Goal: Task Accomplishment & Management: Use online tool/utility

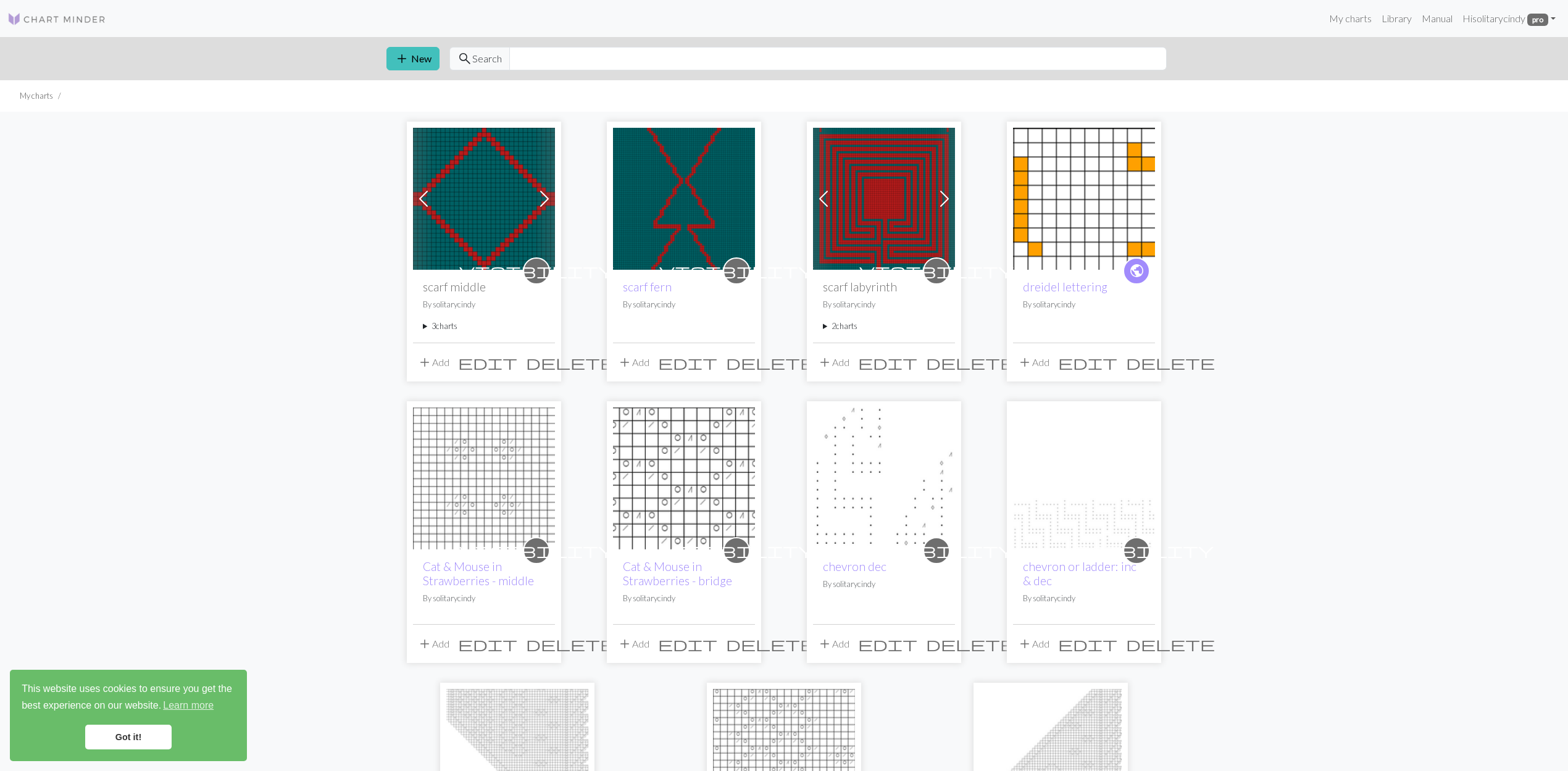
click at [149, 735] on link "Got it!" at bounding box center [128, 736] width 86 height 25
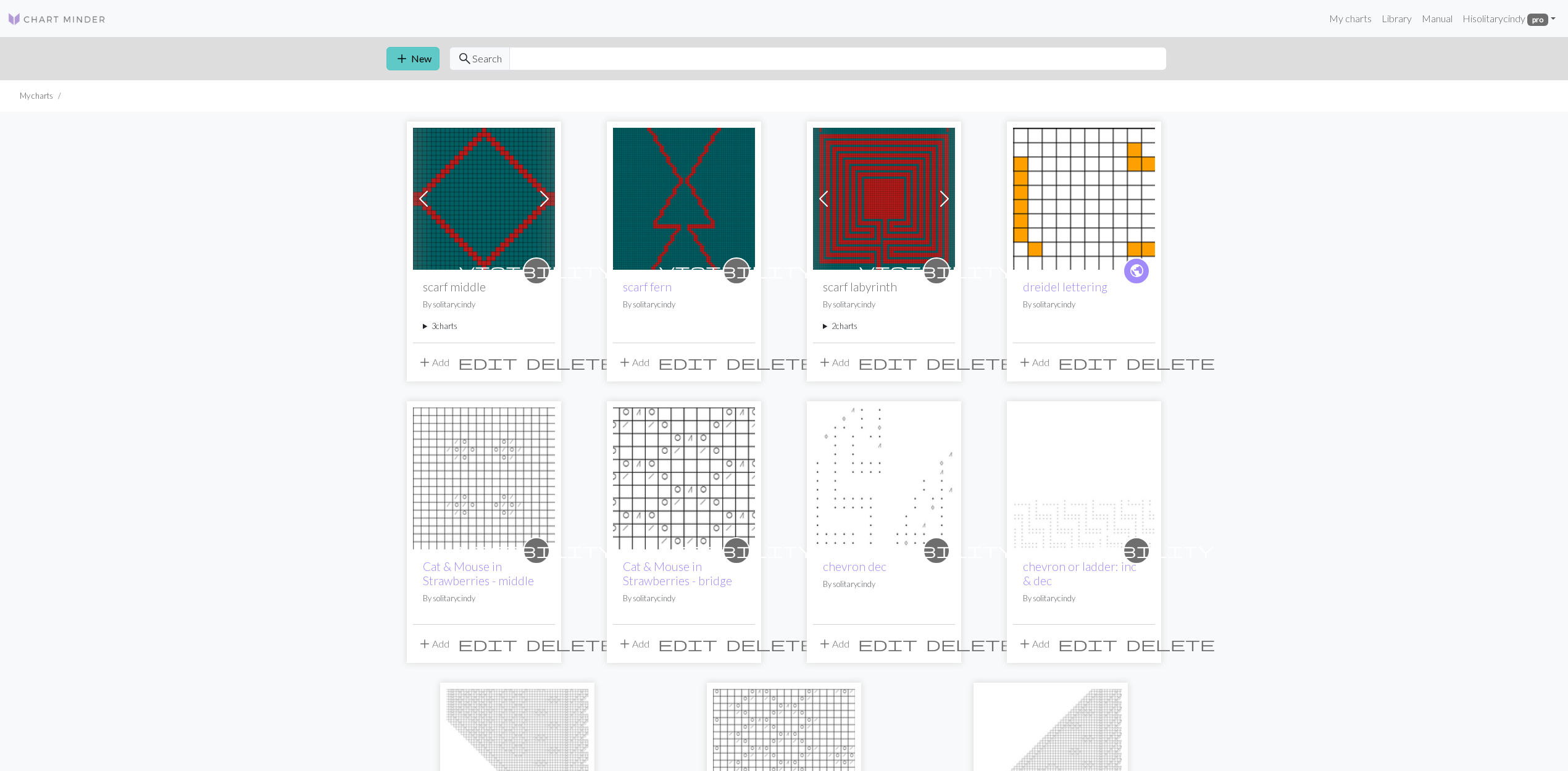
click at [430, 48] on button "add New" at bounding box center [413, 58] width 53 height 23
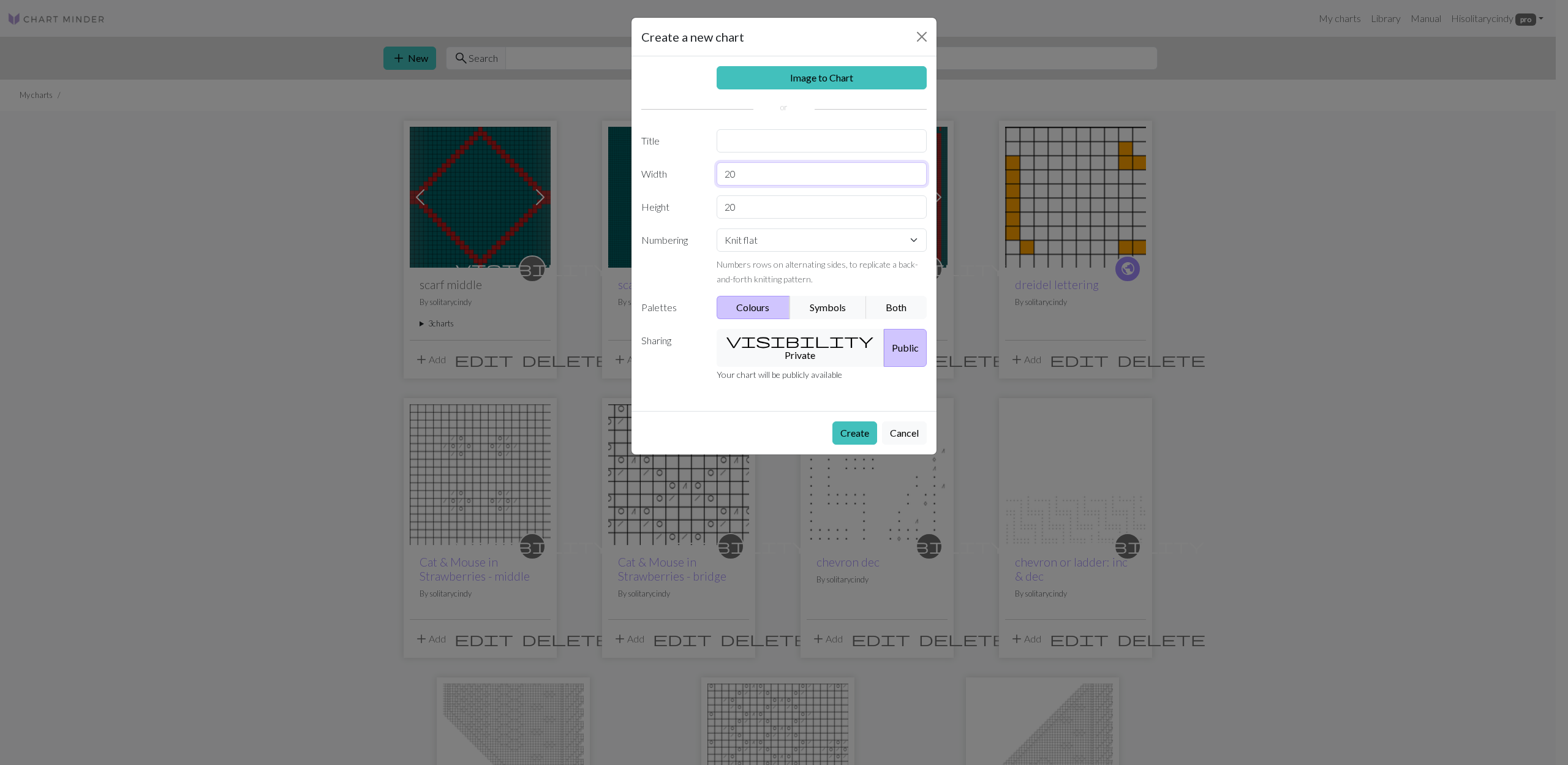
drag, startPoint x: 760, startPoint y: 174, endPoint x: 704, endPoint y: 185, distance: 57.1
click at [704, 185] on div "Width 20" at bounding box center [783, 174] width 300 height 23
type input "49"
drag, startPoint x: 751, startPoint y: 210, endPoint x: 698, endPoint y: 210, distance: 53.0
click at [698, 210] on div "Height 20" at bounding box center [783, 207] width 300 height 23
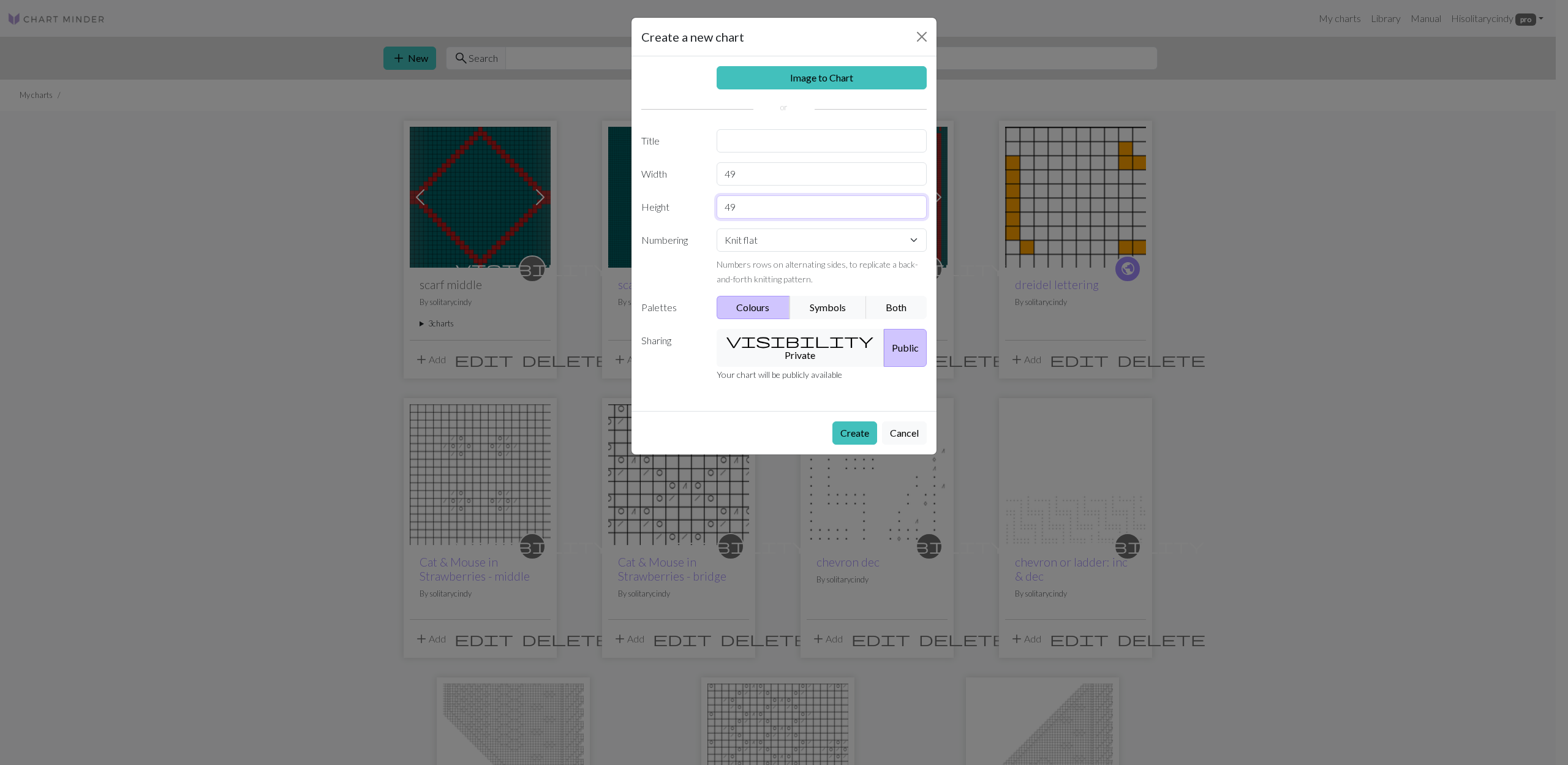
type input "49"
click at [759, 141] on input "text" at bounding box center [822, 141] width 210 height 23
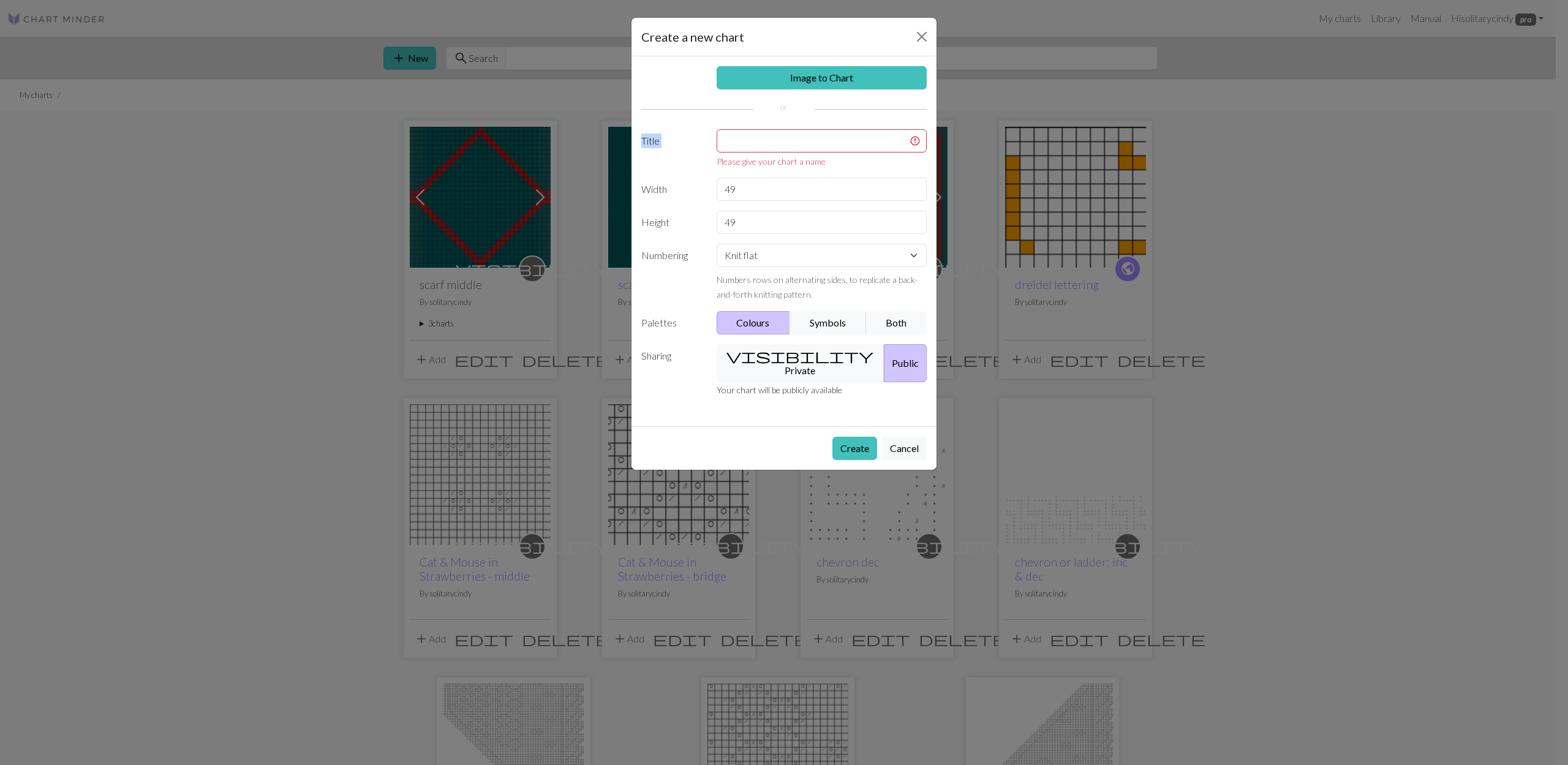
drag, startPoint x: 790, startPoint y: 31, endPoint x: 958, endPoint y: 131, distance: 195.5
click at [958, 131] on div "Create a new chart Image to Chart Title Please give your chart a name Width 49 …" at bounding box center [784, 382] width 1568 height 765
click at [761, 145] on input "text" at bounding box center [822, 141] width 210 height 23
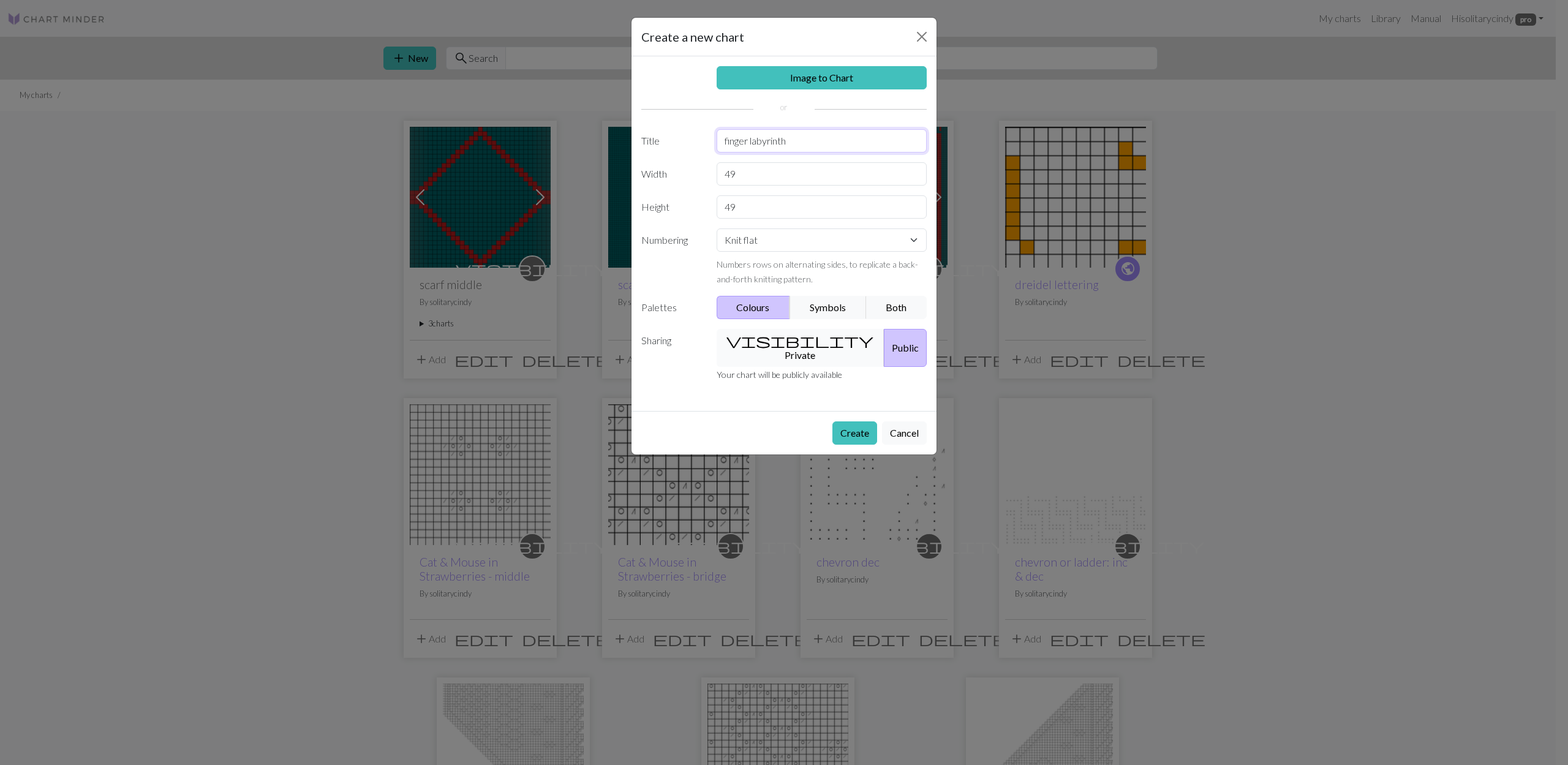
type input "finger labyrinth"
click at [768, 342] on button "visibility Private" at bounding box center [801, 348] width 168 height 38
click at [841, 422] on button "Create" at bounding box center [854, 433] width 44 height 23
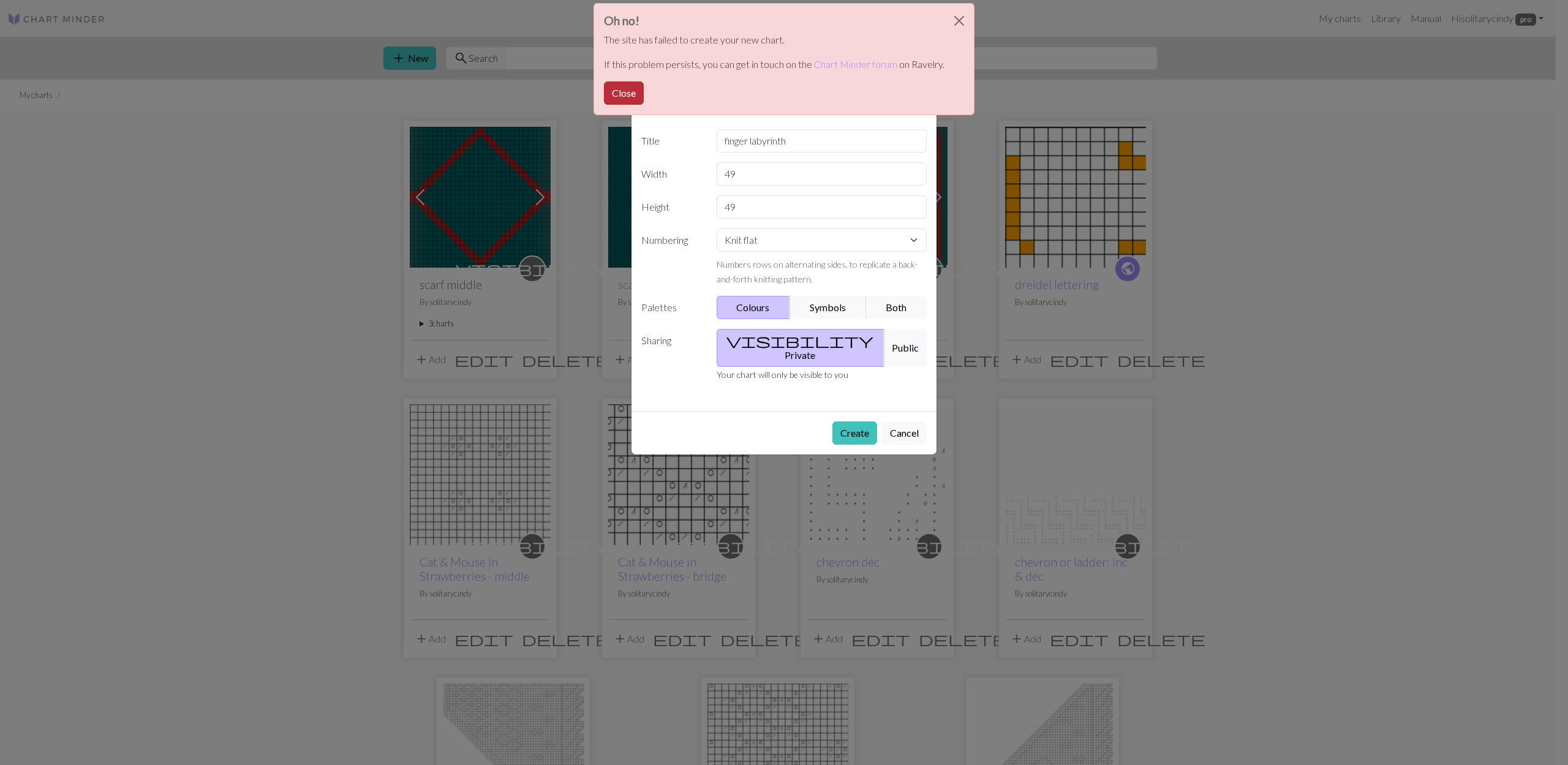
click at [625, 89] on button "Close" at bounding box center [623, 92] width 40 height 23
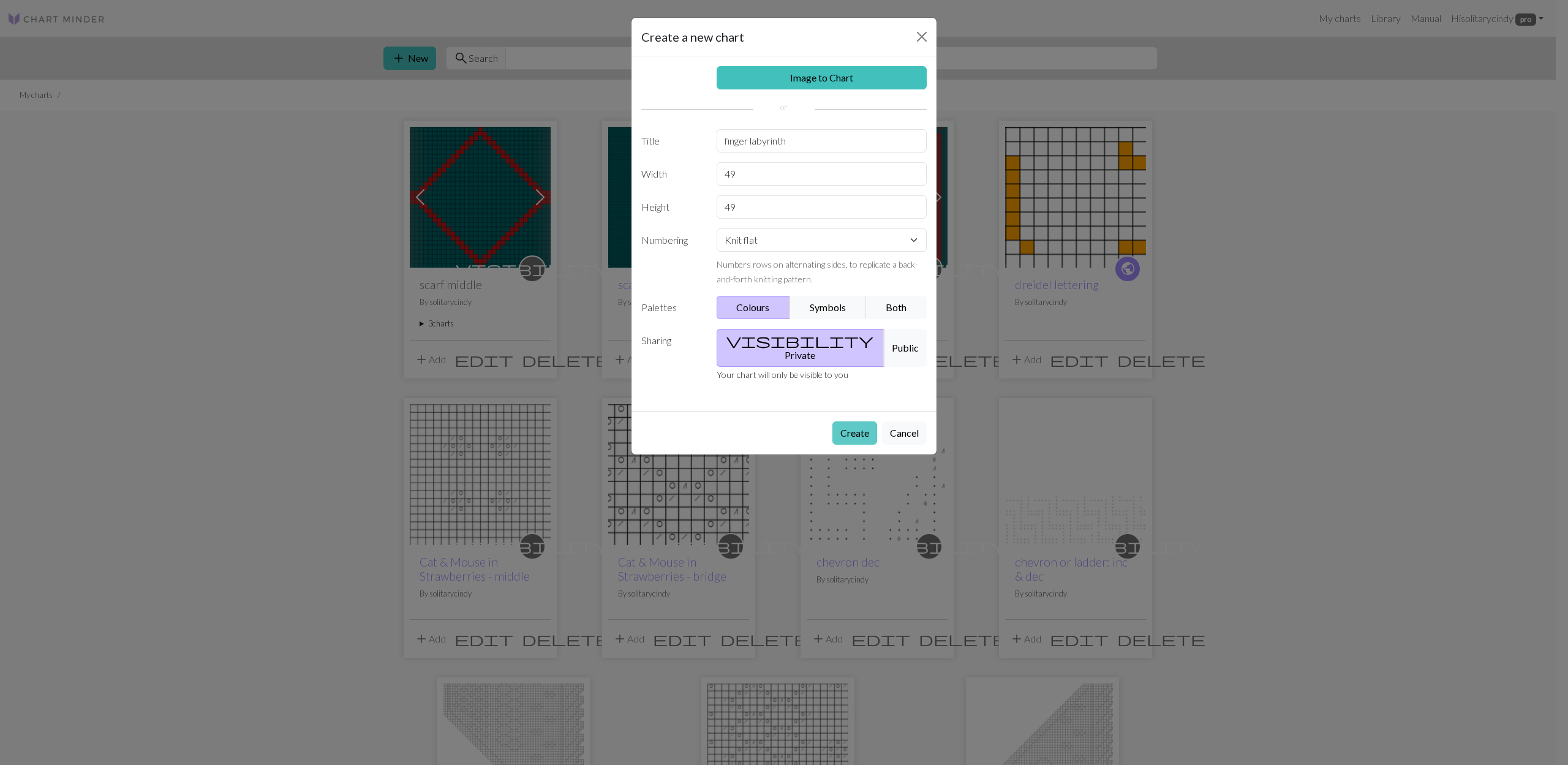
click at [841, 422] on button "Create" at bounding box center [854, 433] width 44 height 23
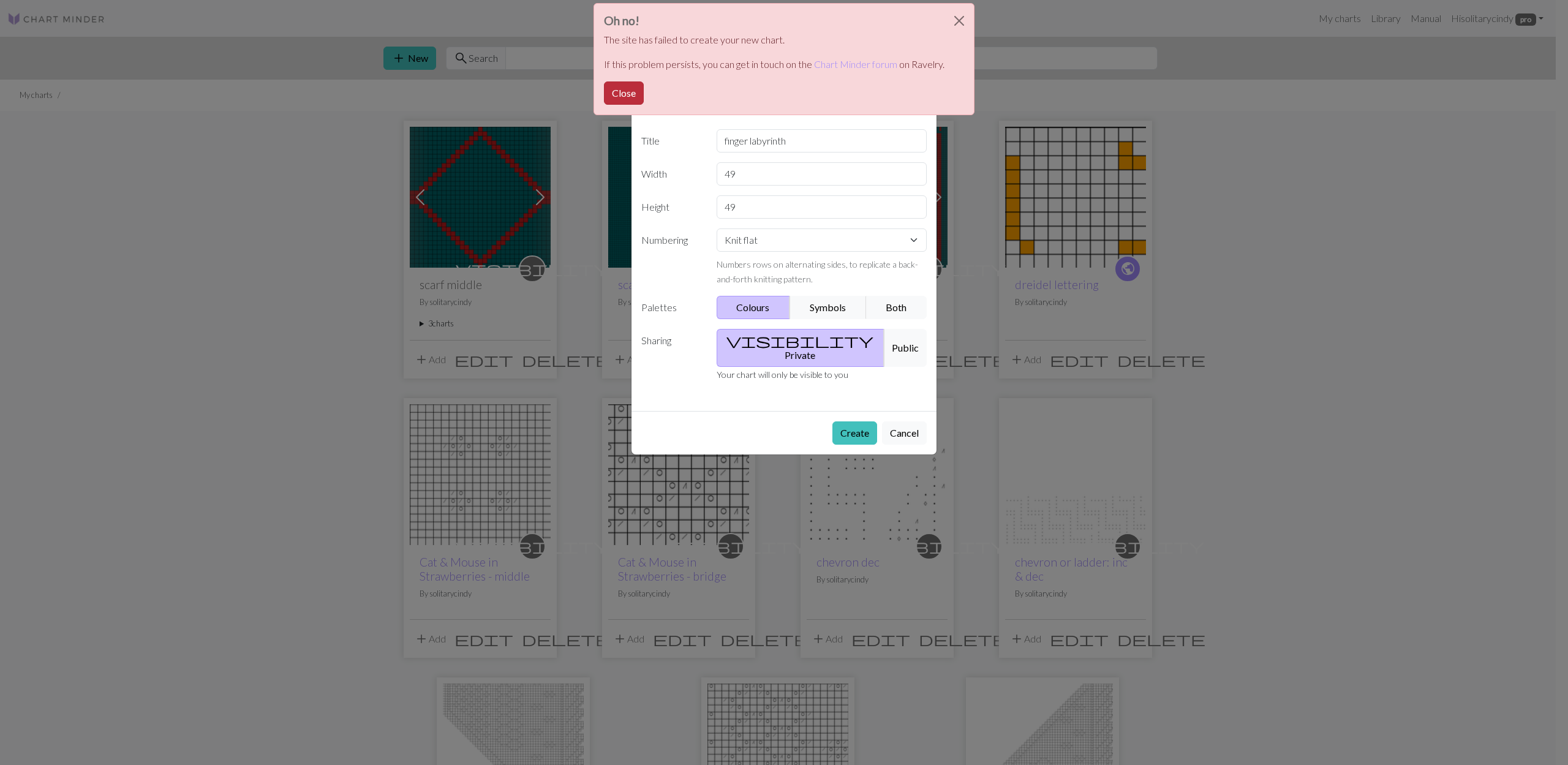
click at [619, 93] on button "Close" at bounding box center [623, 92] width 40 height 23
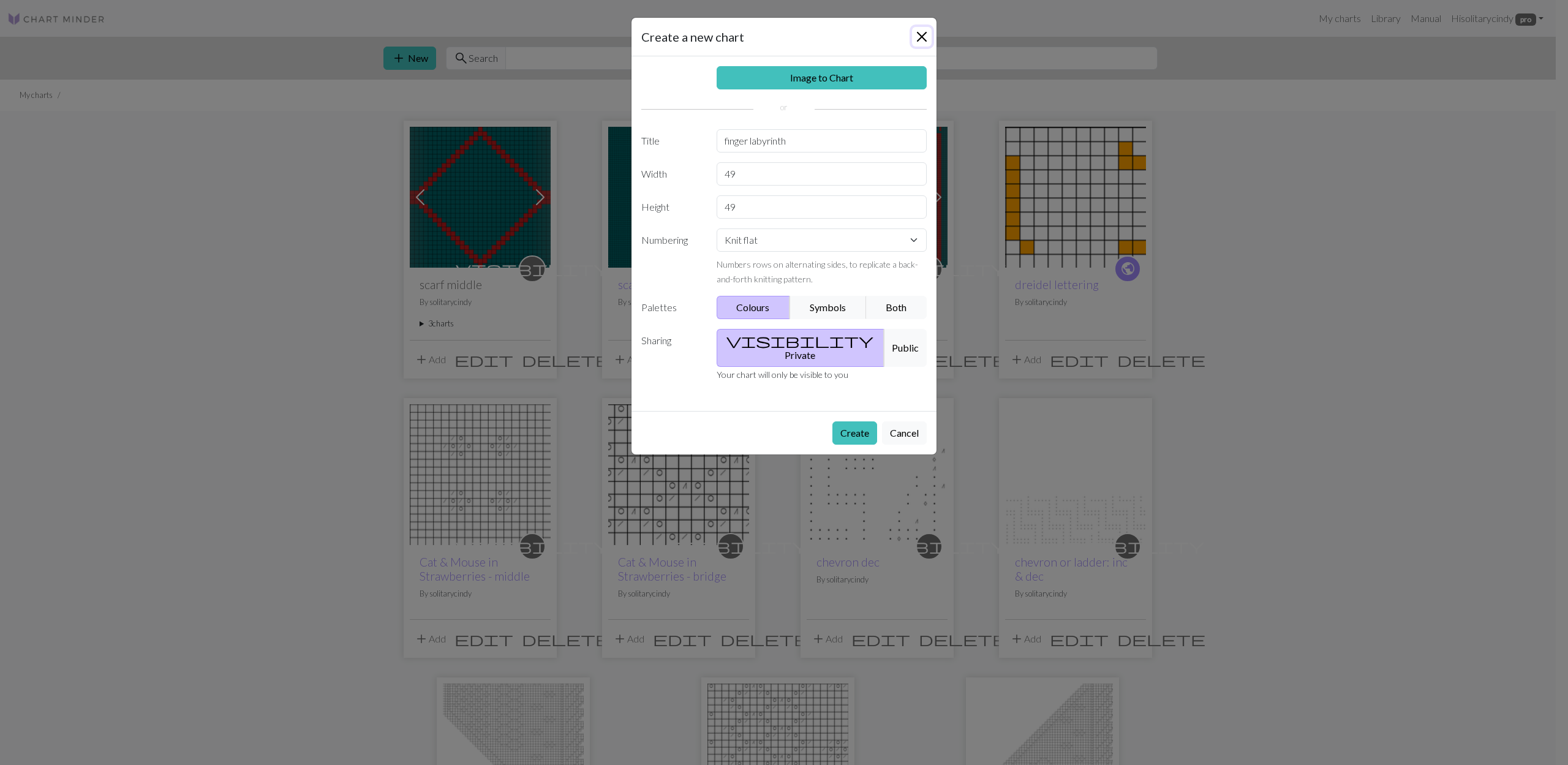
click at [919, 40] on button "Close" at bounding box center [922, 37] width 20 height 20
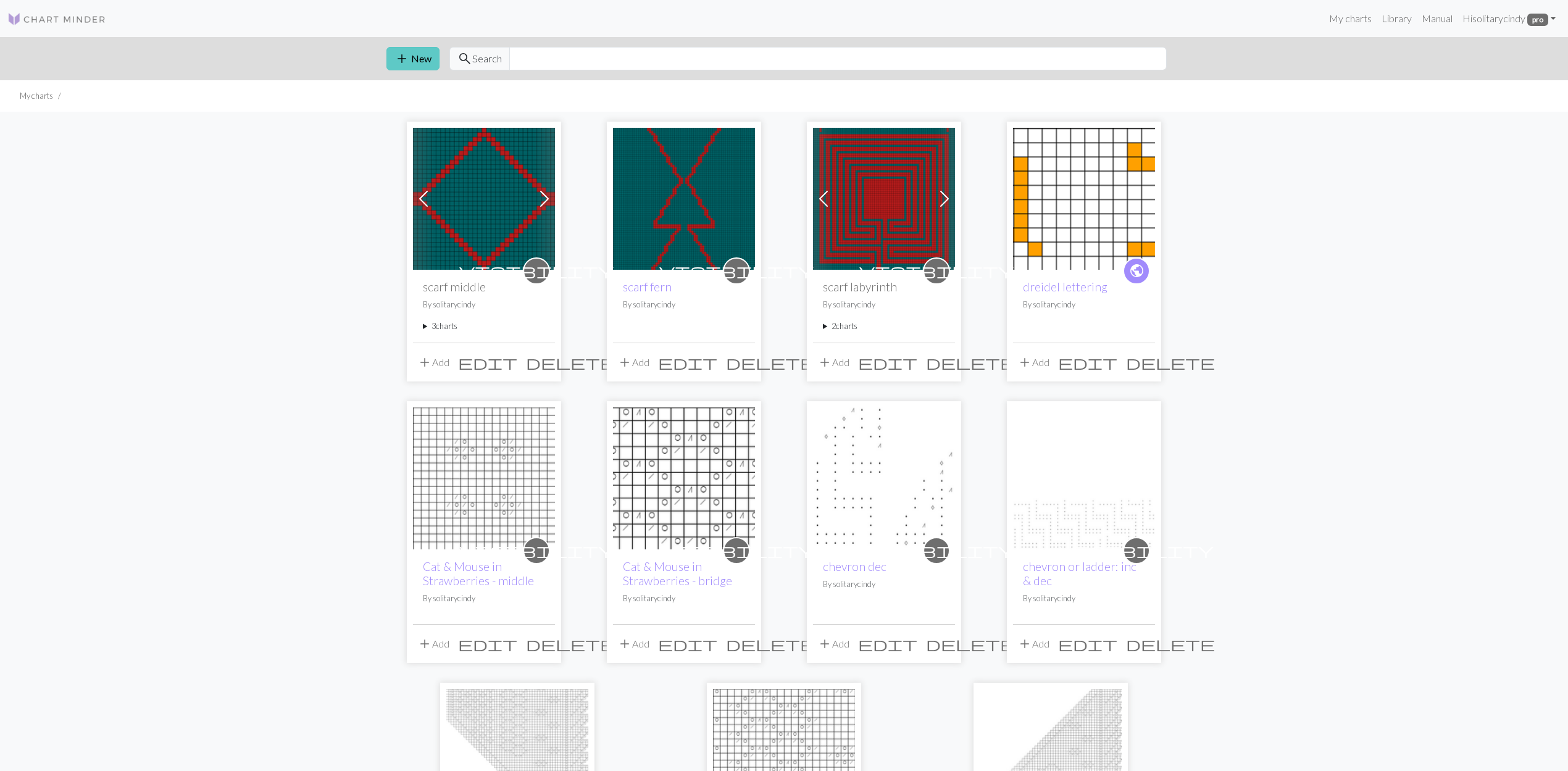
click at [424, 59] on button "add New" at bounding box center [413, 58] width 53 height 23
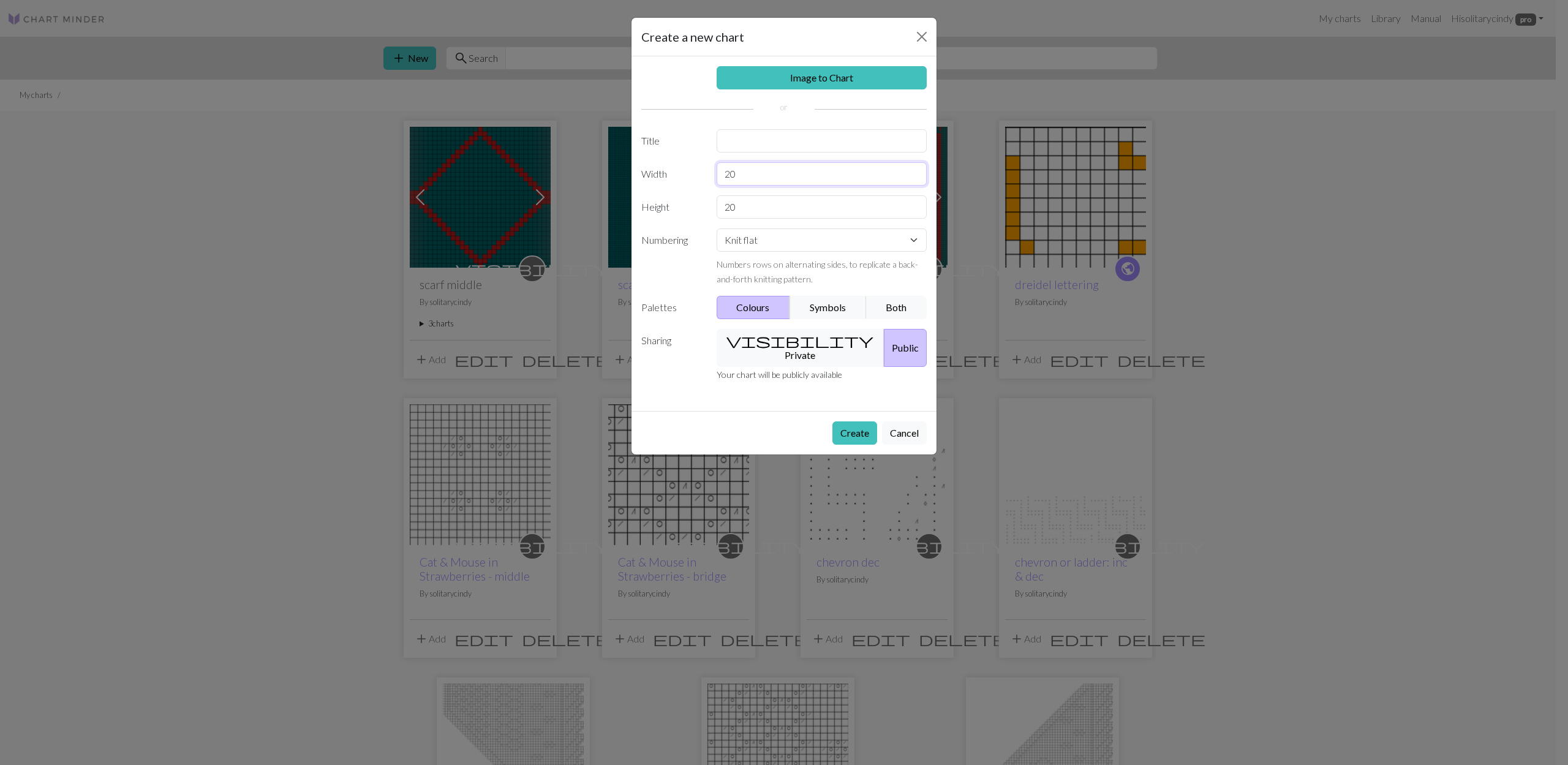
drag, startPoint x: 767, startPoint y: 172, endPoint x: 662, endPoint y: 177, distance: 105.1
click at [662, 177] on div "Width 20" at bounding box center [783, 174] width 300 height 23
type input "49"
drag, startPoint x: 736, startPoint y: 204, endPoint x: 701, endPoint y: 210, distance: 35.5
click at [701, 210] on div "Height 20" at bounding box center [783, 207] width 300 height 23
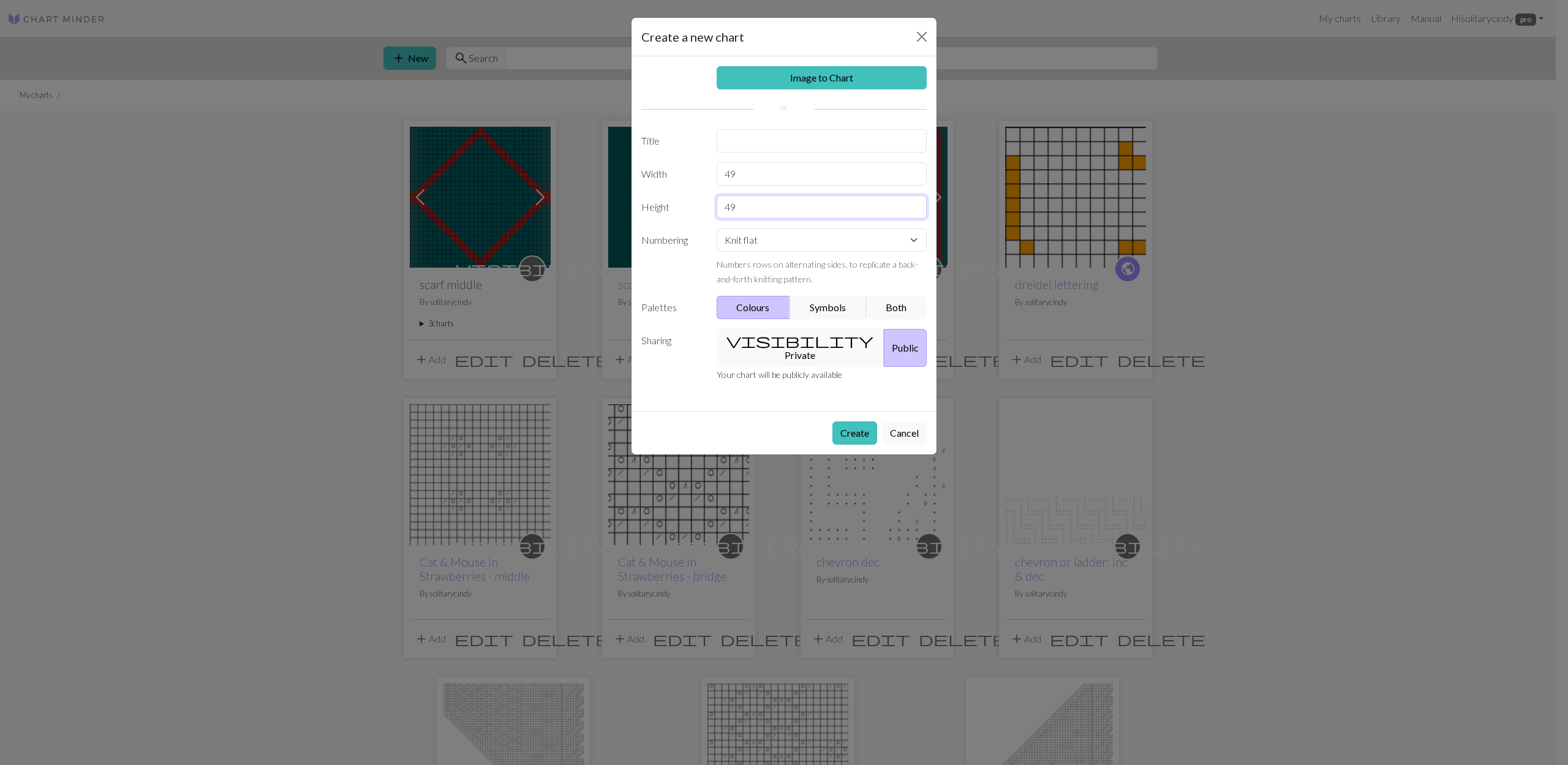
type input "49"
click at [784, 147] on input "text" at bounding box center [822, 141] width 210 height 23
type input "finger labyrinth"
click at [806, 340] on button "visibility Private" at bounding box center [801, 348] width 168 height 38
click at [846, 422] on button "Create" at bounding box center [854, 433] width 44 height 23
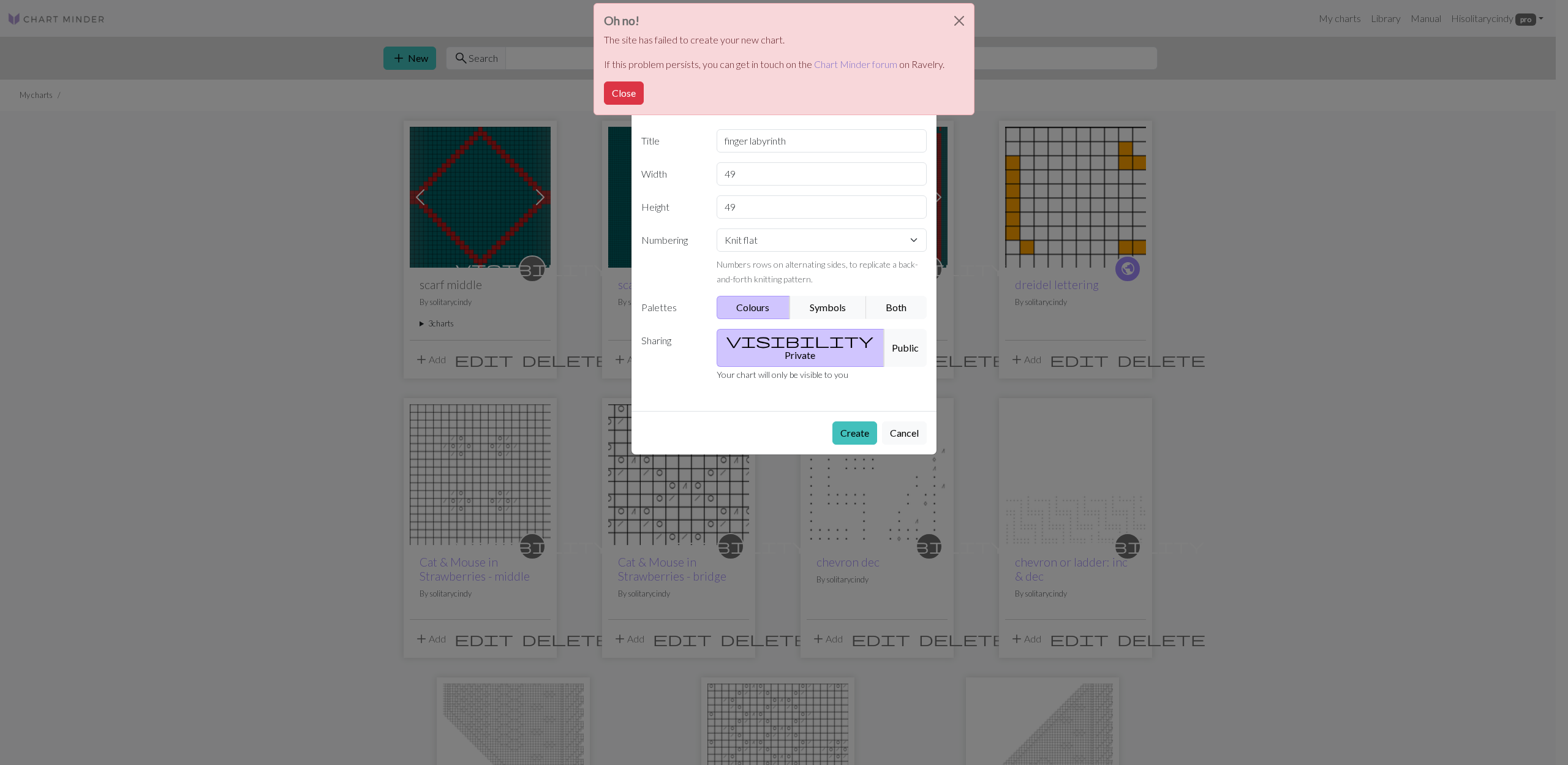
click at [822, 61] on link "Chart Minder forum" at bounding box center [855, 63] width 83 height 11
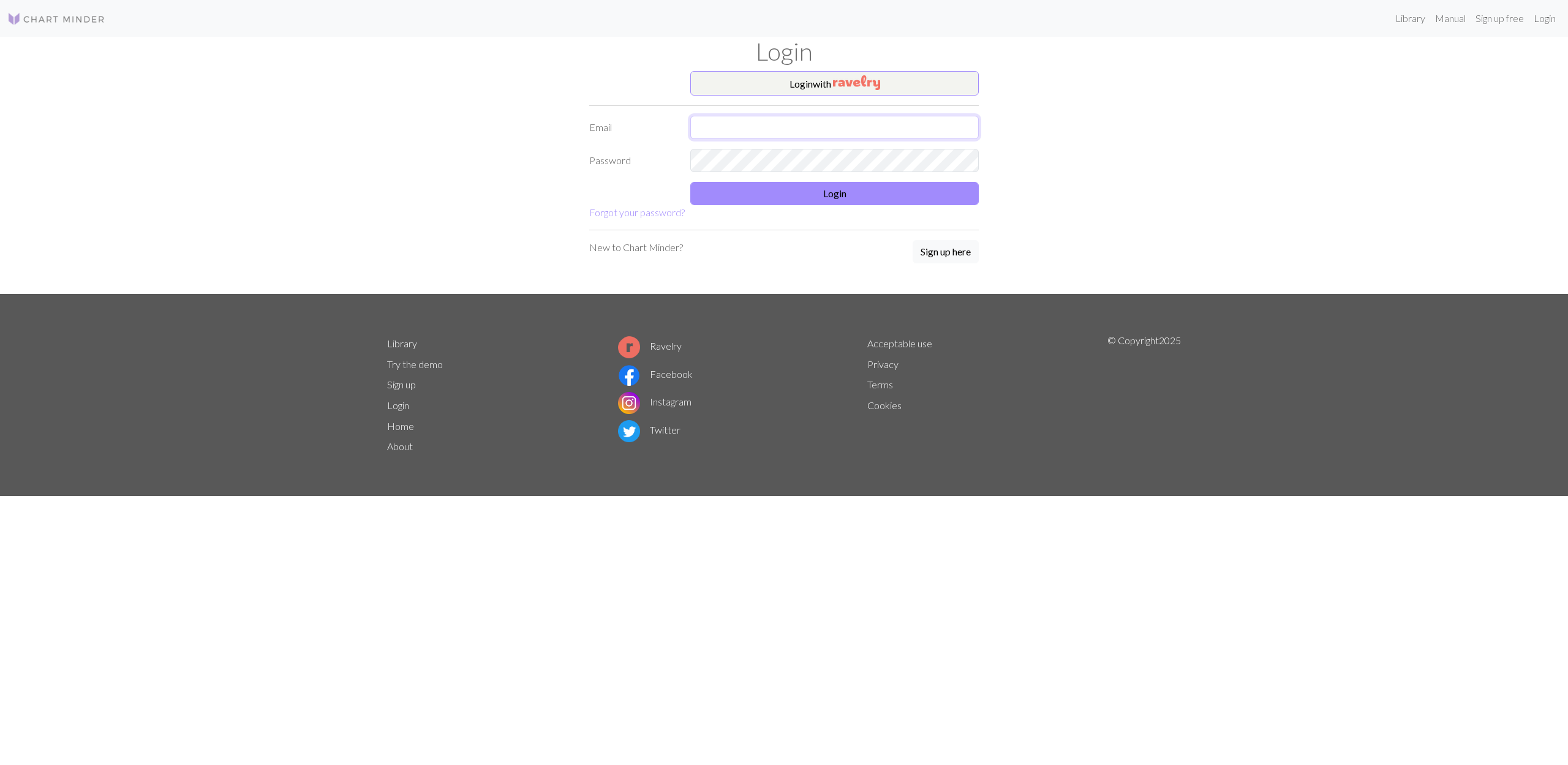
click at [829, 123] on input "text" at bounding box center [834, 127] width 289 height 23
click at [846, 86] on img "button" at bounding box center [856, 83] width 47 height 15
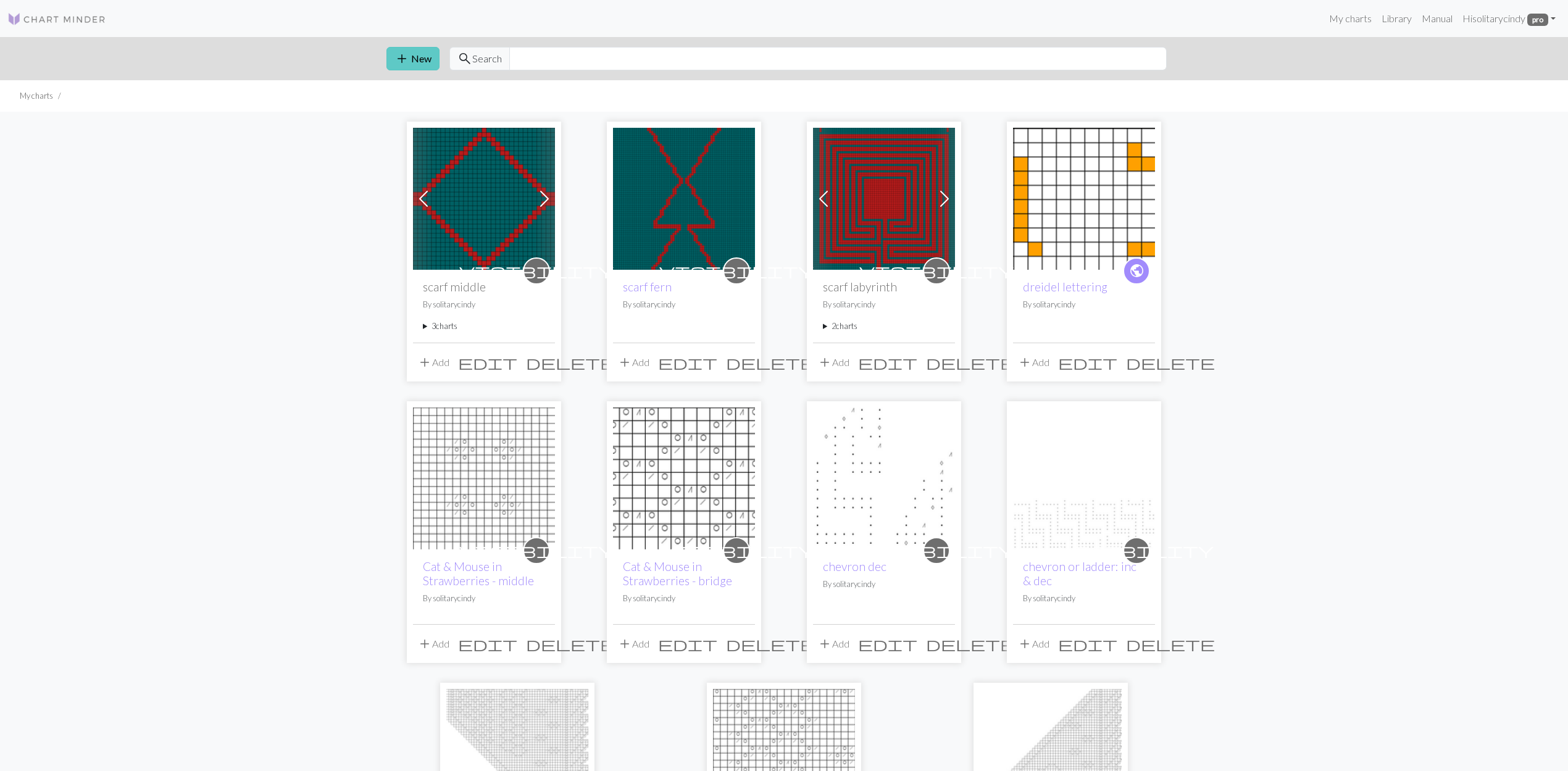
click at [398, 55] on span "add" at bounding box center [402, 58] width 15 height 17
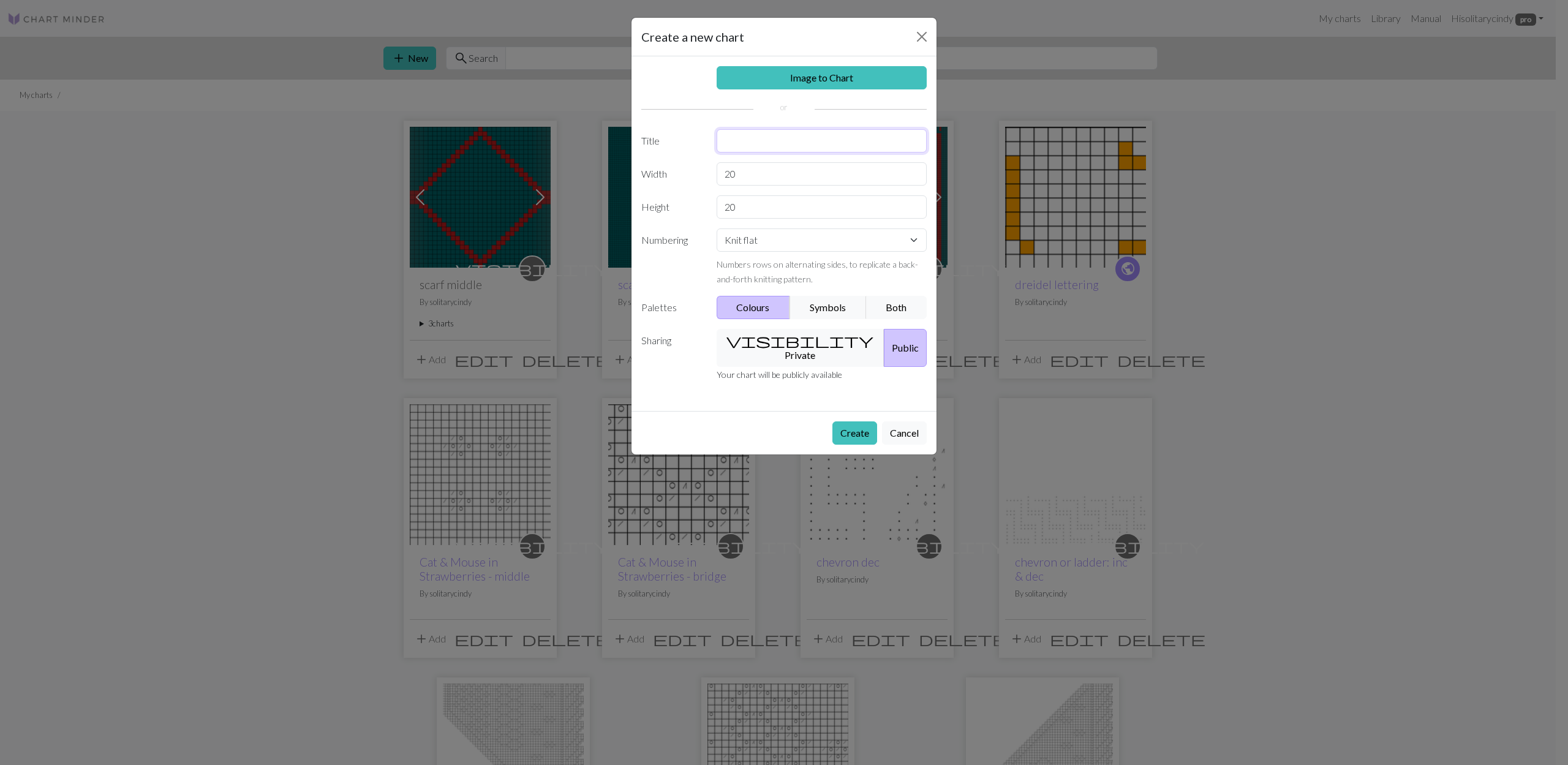
click at [789, 141] on input "text" at bounding box center [822, 141] width 210 height 23
type input "finger labyrinth"
drag, startPoint x: 755, startPoint y: 177, endPoint x: 689, endPoint y: 177, distance: 66.0
click at [689, 177] on div "Width 20" at bounding box center [783, 174] width 300 height 23
type input "49"
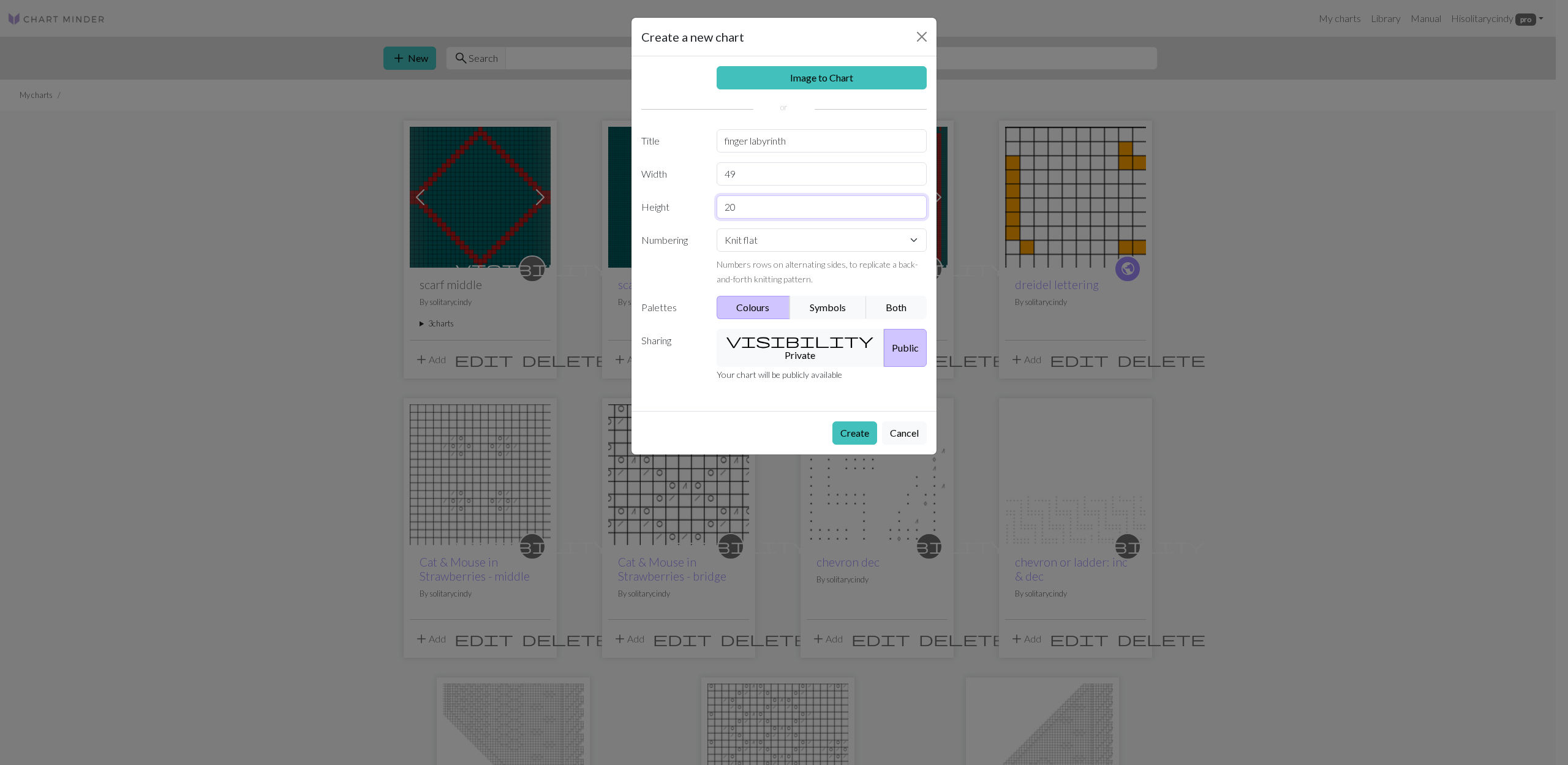
drag, startPoint x: 747, startPoint y: 209, endPoint x: 694, endPoint y: 212, distance: 53.1
click at [698, 211] on div "Height 20" at bounding box center [783, 207] width 300 height 23
type input "49"
click at [807, 344] on button "visibility Private" at bounding box center [801, 348] width 168 height 38
click at [858, 422] on button "Create" at bounding box center [854, 433] width 44 height 23
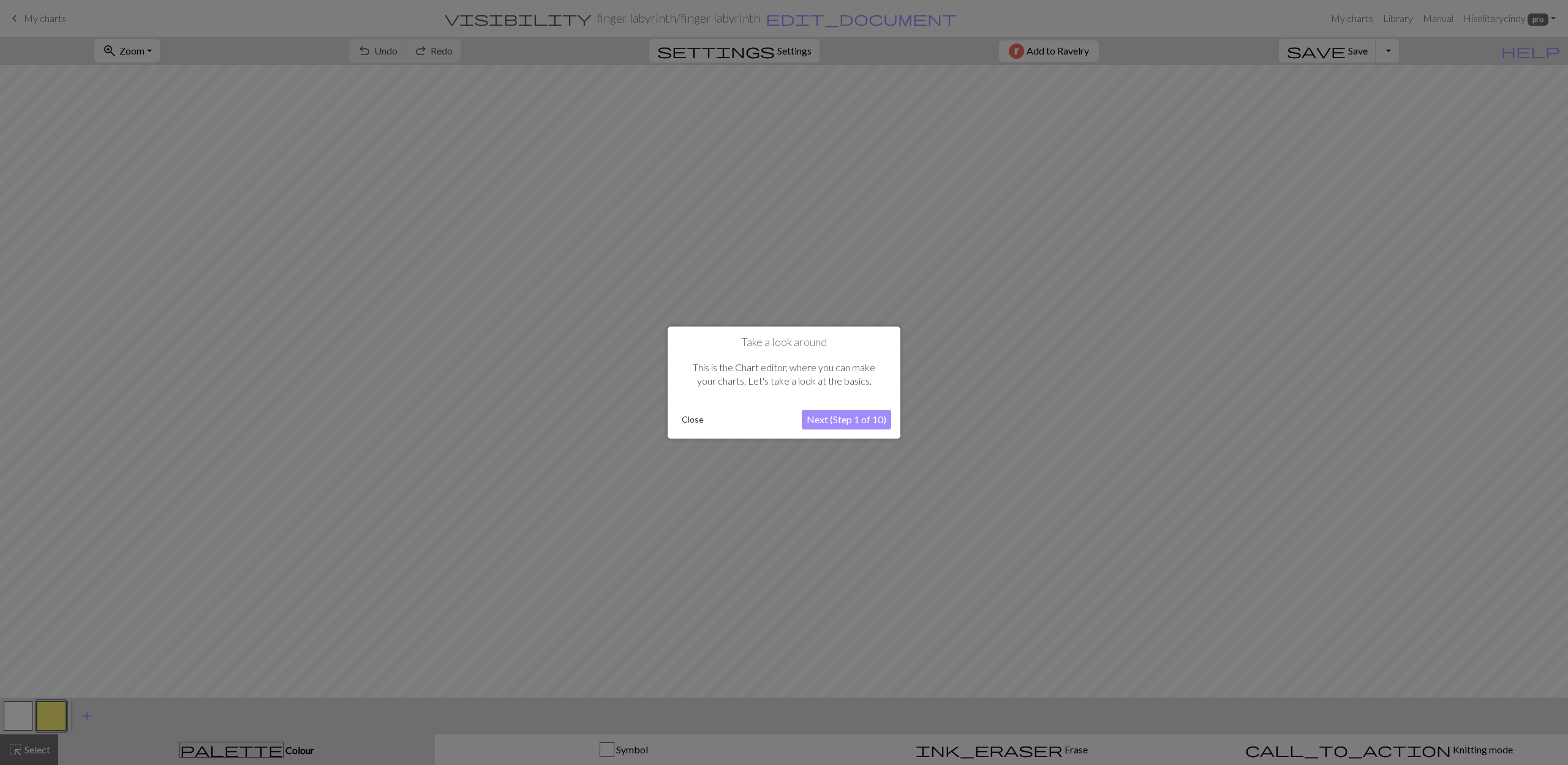
click at [687, 419] on button "Close" at bounding box center [692, 419] width 32 height 18
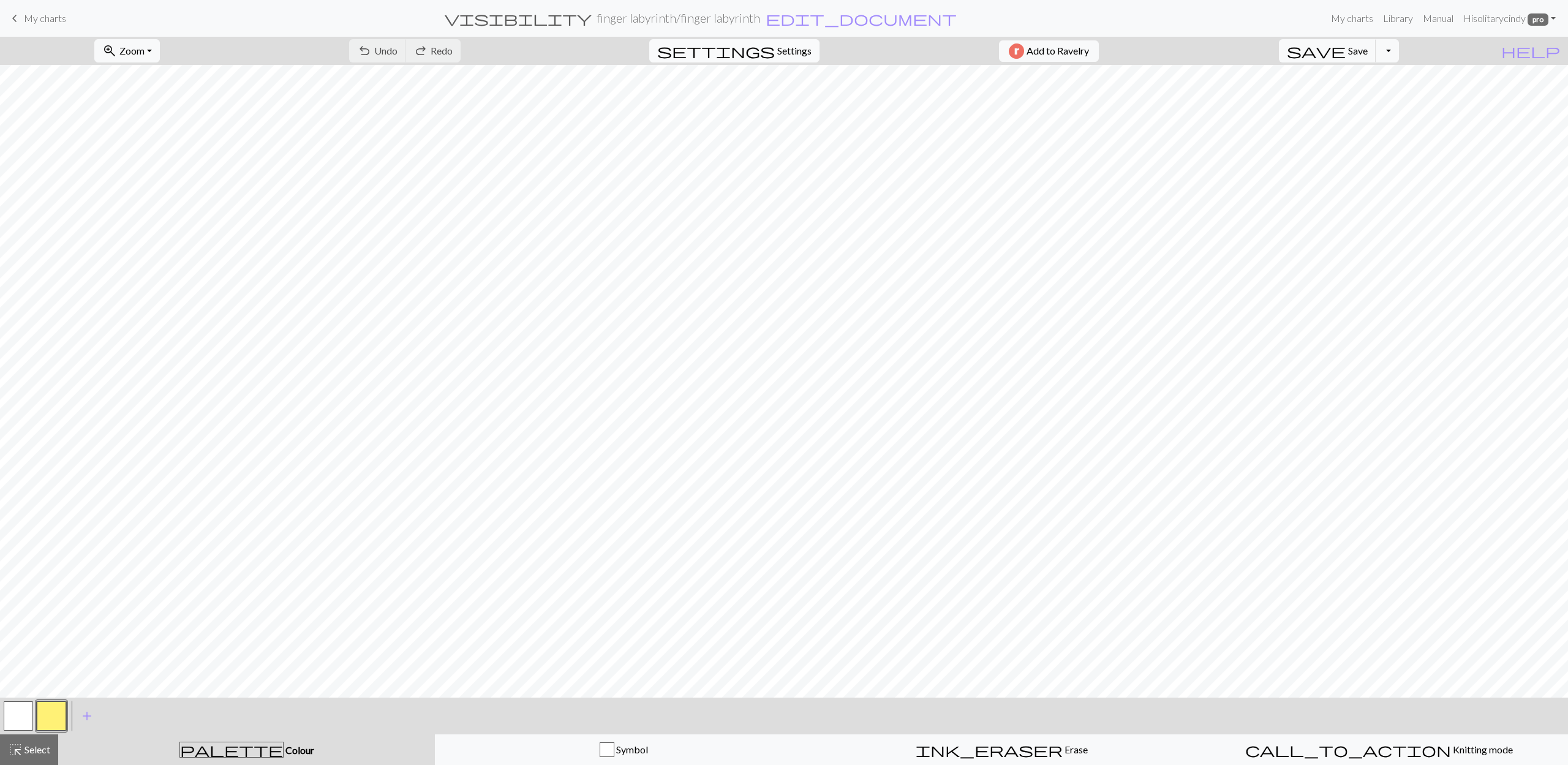
click at [777, 44] on span "Settings" at bounding box center [795, 51] width 35 height 15
select select "aran"
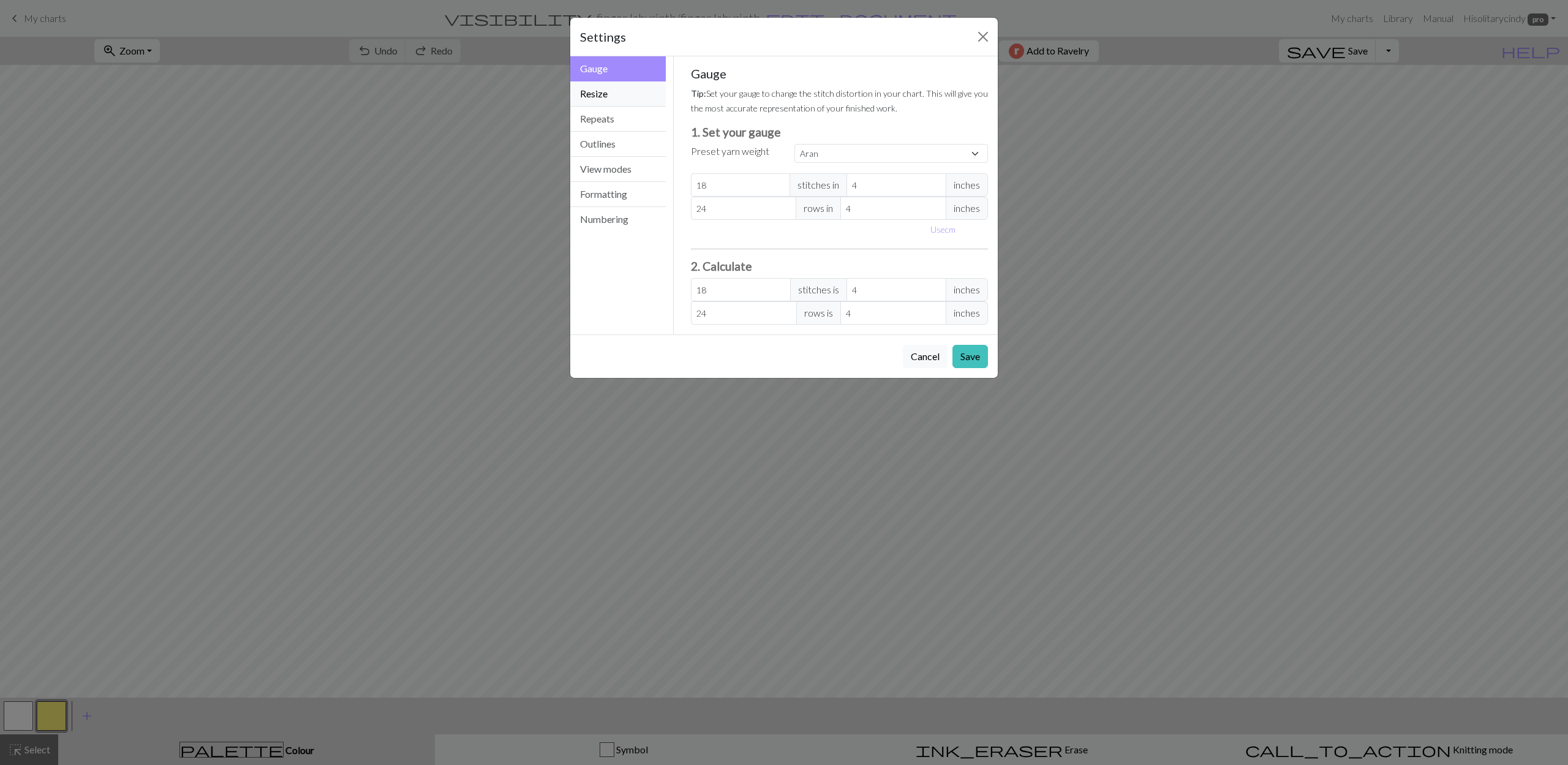
click at [634, 89] on button "Resize" at bounding box center [618, 93] width 95 height 25
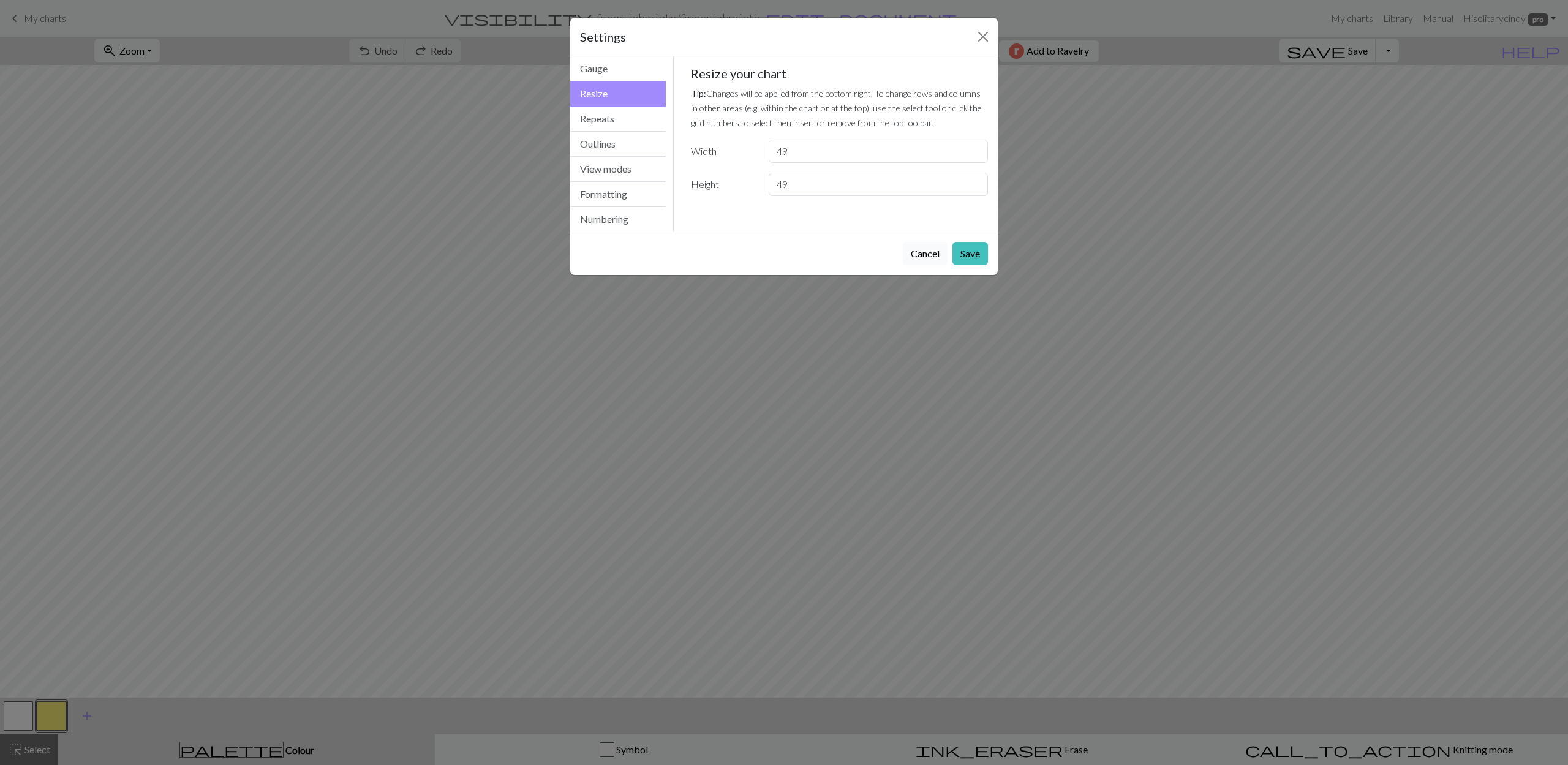
click at [927, 258] on button "Cancel" at bounding box center [925, 253] width 44 height 23
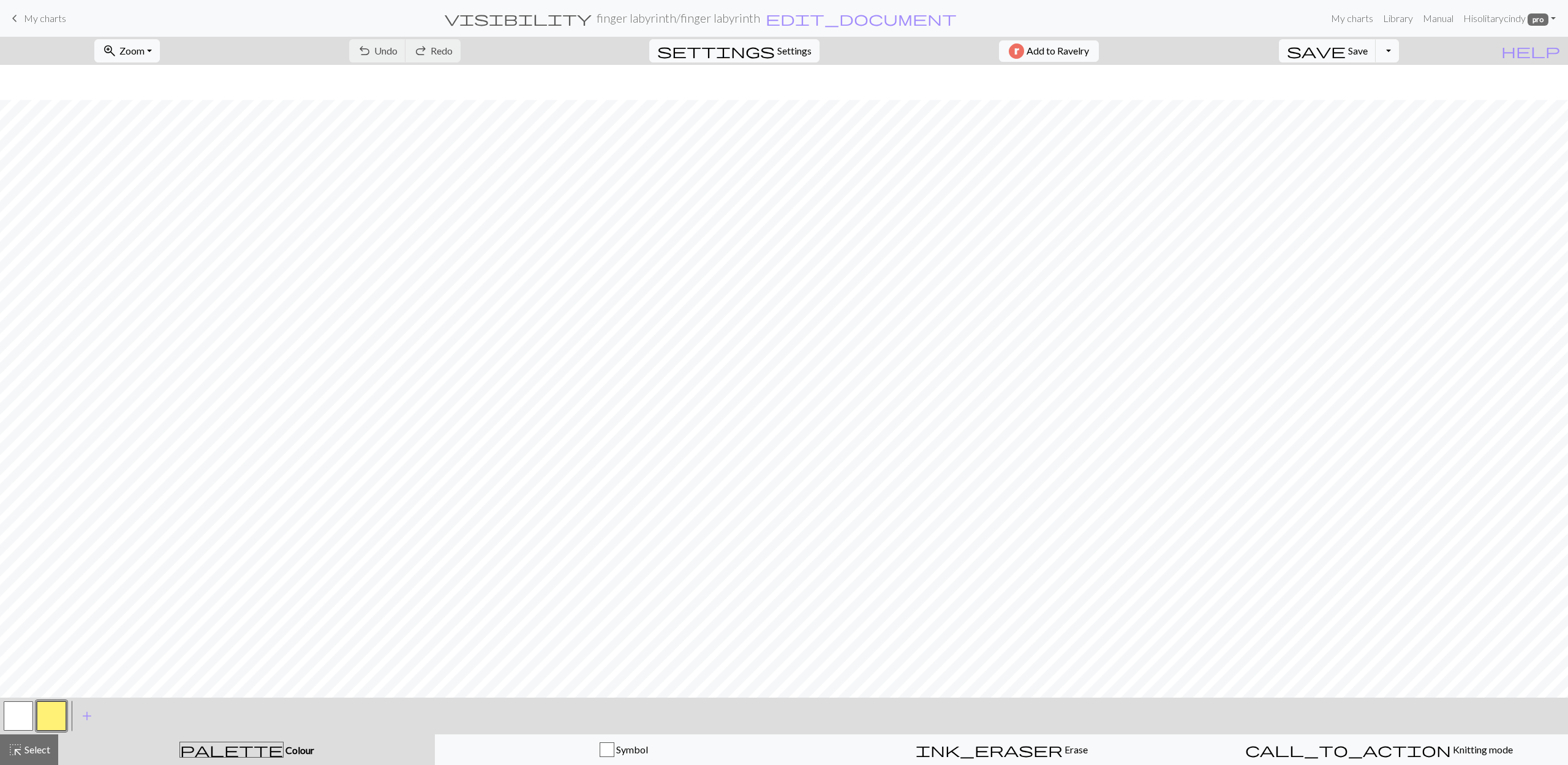
scroll to position [35, 0]
click at [61, 720] on button "button" at bounding box center [51, 715] width 29 height 29
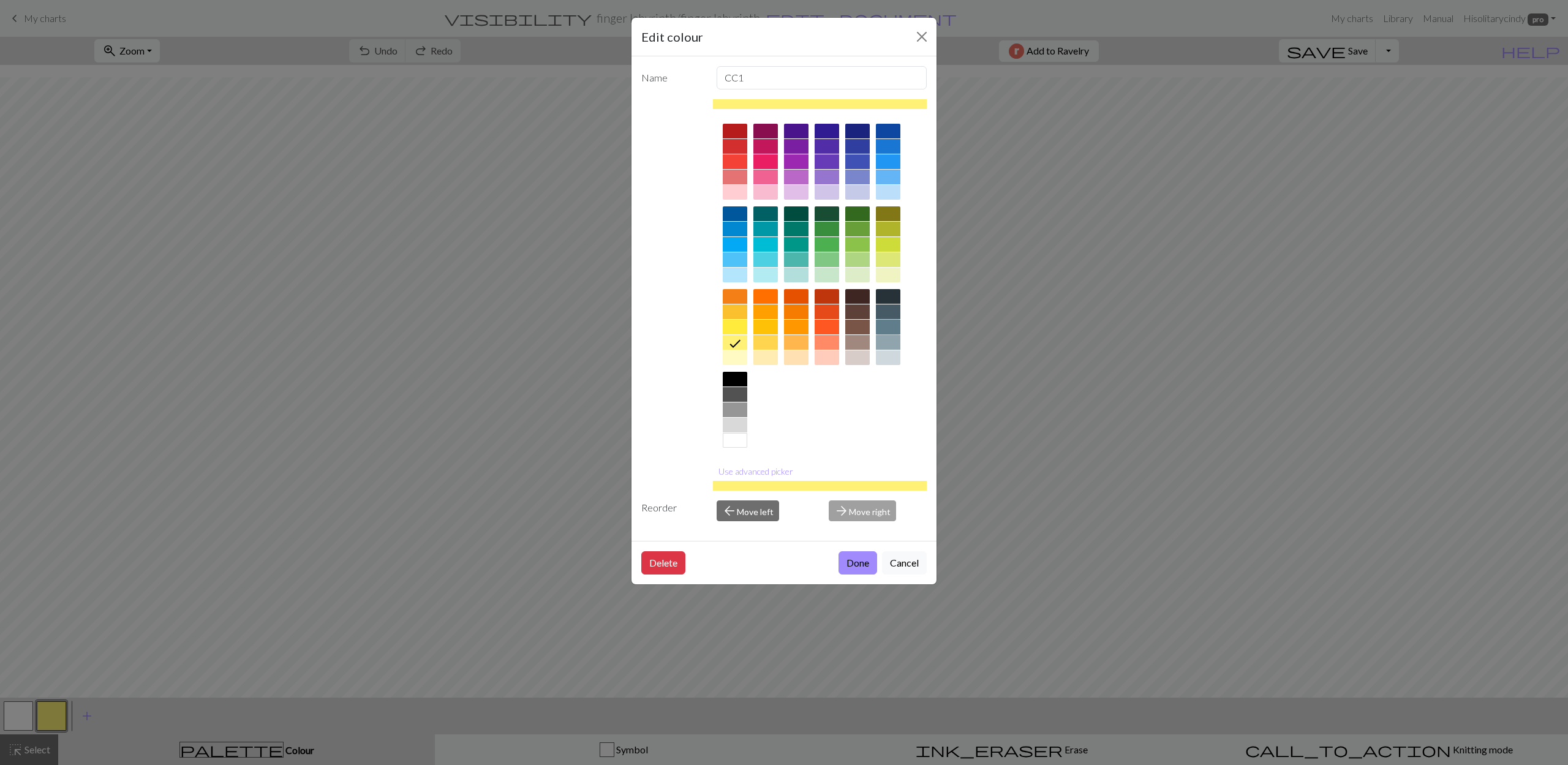
click at [894, 328] on div at bounding box center [888, 327] width 25 height 15
click at [858, 564] on button "Done" at bounding box center [857, 562] width 38 height 23
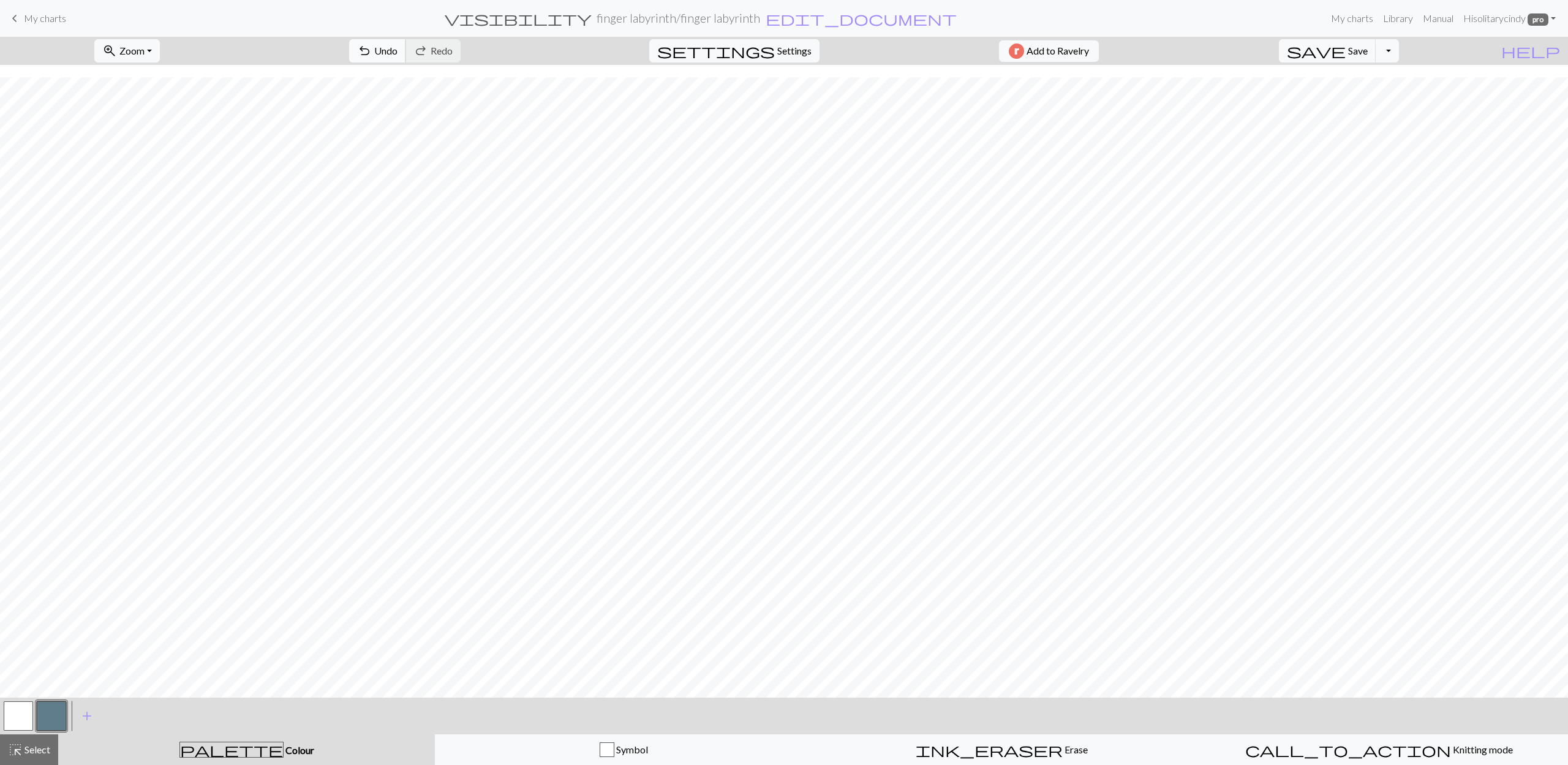
click at [398, 50] on span "Undo" at bounding box center [386, 50] width 23 height 11
click at [54, 712] on button "button" at bounding box center [51, 715] width 29 height 29
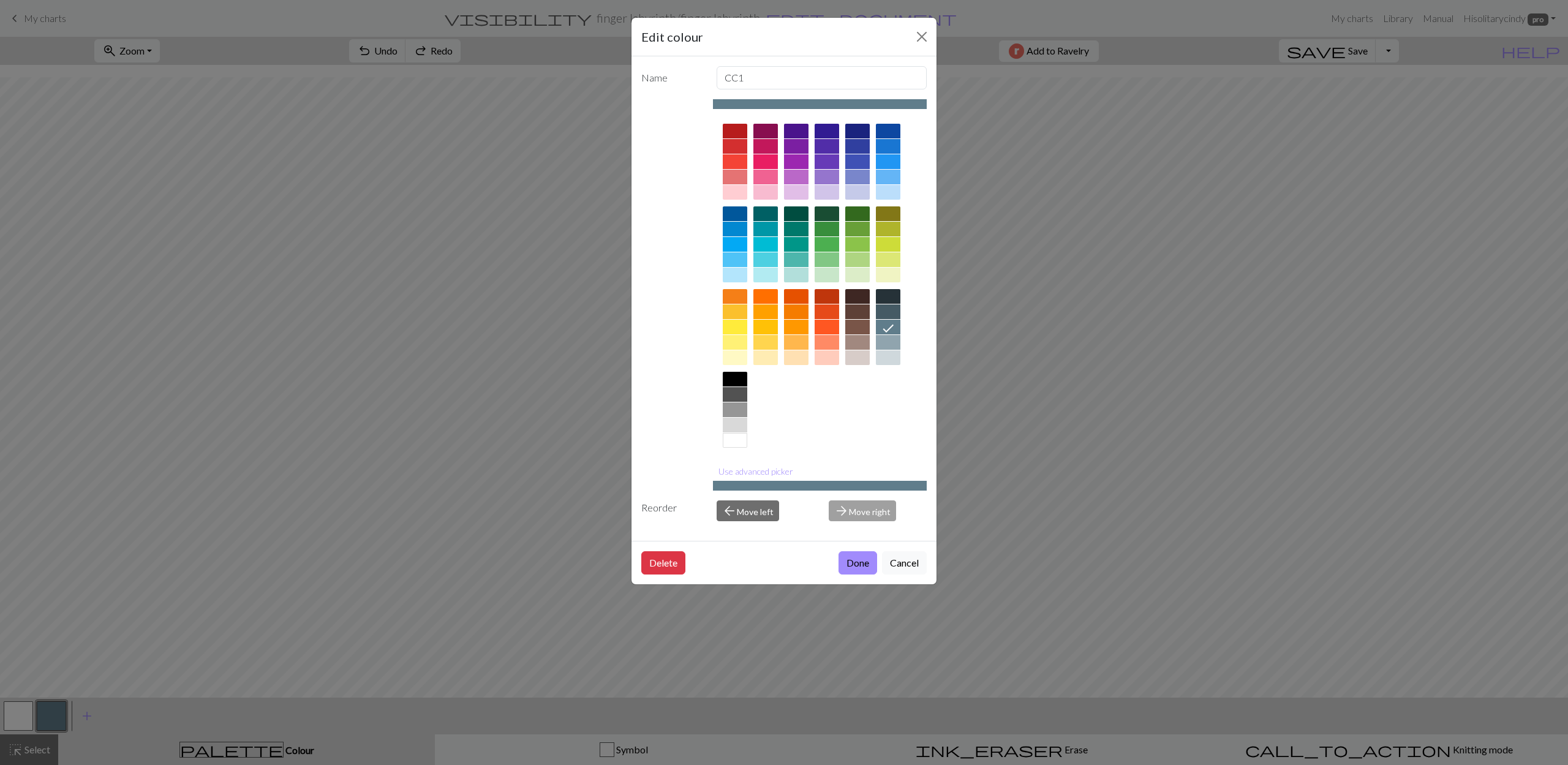
click at [885, 314] on div at bounding box center [888, 312] width 25 height 15
click at [843, 562] on button "Done" at bounding box center [857, 562] width 38 height 23
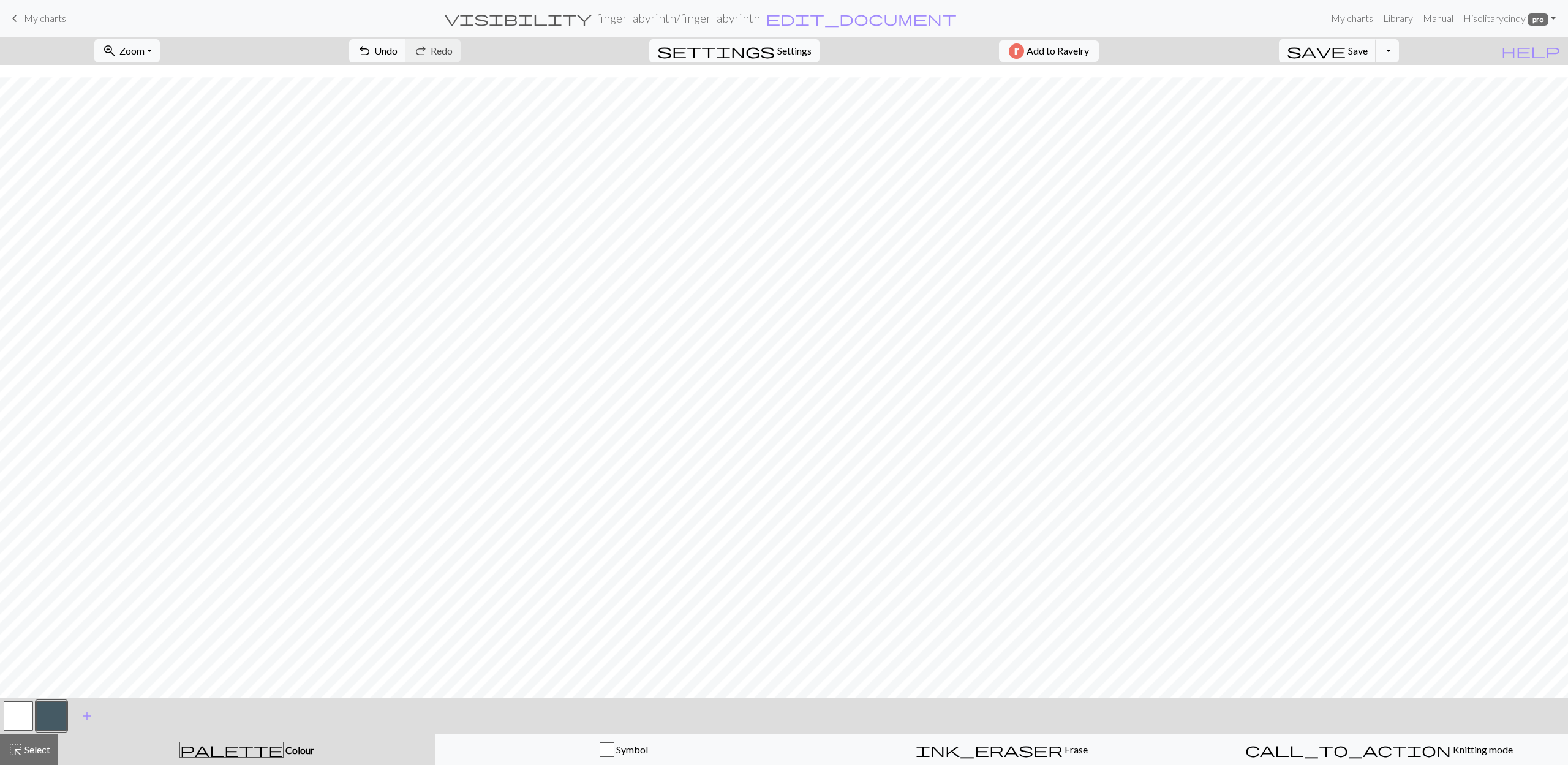
click at [785, 58] on span "Settings" at bounding box center [795, 51] width 35 height 15
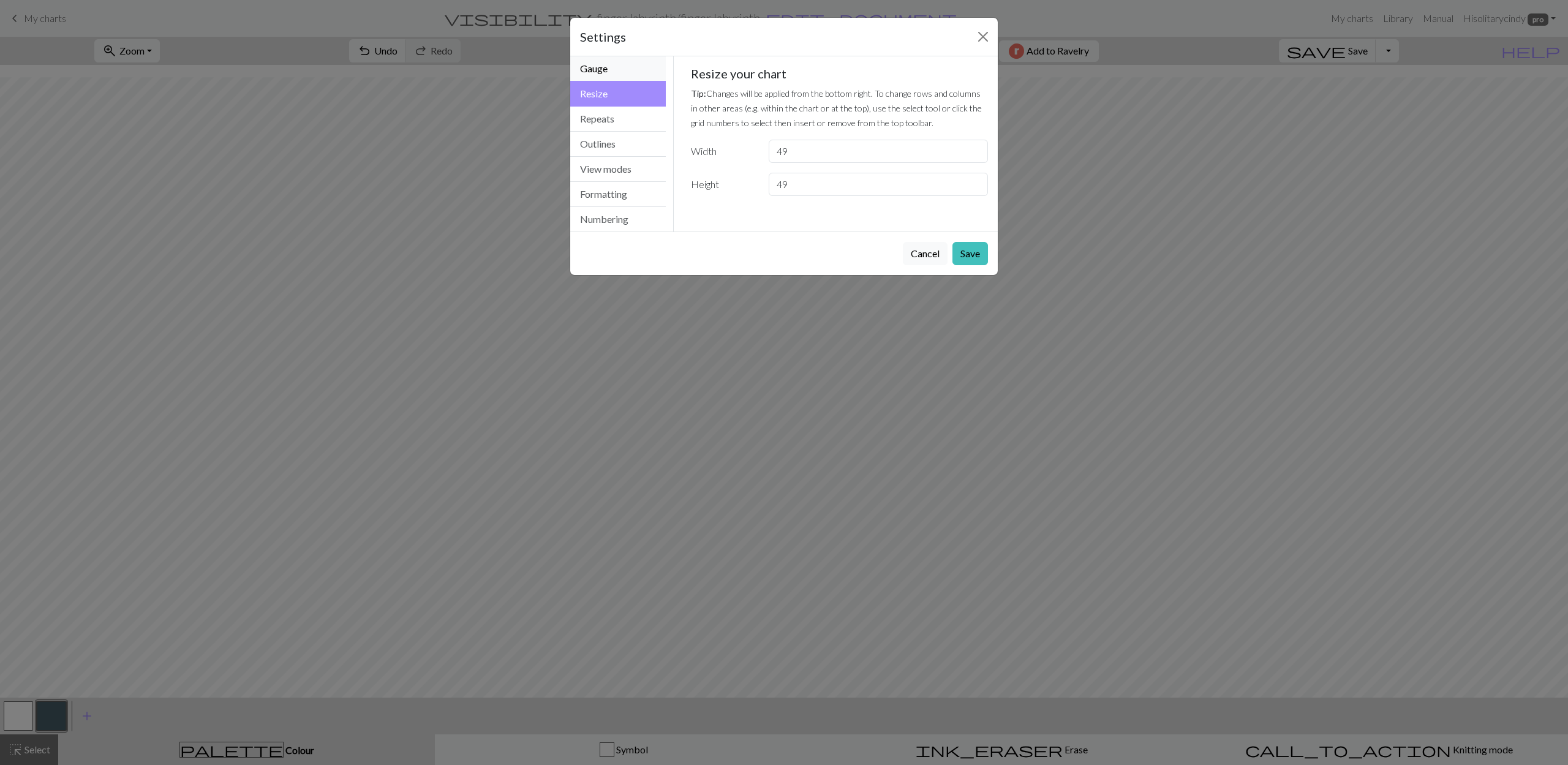
click at [634, 71] on button "Gauge" at bounding box center [618, 68] width 95 height 25
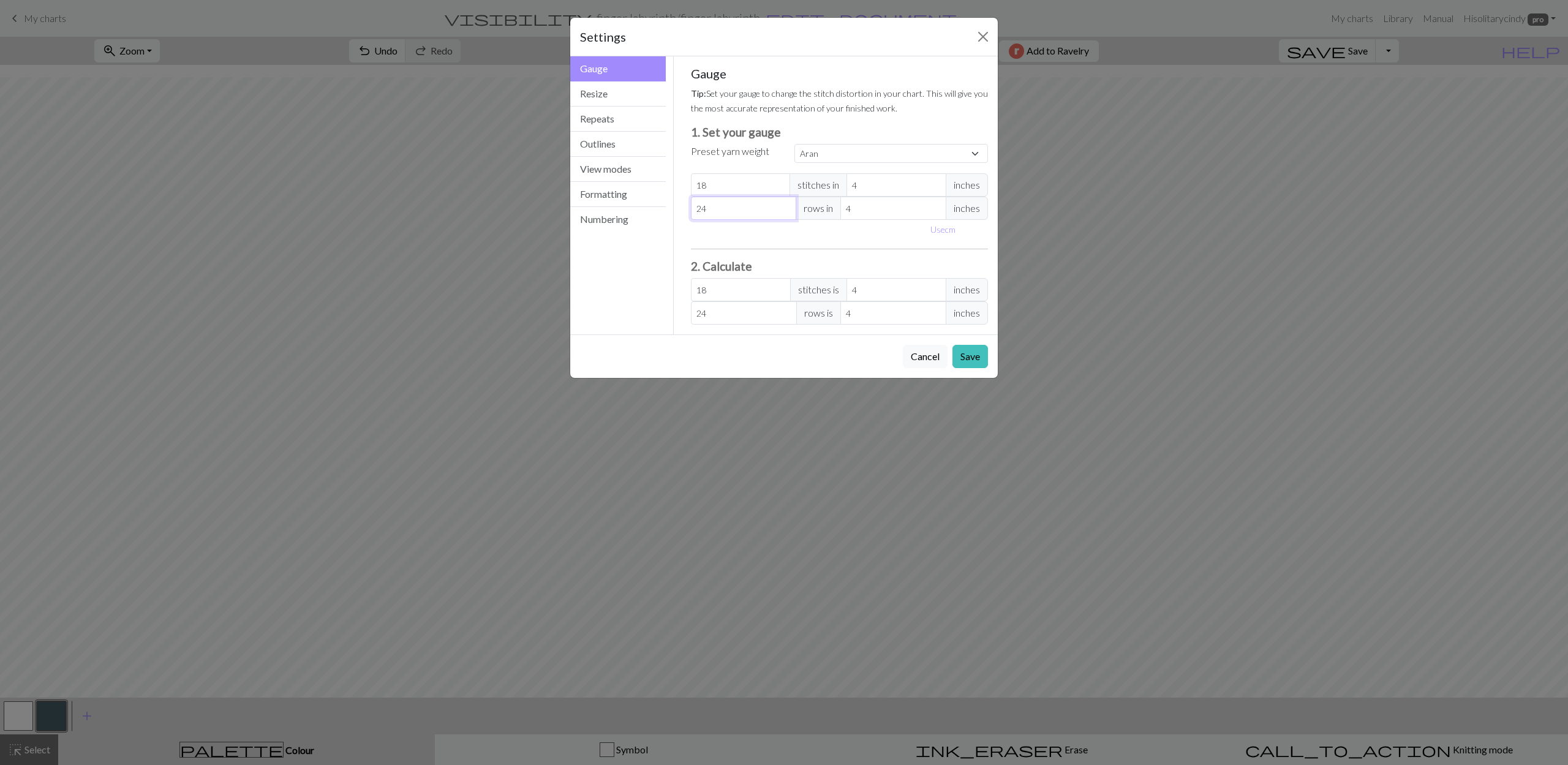
drag, startPoint x: 718, startPoint y: 210, endPoint x: 666, endPoint y: 213, distance: 52.1
click at [666, 213] on div "Gauge Gauge Resize Repeats Outlines View modes Formatting Numbering Gauge Resiz…" at bounding box center [784, 195] width 442 height 278
type input "1"
type input "18"
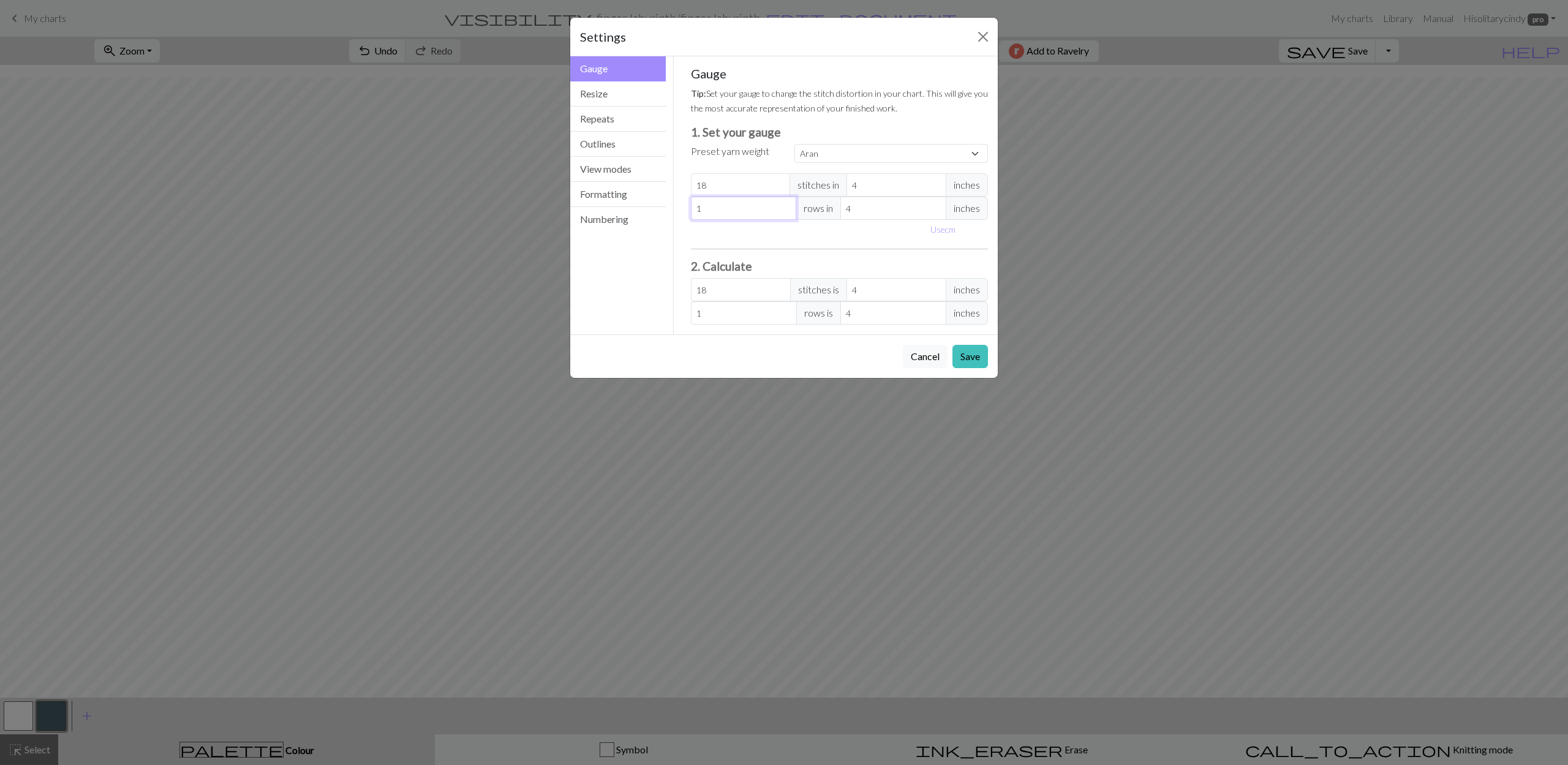
type input "18"
click at [970, 360] on button "Save" at bounding box center [970, 356] width 35 height 23
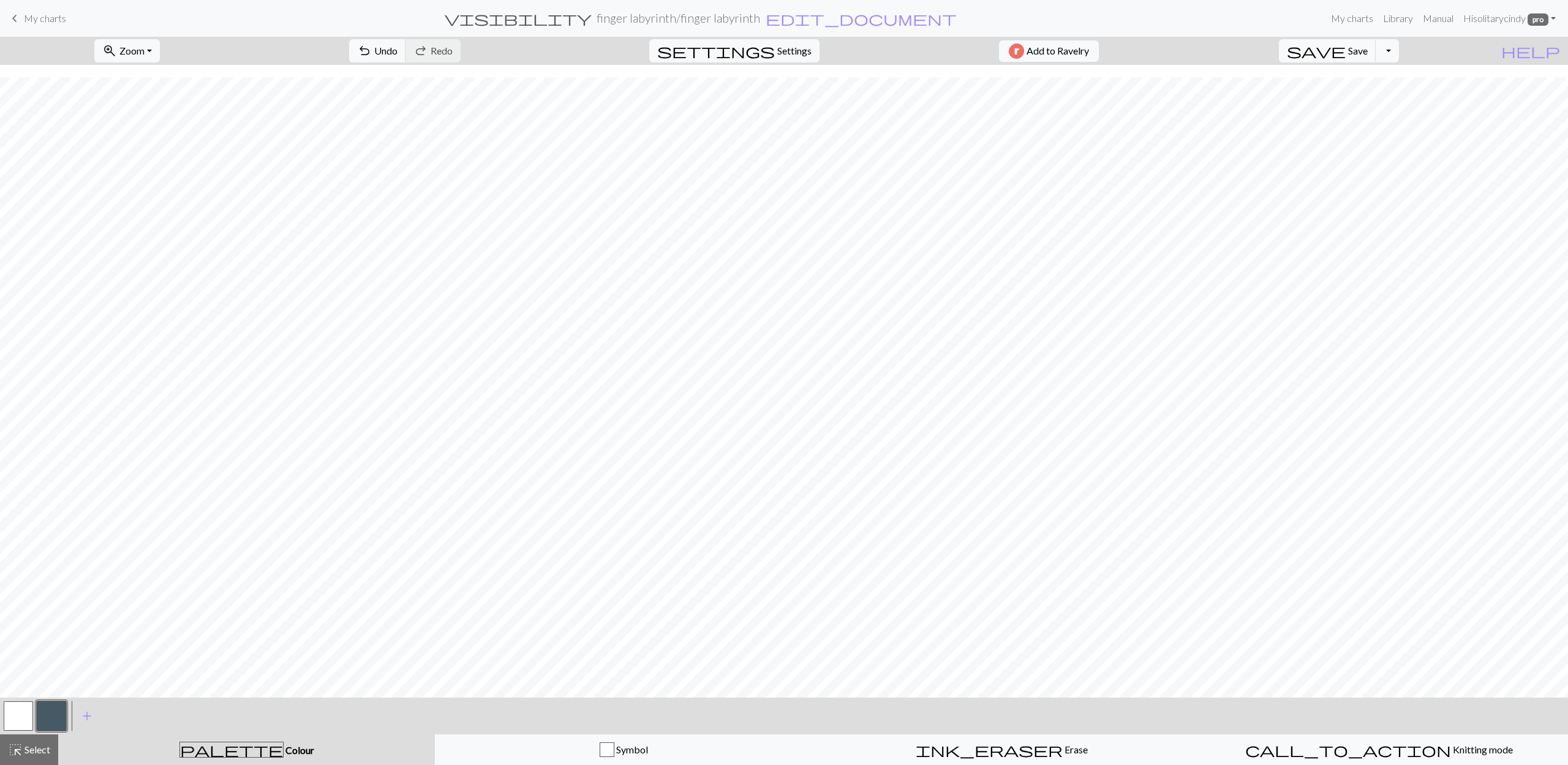
click at [12, 718] on button "button" at bounding box center [18, 715] width 29 height 29
click at [57, 721] on button "button" at bounding box center [51, 715] width 29 height 29
click at [55, 718] on button "button" at bounding box center [51, 715] width 29 height 29
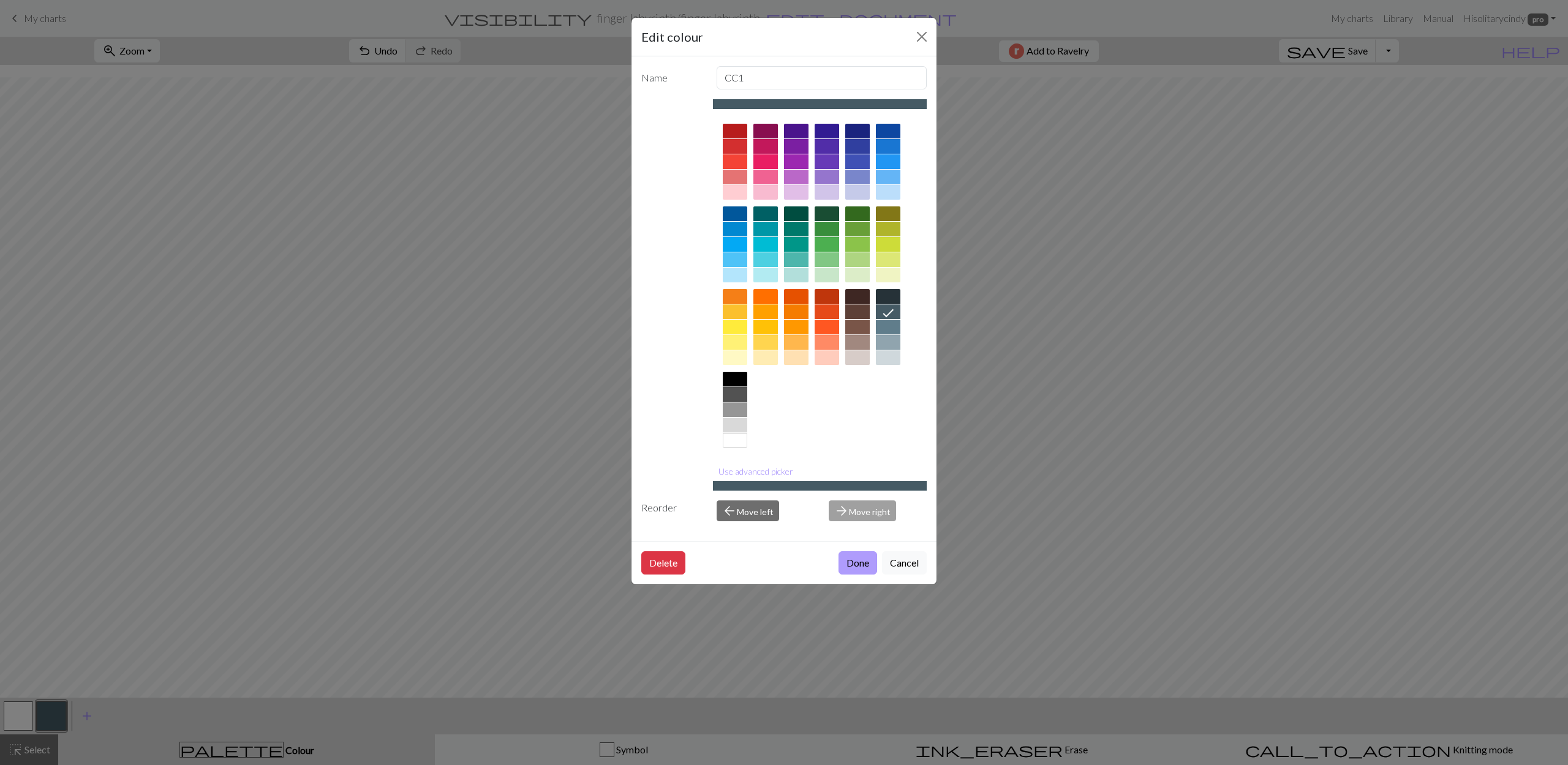
click at [858, 572] on button "Done" at bounding box center [857, 562] width 38 height 23
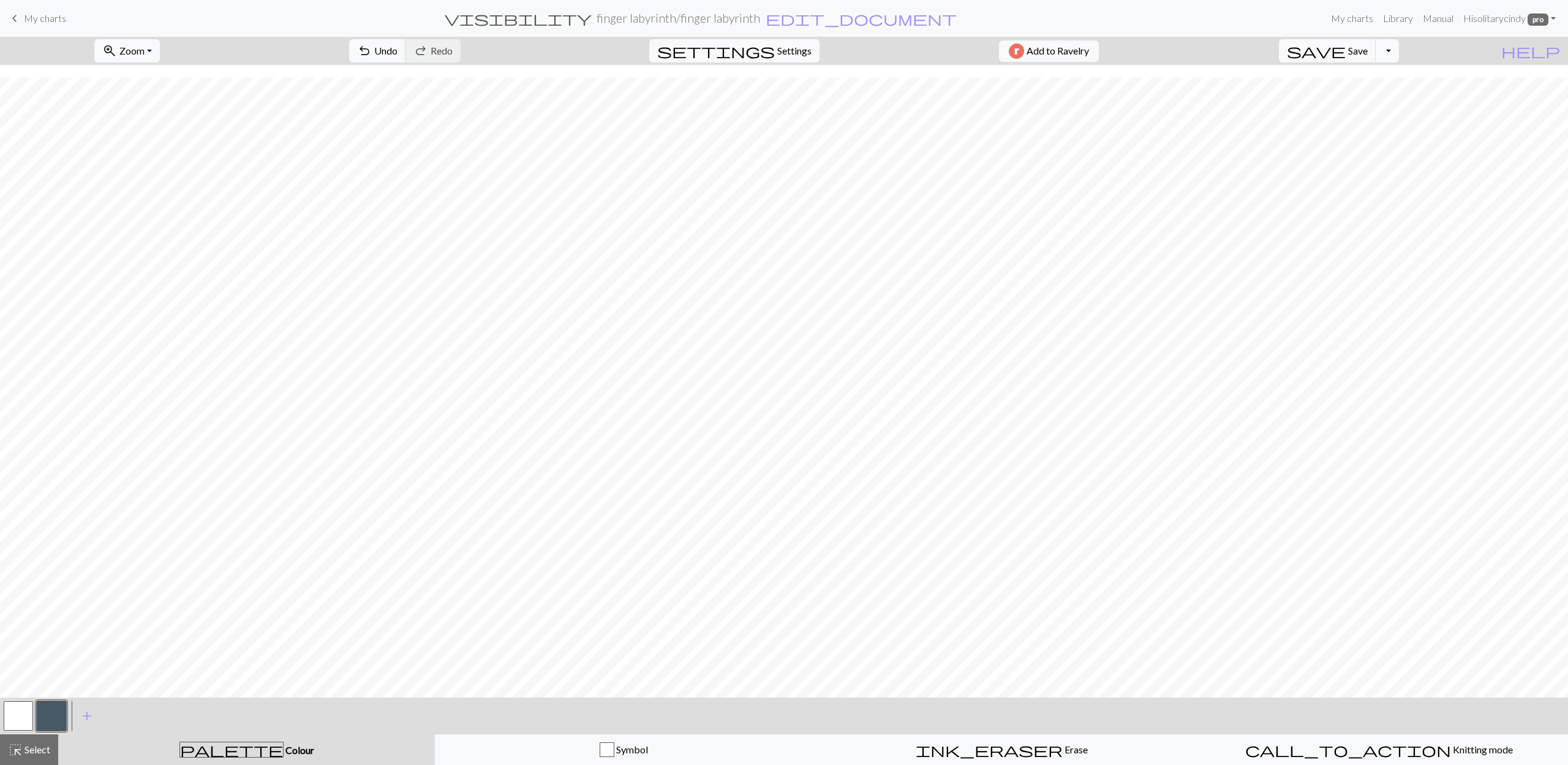
click at [22, 723] on button "button" at bounding box center [18, 715] width 29 height 29
click at [52, 718] on button "button" at bounding box center [51, 715] width 29 height 29
click at [20, 716] on button "button" at bounding box center [18, 715] width 29 height 29
click at [45, 718] on button "button" at bounding box center [51, 715] width 29 height 29
click at [22, 709] on button "button" at bounding box center [18, 715] width 29 height 29
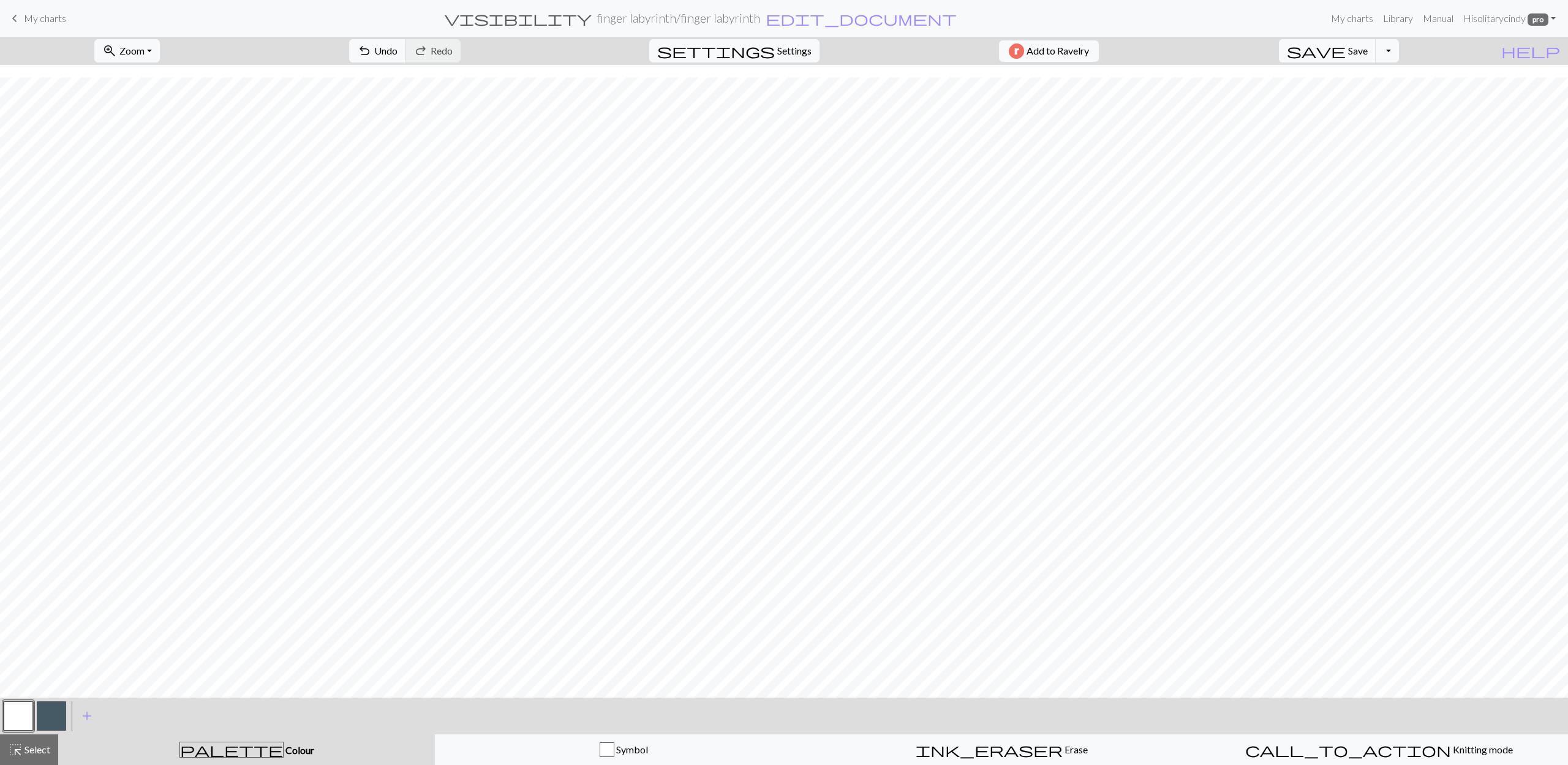
click at [50, 709] on button "button" at bounding box center [51, 715] width 29 height 29
click at [12, 708] on button "button" at bounding box center [18, 715] width 29 height 29
click at [59, 710] on button "button" at bounding box center [51, 715] width 29 height 29
click at [29, 721] on button "button" at bounding box center [18, 715] width 29 height 29
click at [62, 711] on button "button" at bounding box center [51, 715] width 29 height 29
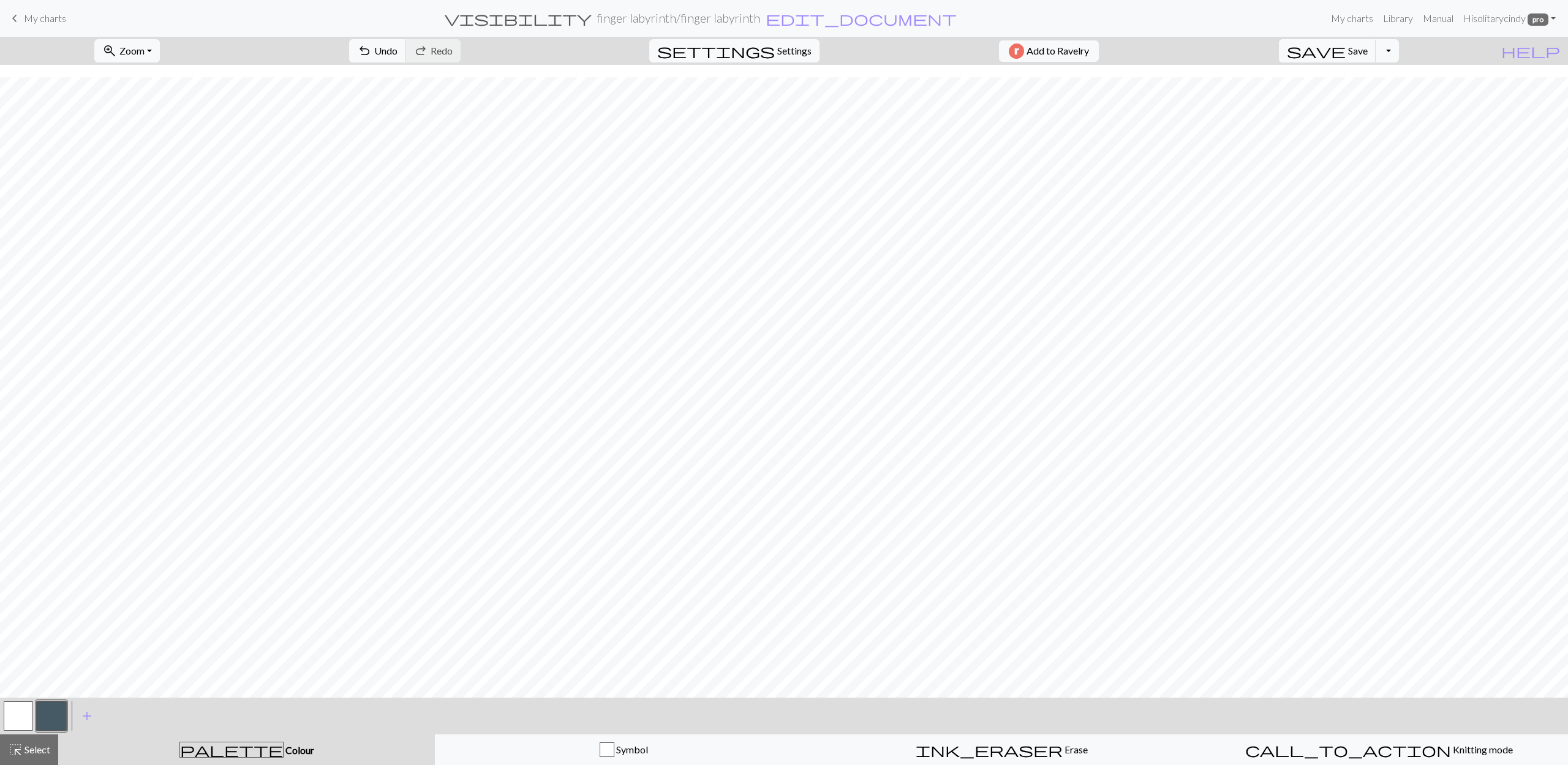
click at [25, 704] on button "button" at bounding box center [18, 715] width 29 height 29
click at [52, 716] on button "button" at bounding box center [51, 715] width 29 height 29
click at [22, 712] on button "button" at bounding box center [18, 715] width 29 height 29
click at [55, 715] on button "button" at bounding box center [51, 715] width 29 height 29
click at [23, 712] on button "button" at bounding box center [18, 715] width 29 height 29
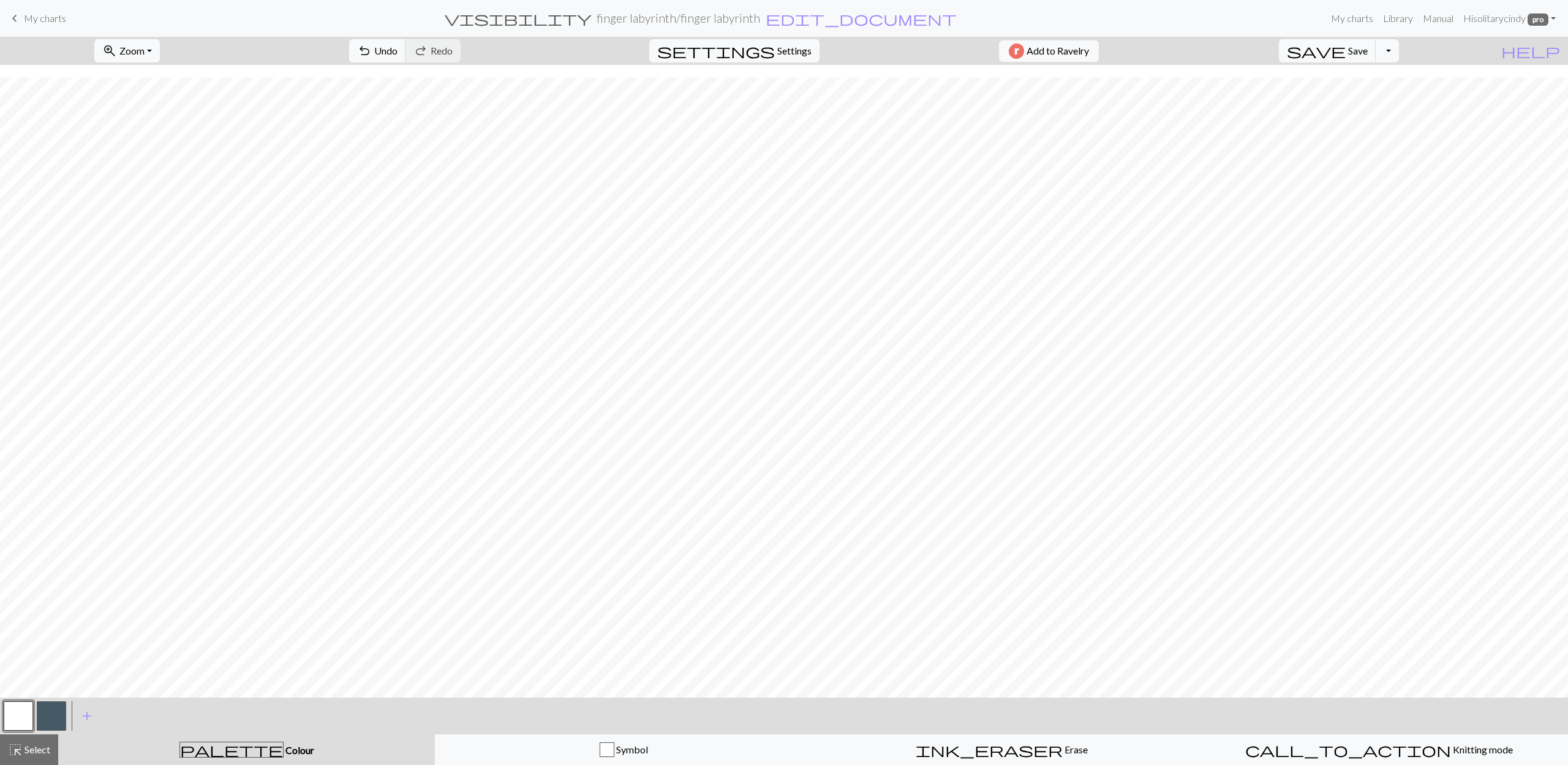
click at [52, 706] on button "button" at bounding box center [51, 715] width 29 height 29
click at [794, 51] on span "Settings" at bounding box center [795, 51] width 35 height 15
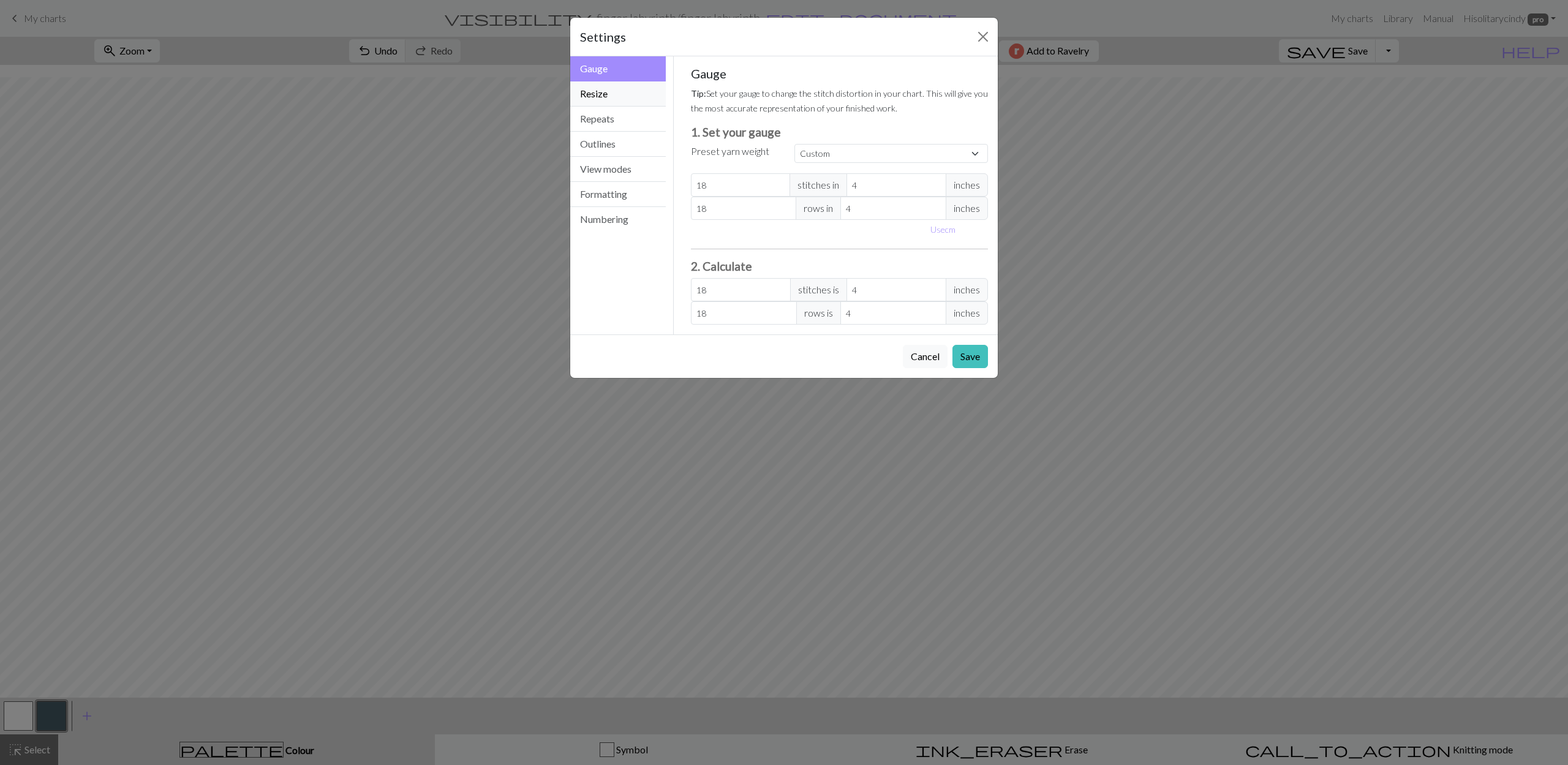
click at [620, 89] on button "Resize" at bounding box center [618, 93] width 95 height 25
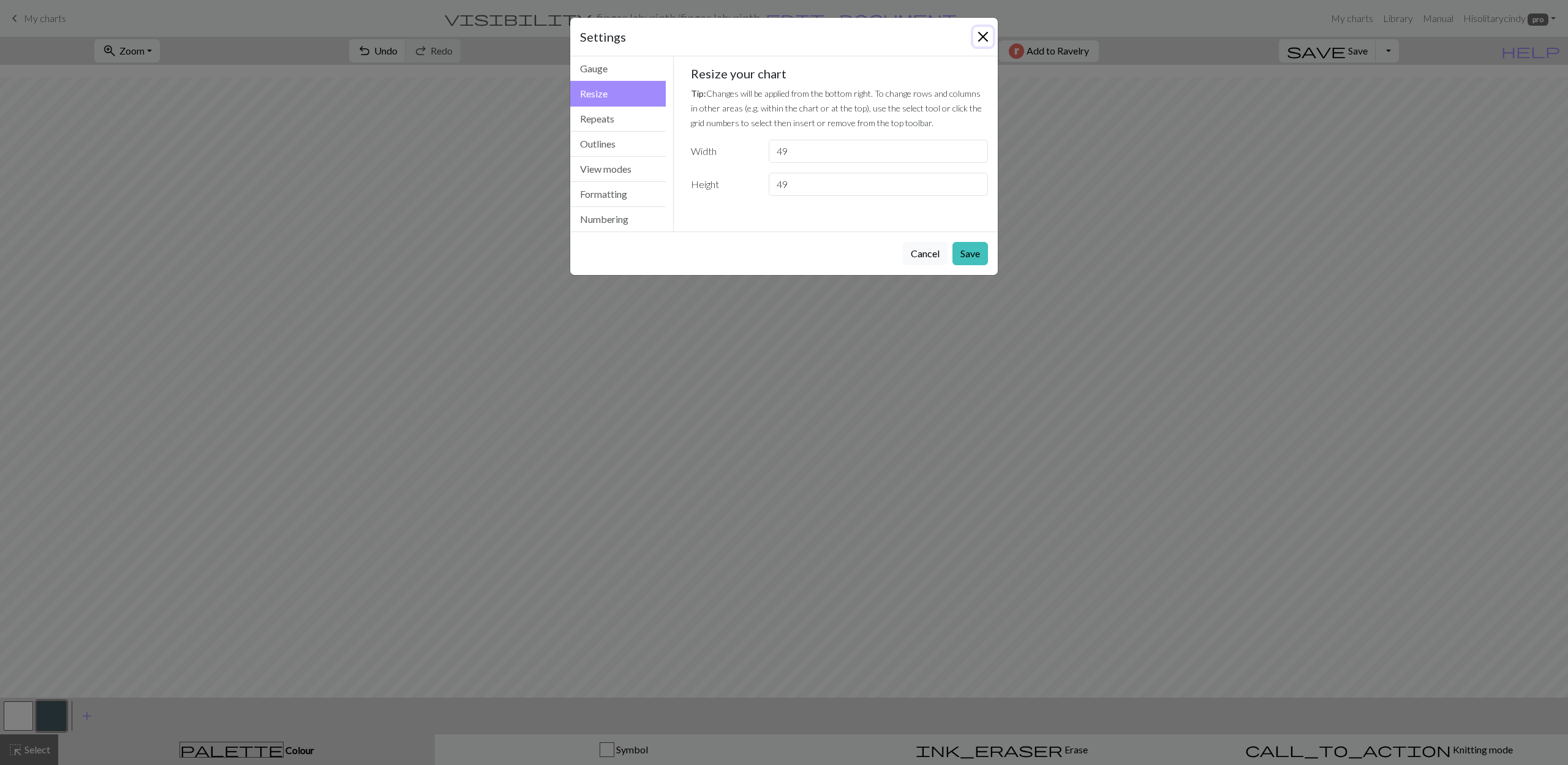
click at [980, 29] on button "Close" at bounding box center [983, 37] width 20 height 20
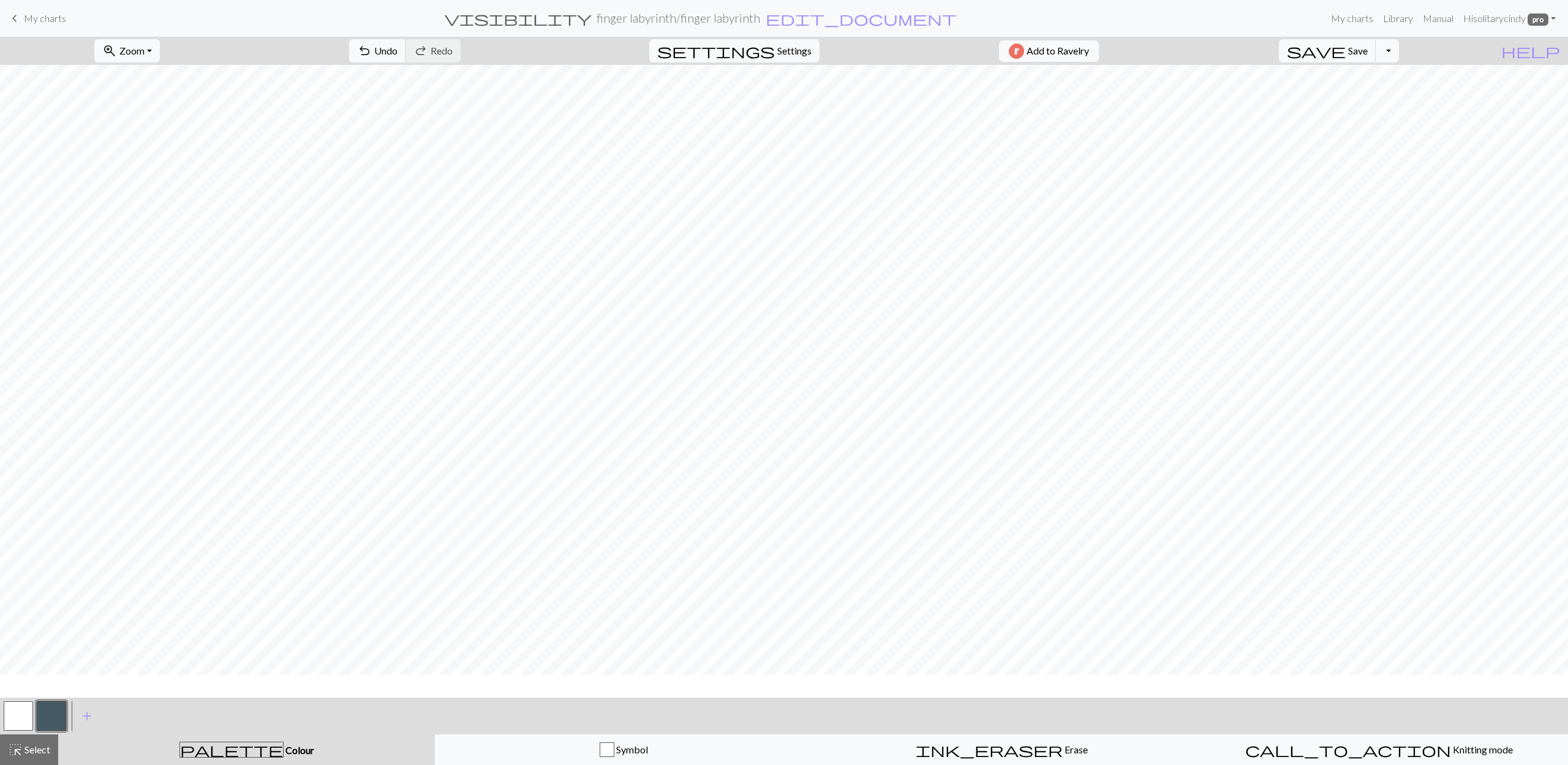
scroll to position [0, 0]
click at [610, 751] on div "button" at bounding box center [607, 749] width 15 height 15
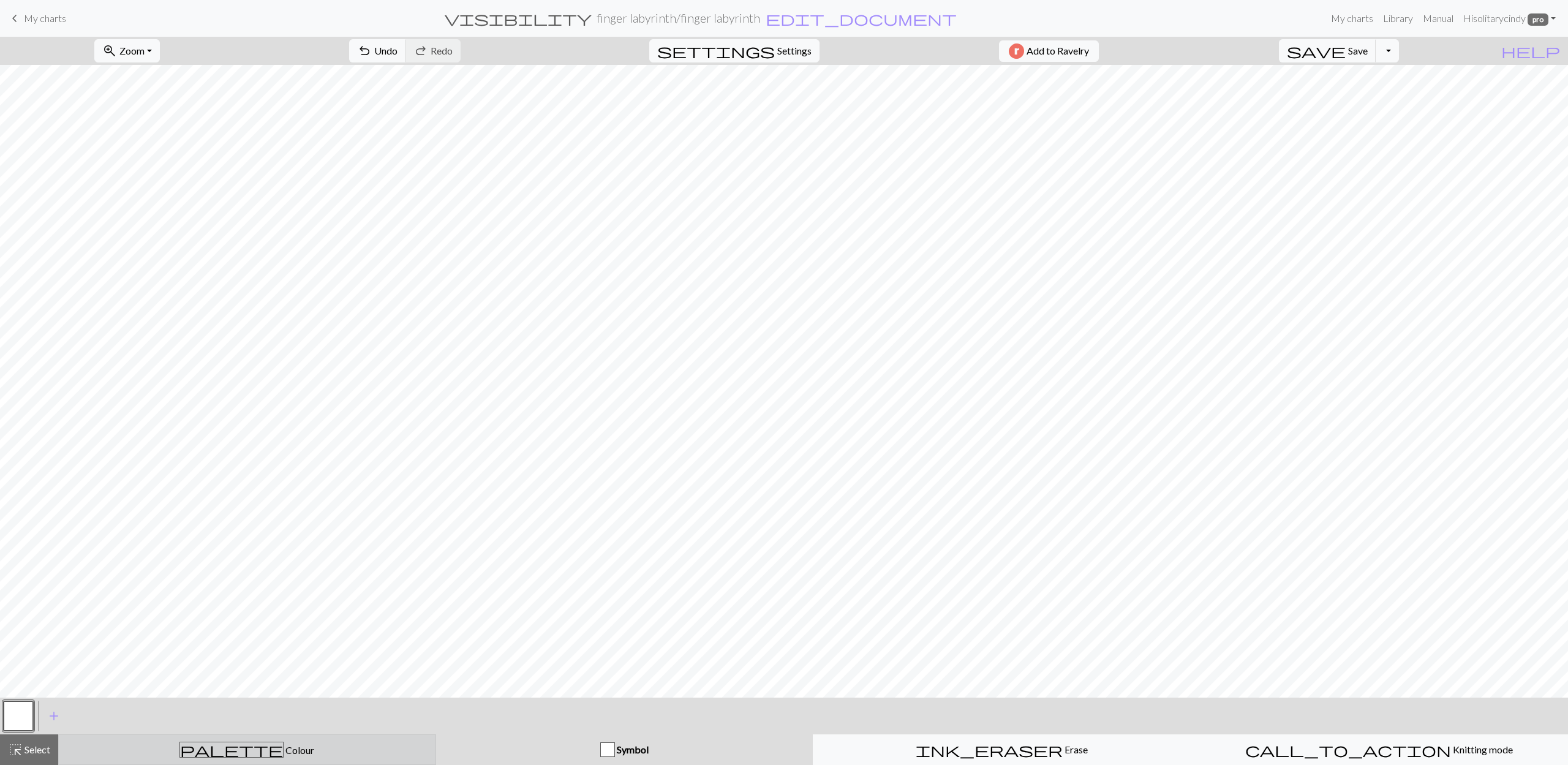
click at [210, 748] on div "palette Colour Colour" at bounding box center [247, 749] width 362 height 16
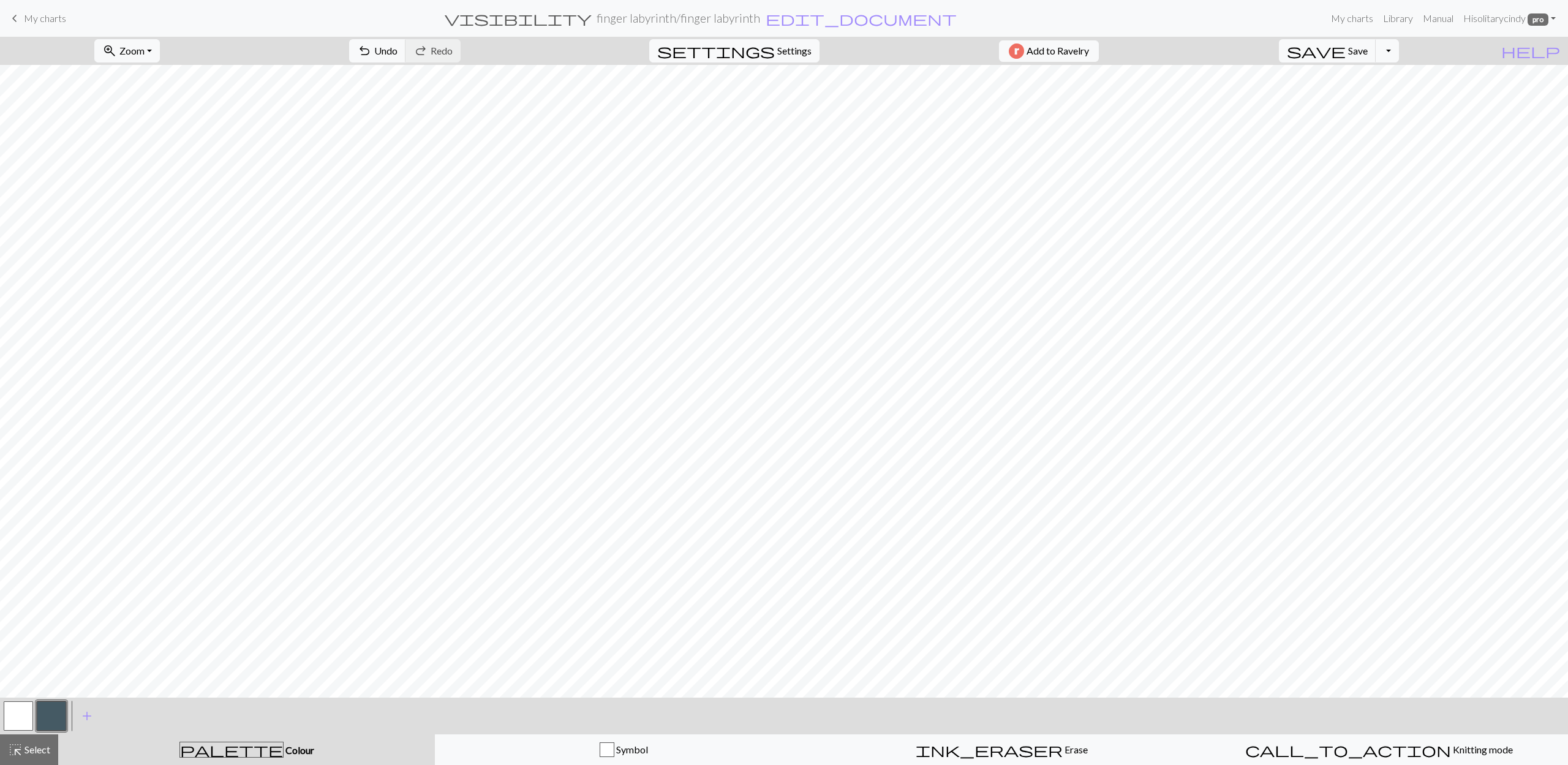
click at [20, 714] on button "button" at bounding box center [18, 715] width 29 height 29
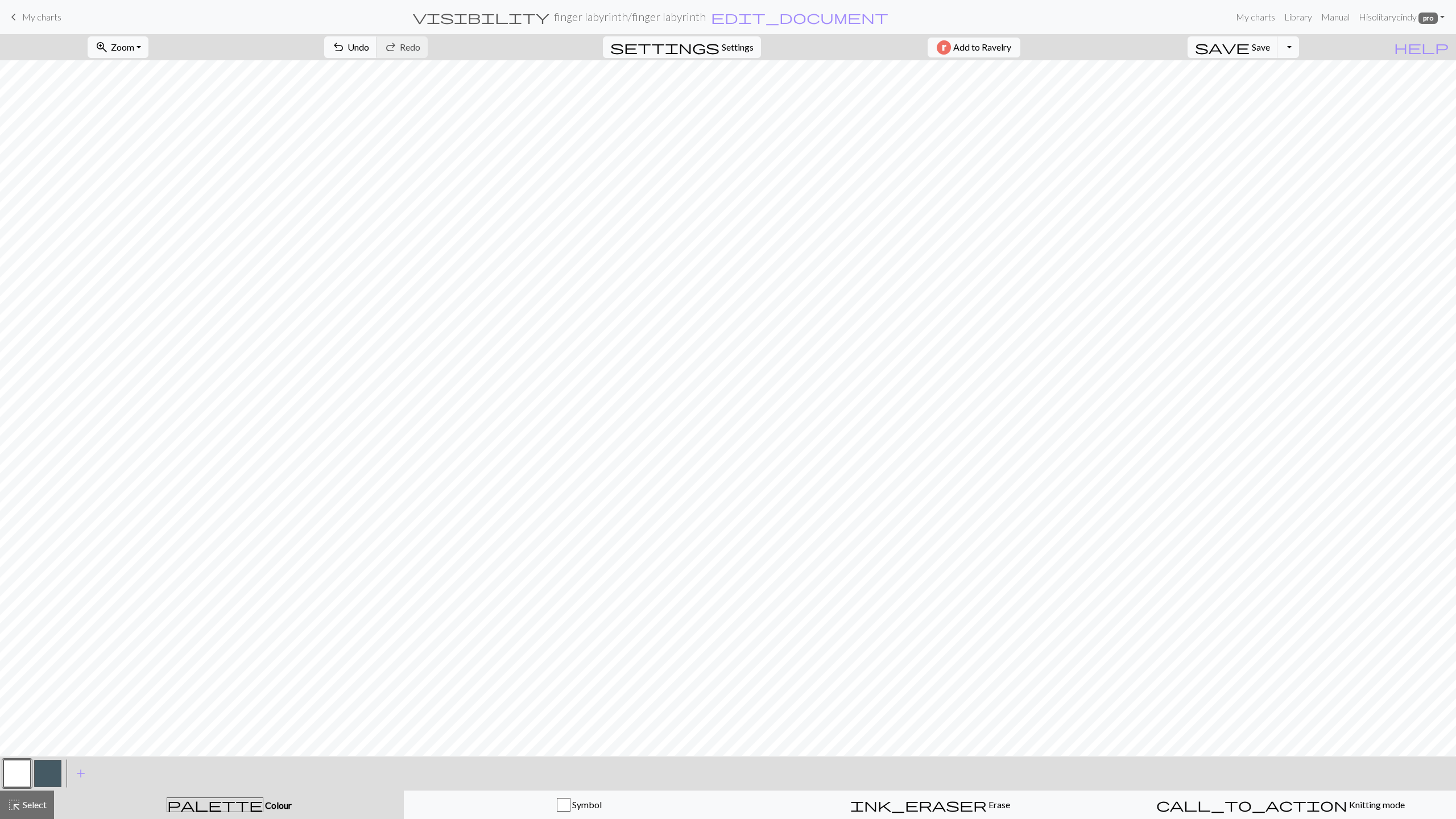
click at [49, 710] on button "button" at bounding box center [47, 773] width 27 height 27
click at [10, 710] on button "button" at bounding box center [17, 773] width 27 height 27
click at [43, 710] on button "button" at bounding box center [47, 773] width 27 height 27
click at [24, 710] on button "button" at bounding box center [17, 773] width 27 height 27
click at [39, 710] on button "button" at bounding box center [47, 773] width 27 height 27
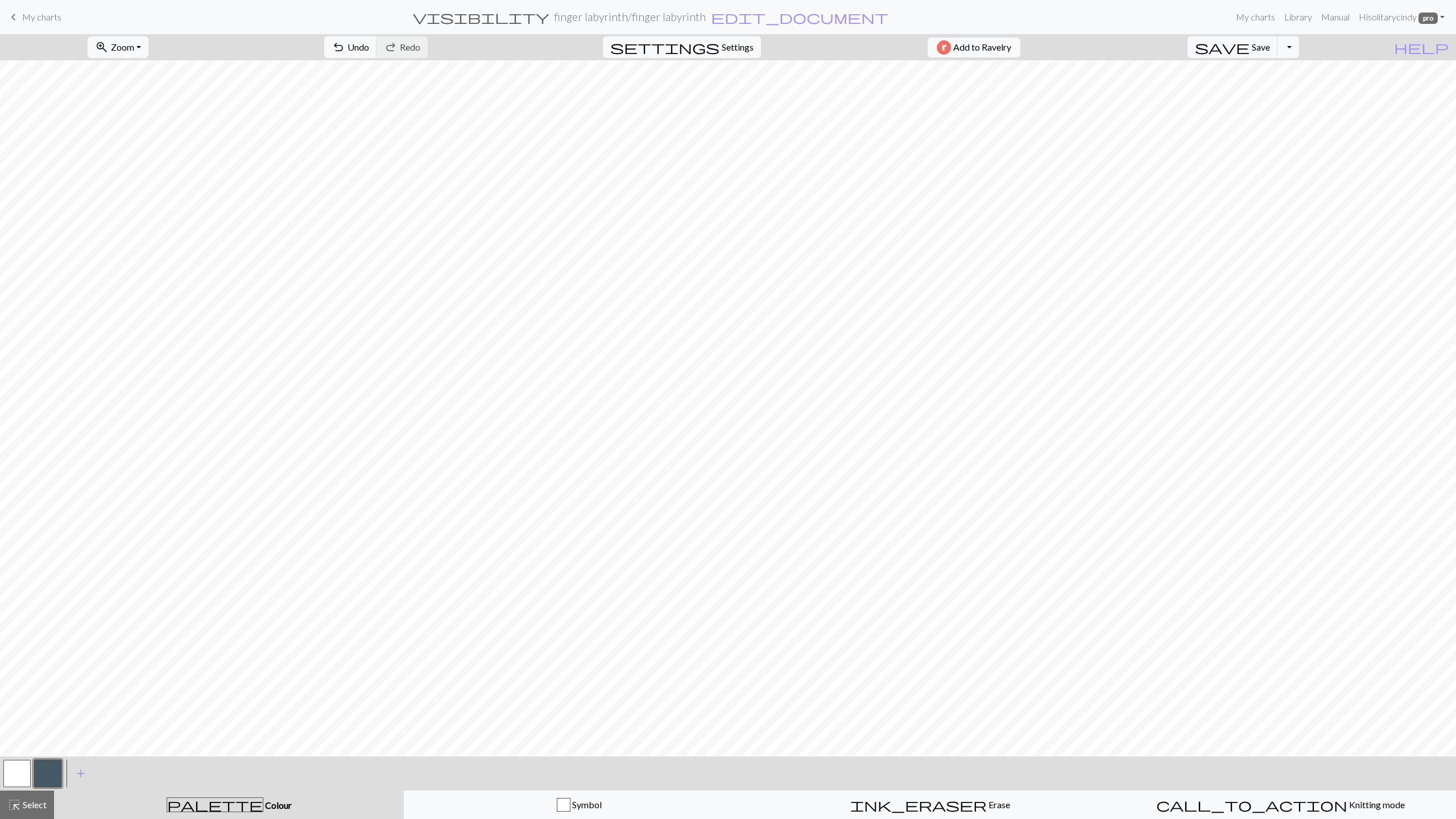
drag, startPoint x: 23, startPoint y: 772, endPoint x: 29, endPoint y: 768, distance: 7.2
click at [23, 710] on button "button" at bounding box center [17, 773] width 27 height 27
click at [43, 710] on button "button" at bounding box center [47, 773] width 27 height 27
click at [14, 710] on button "button" at bounding box center [17, 773] width 27 height 27
click at [52, 710] on button "button" at bounding box center [47, 773] width 27 height 27
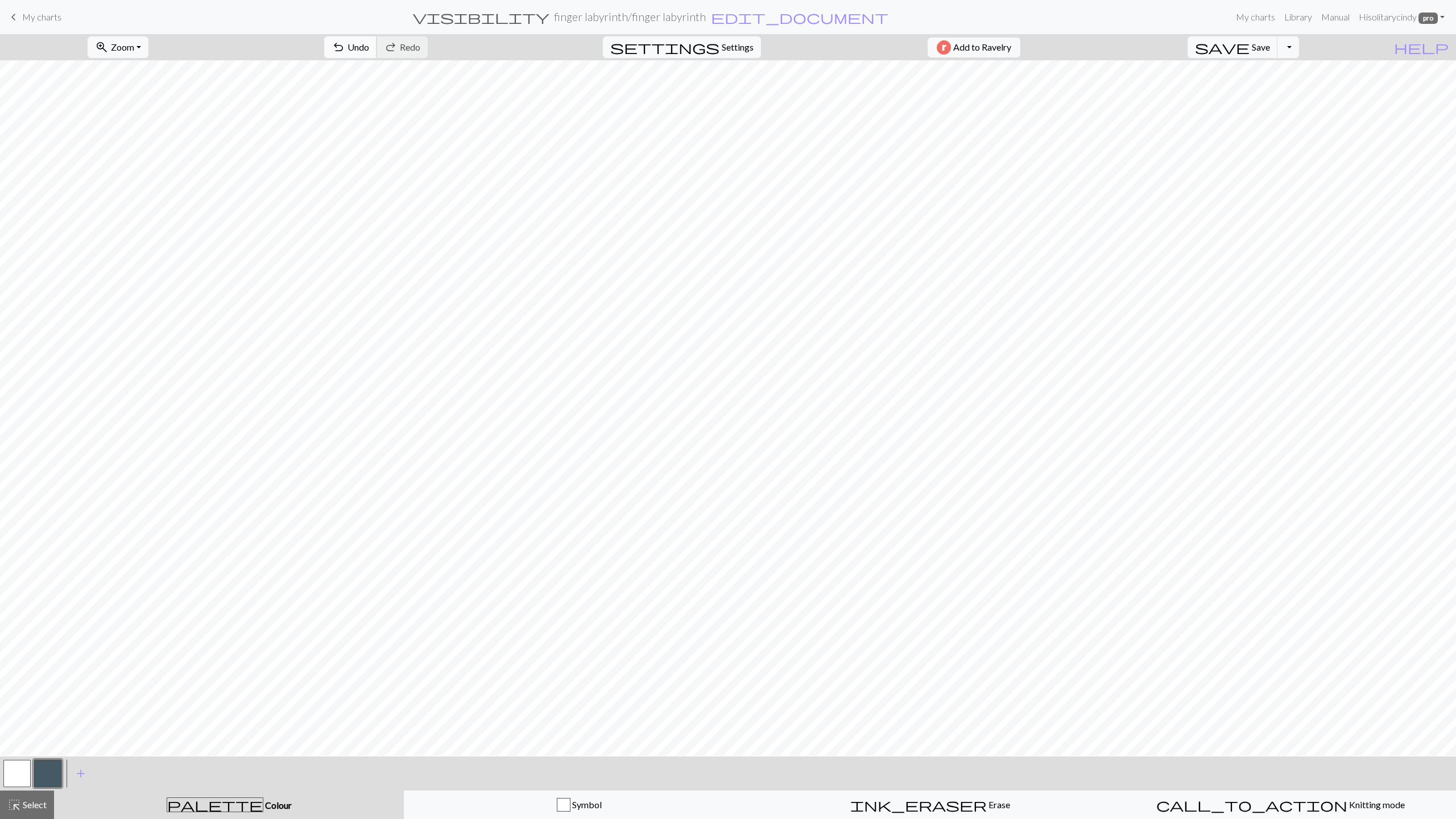
click at [369, 49] on span "Undo" at bounding box center [358, 46] width 22 height 10
click at [369, 48] on span "Undo" at bounding box center [358, 46] width 22 height 10
click at [1270, 41] on span "Save" at bounding box center [1261, 46] width 18 height 10
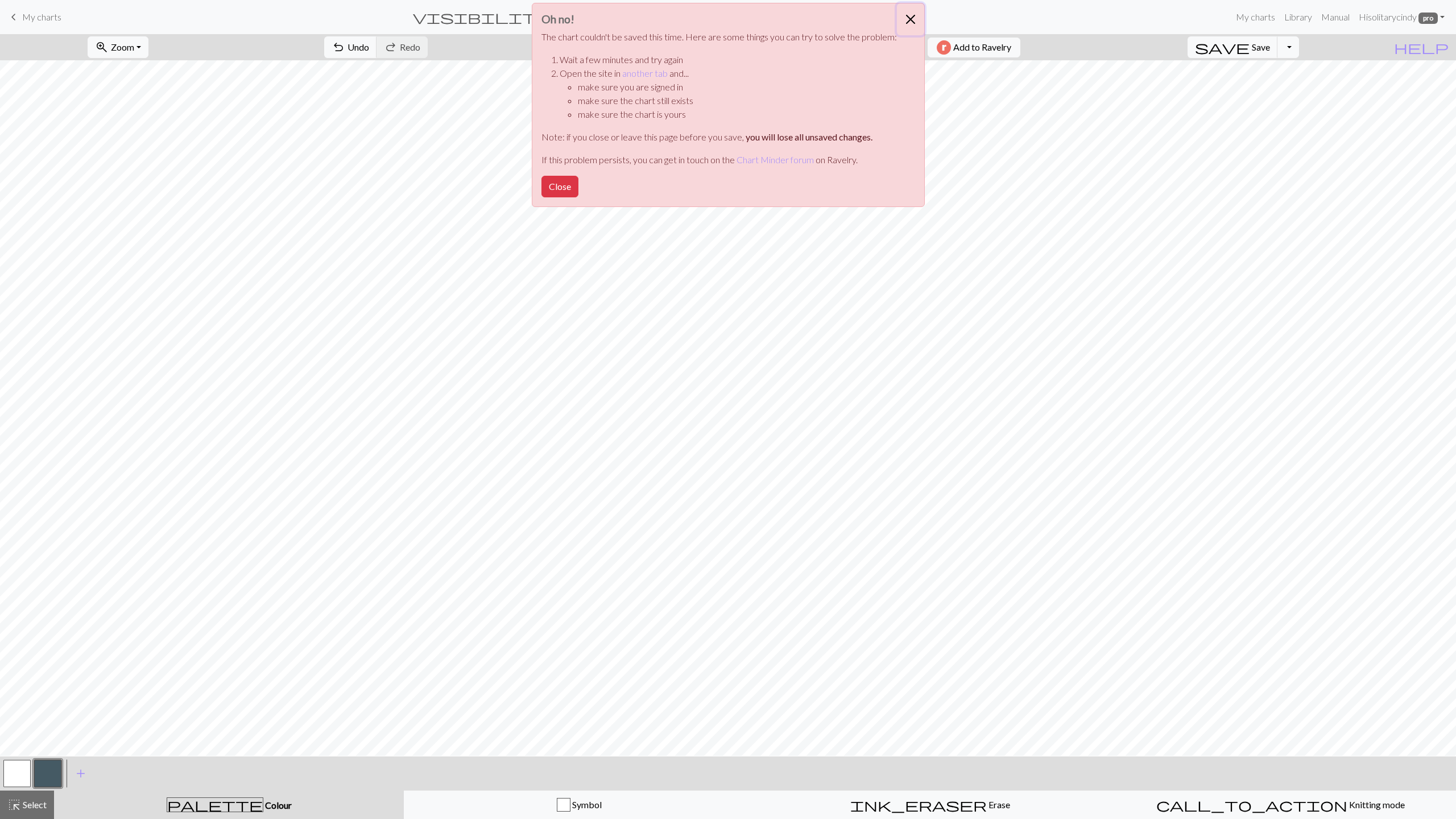
click at [907, 17] on button "Close" at bounding box center [910, 20] width 27 height 32
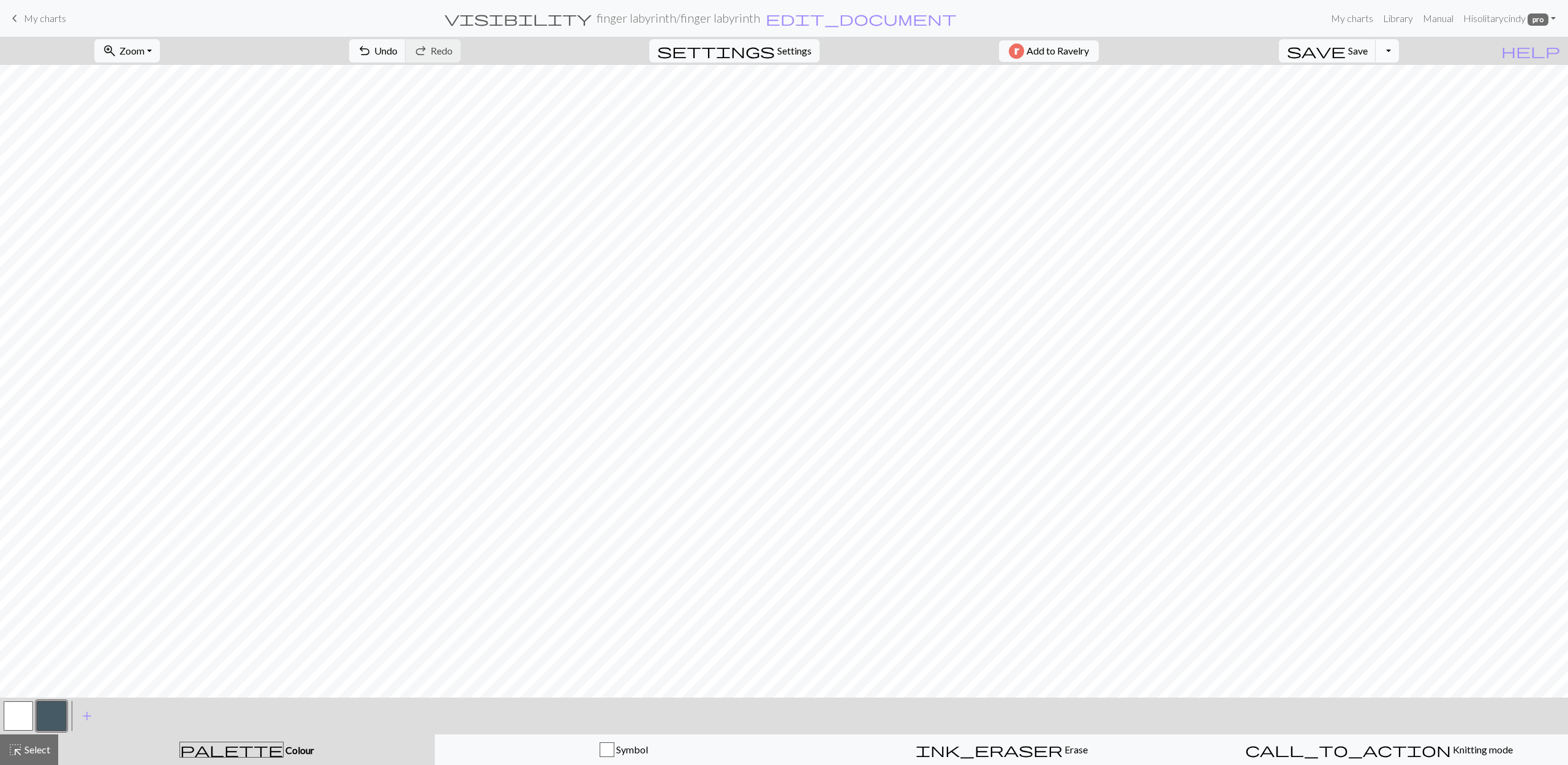
click at [1399, 50] on button "Toggle Dropdown" at bounding box center [1387, 50] width 23 height 23
click at [1398, 76] on button "file_copy Save a copy" at bounding box center [1297, 78] width 202 height 20
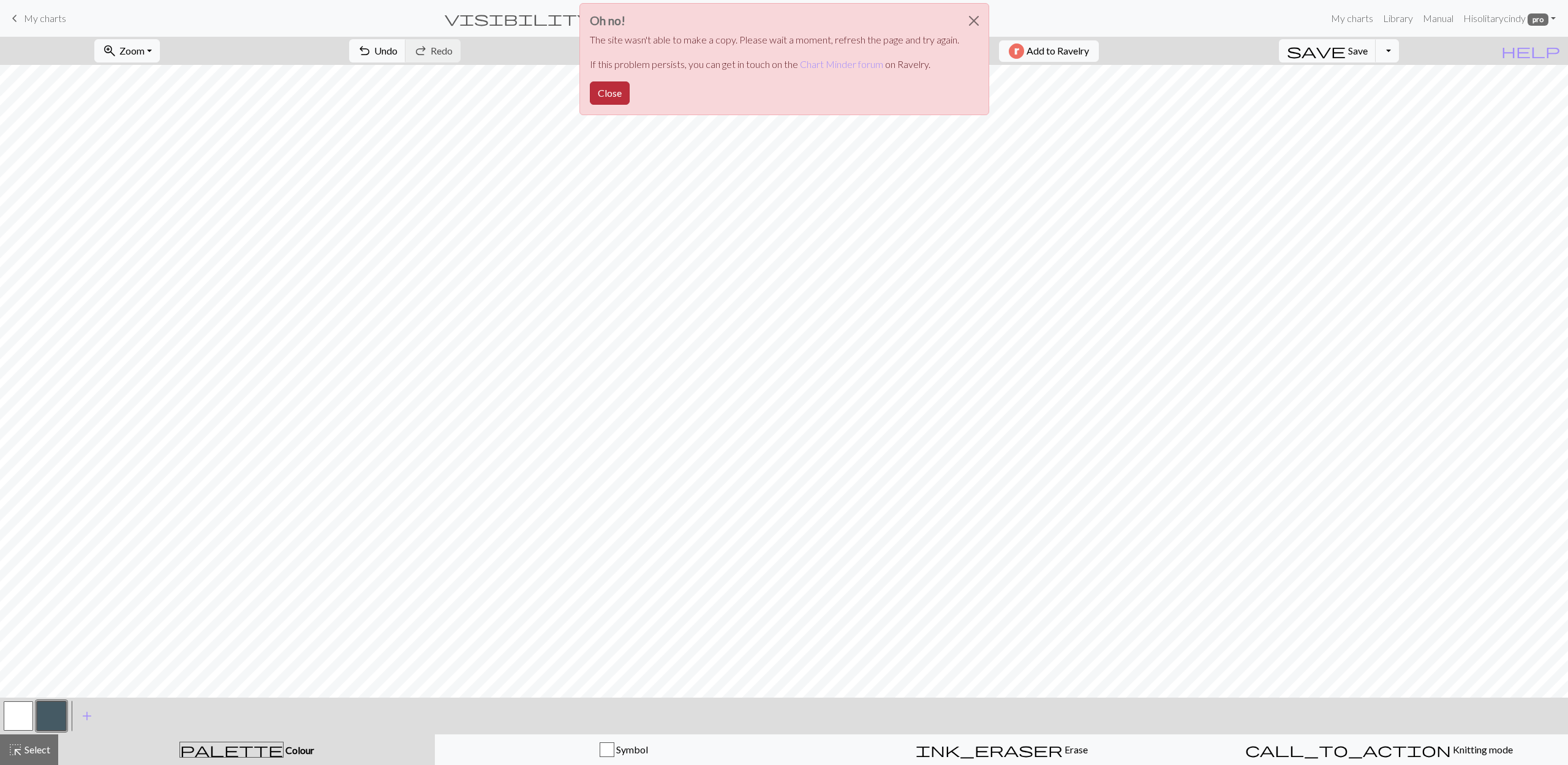
click at [596, 97] on button "Close" at bounding box center [610, 92] width 40 height 23
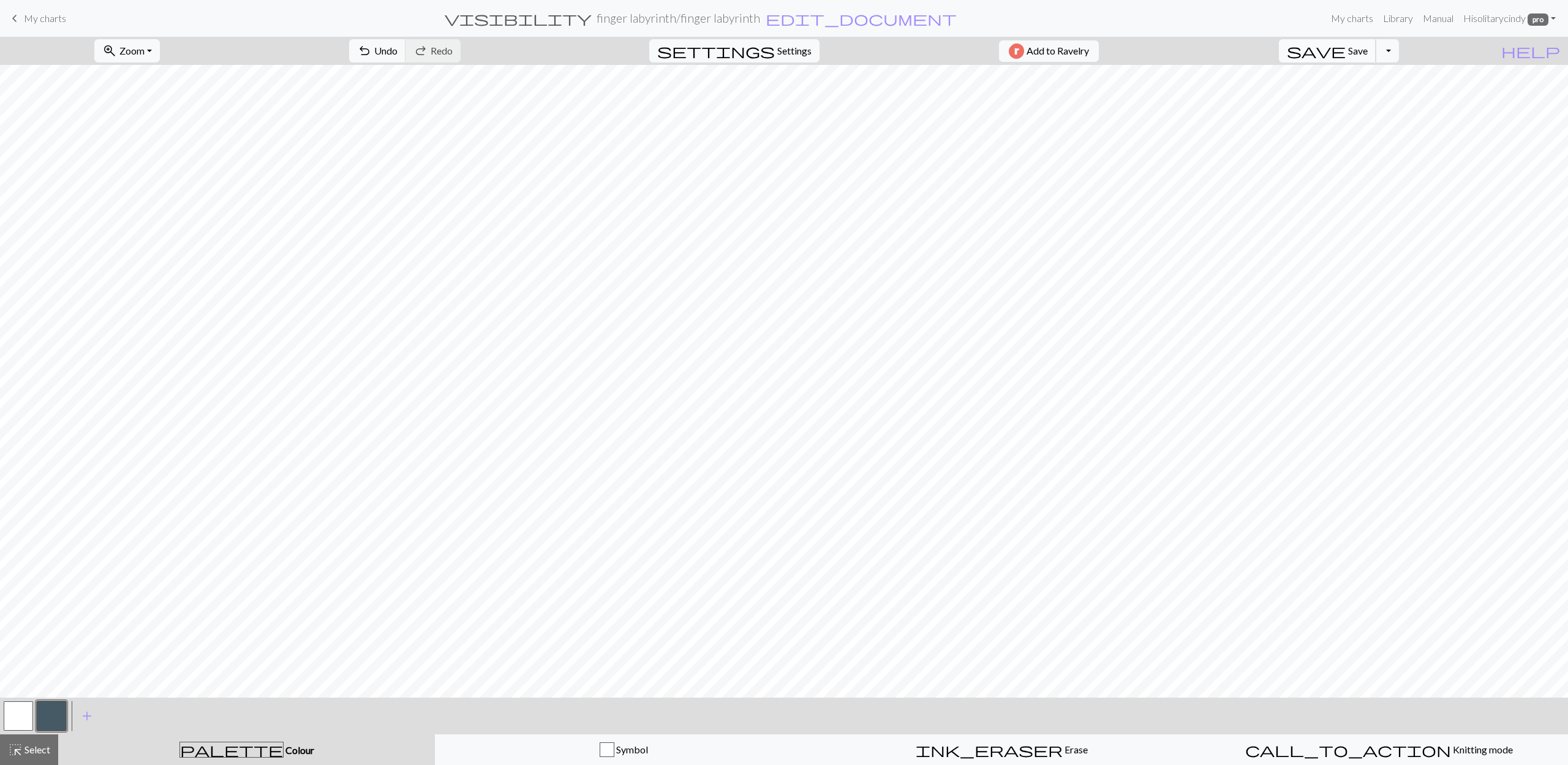
click at [1367, 51] on span "Save" at bounding box center [1358, 50] width 20 height 11
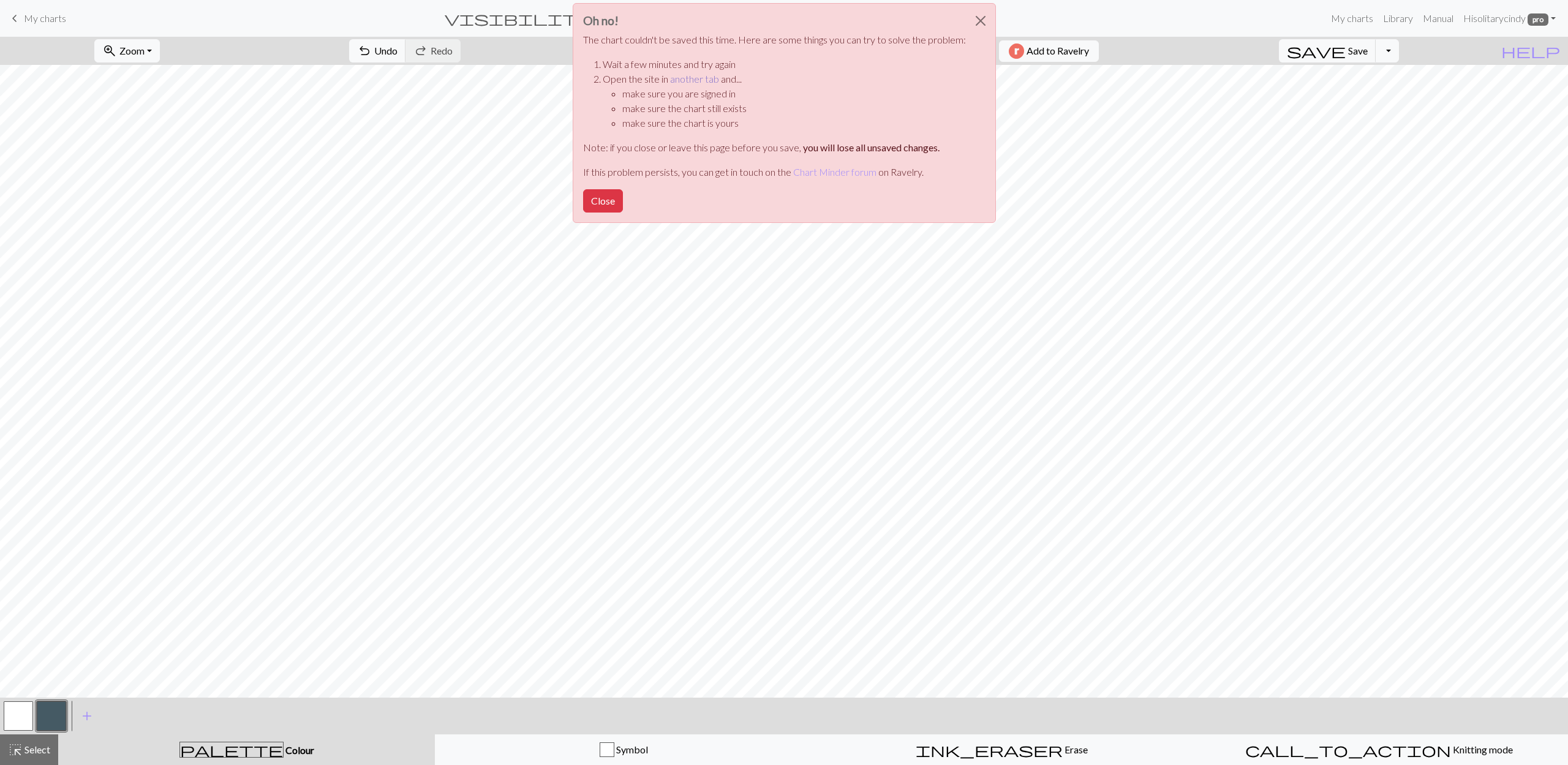
click at [692, 80] on link "another tab" at bounding box center [694, 78] width 49 height 11
click at [976, 23] on button "Close" at bounding box center [980, 21] width 29 height 35
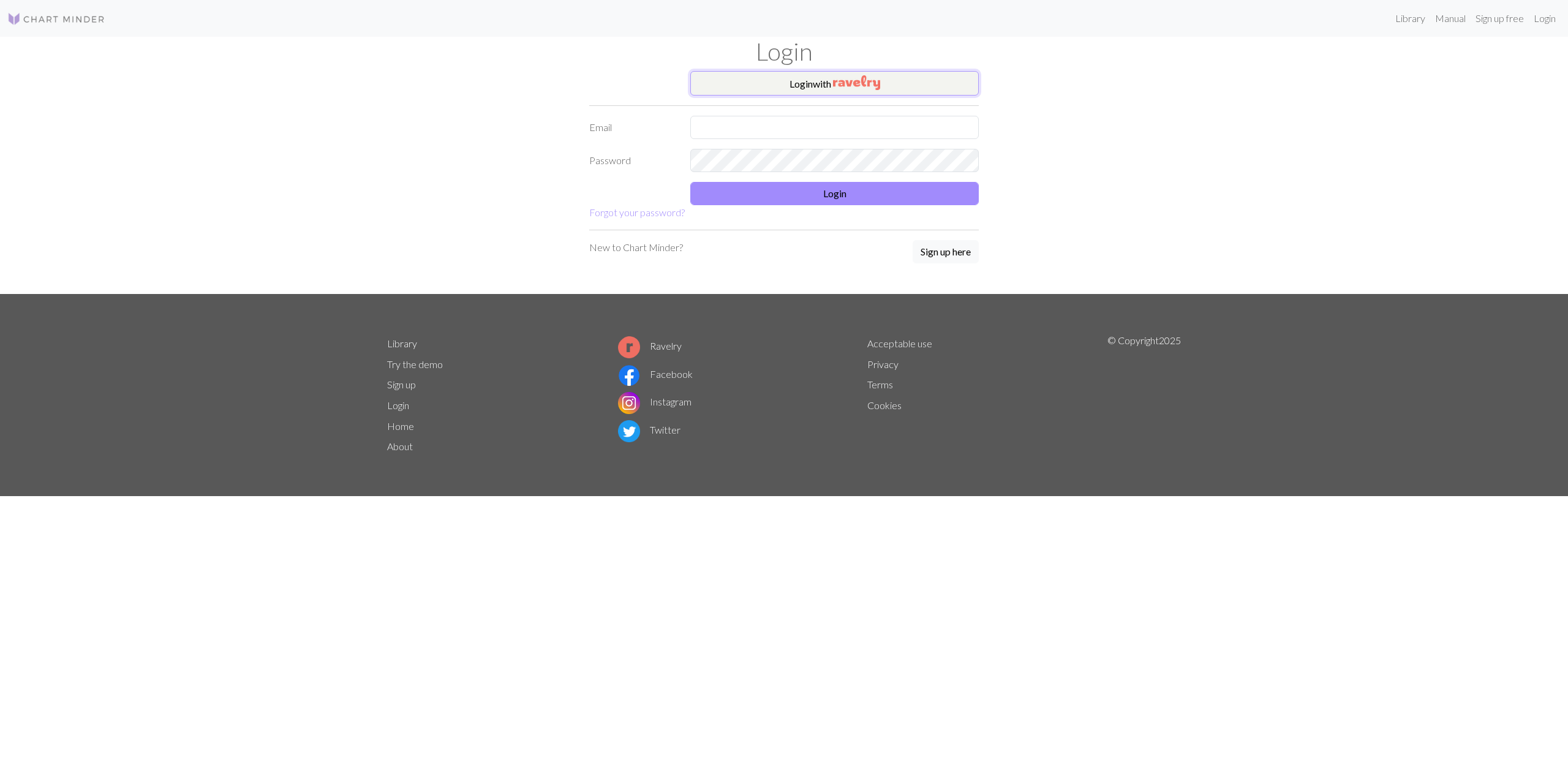
click at [867, 83] on img "button" at bounding box center [856, 83] width 47 height 15
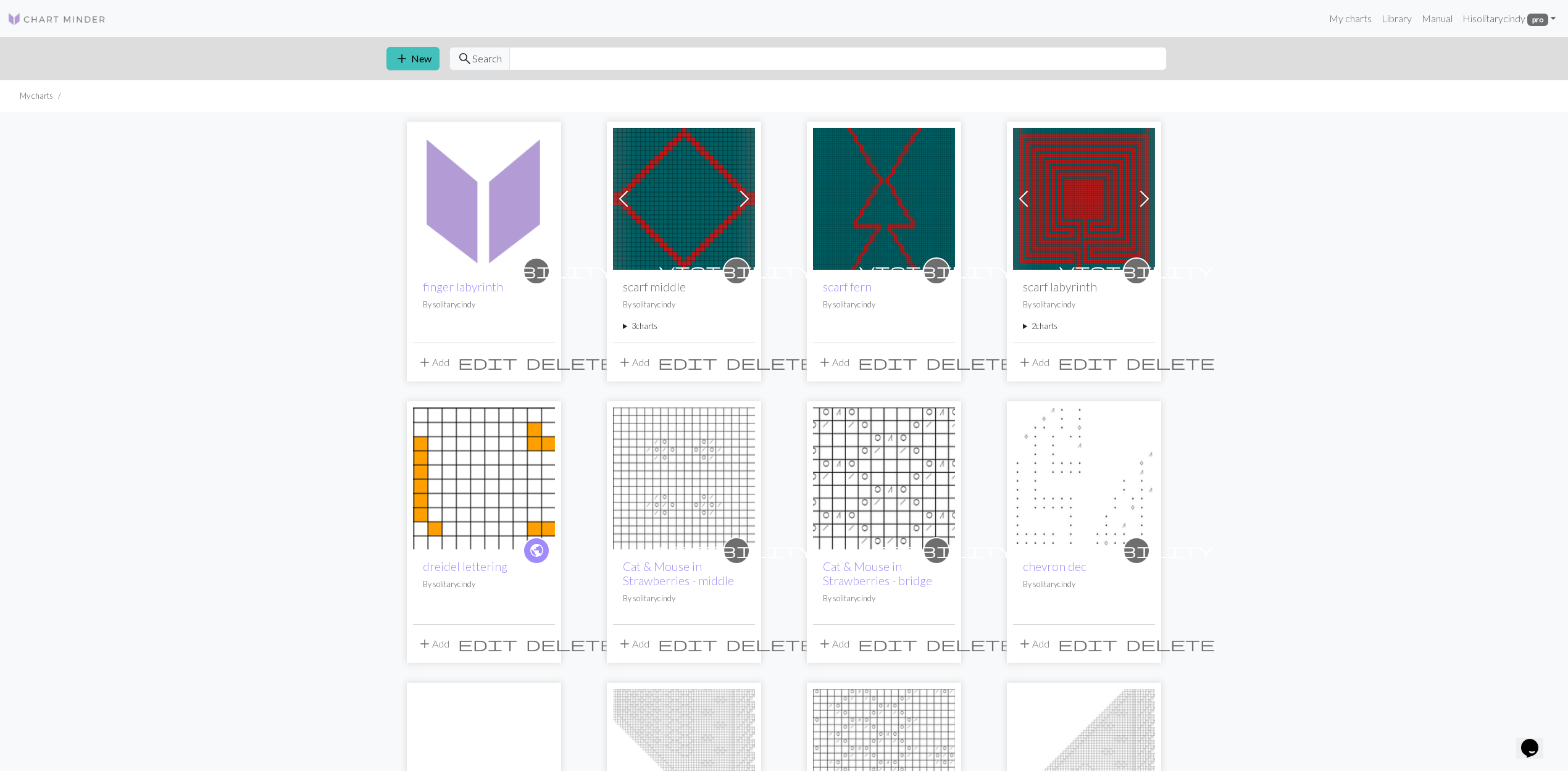
click at [468, 238] on img at bounding box center [484, 198] width 142 height 142
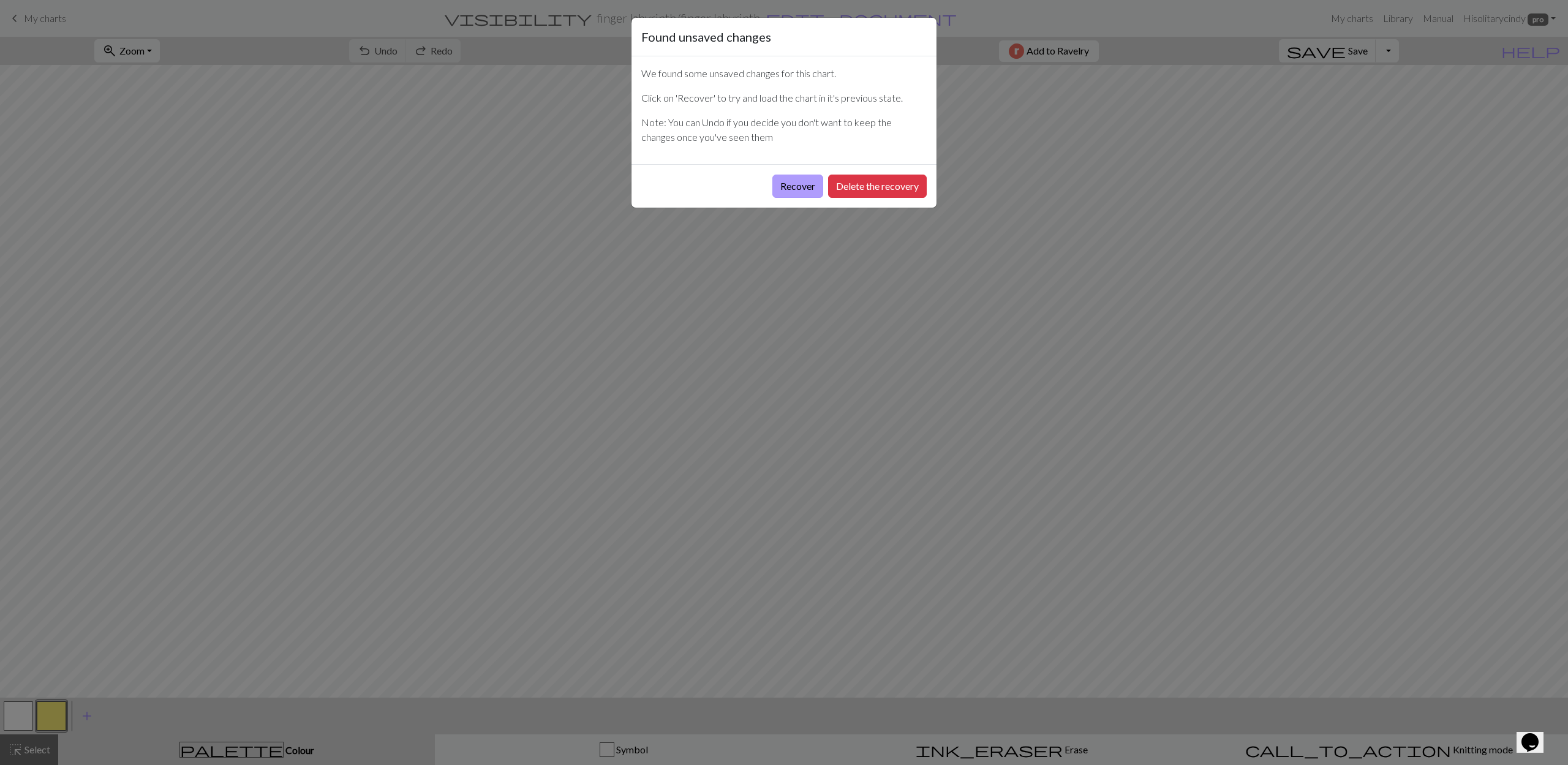
click at [806, 186] on button "Recover" at bounding box center [798, 186] width 51 height 23
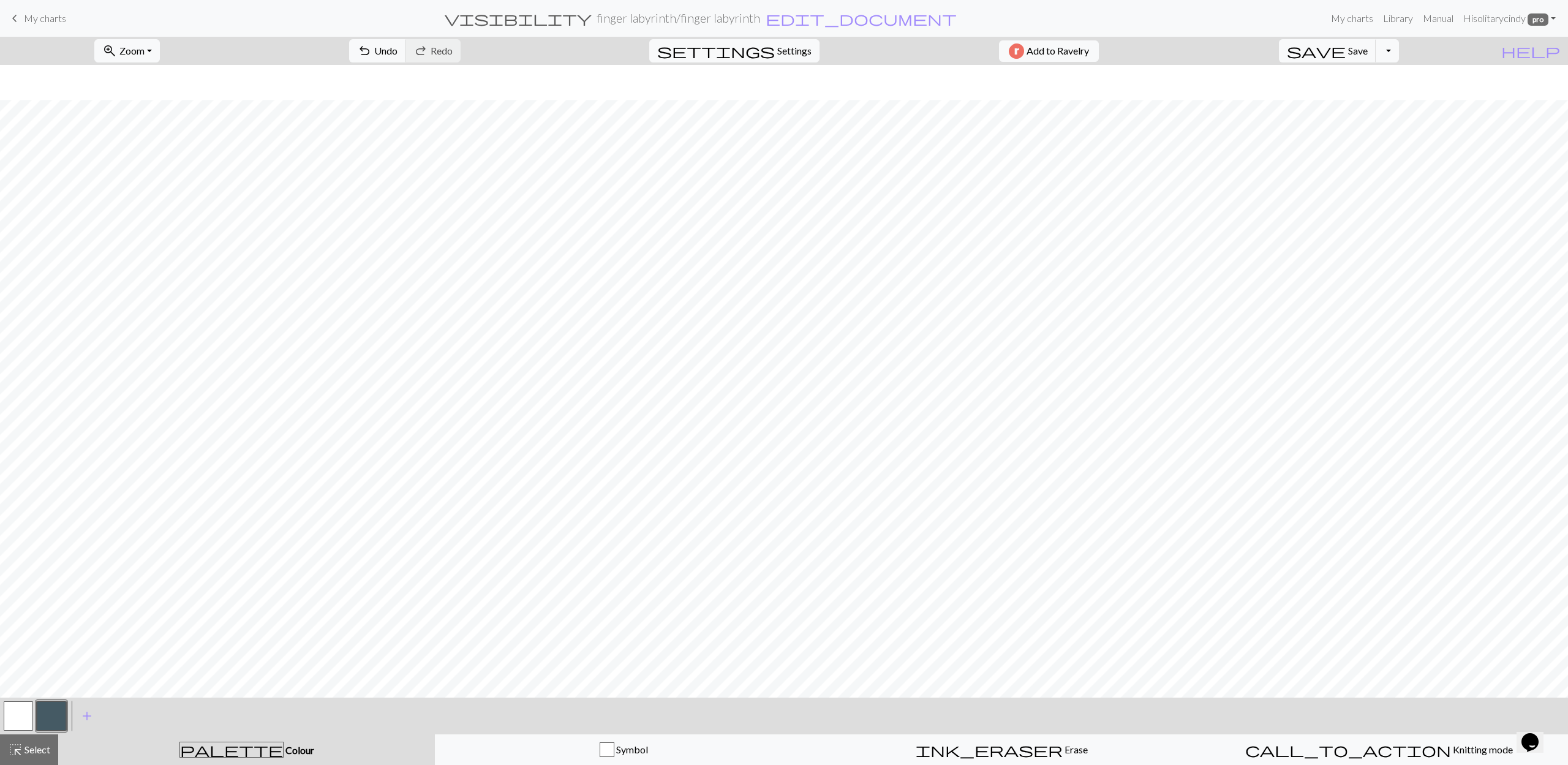
scroll to position [35, 0]
click at [1367, 50] on span "Save" at bounding box center [1358, 50] width 20 height 11
click at [1346, 55] on span "save" at bounding box center [1316, 50] width 59 height 17
click at [1399, 55] on button "Toggle Dropdown" at bounding box center [1387, 50] width 23 height 23
click at [1387, 97] on button "save_alt Download" at bounding box center [1297, 98] width 202 height 20
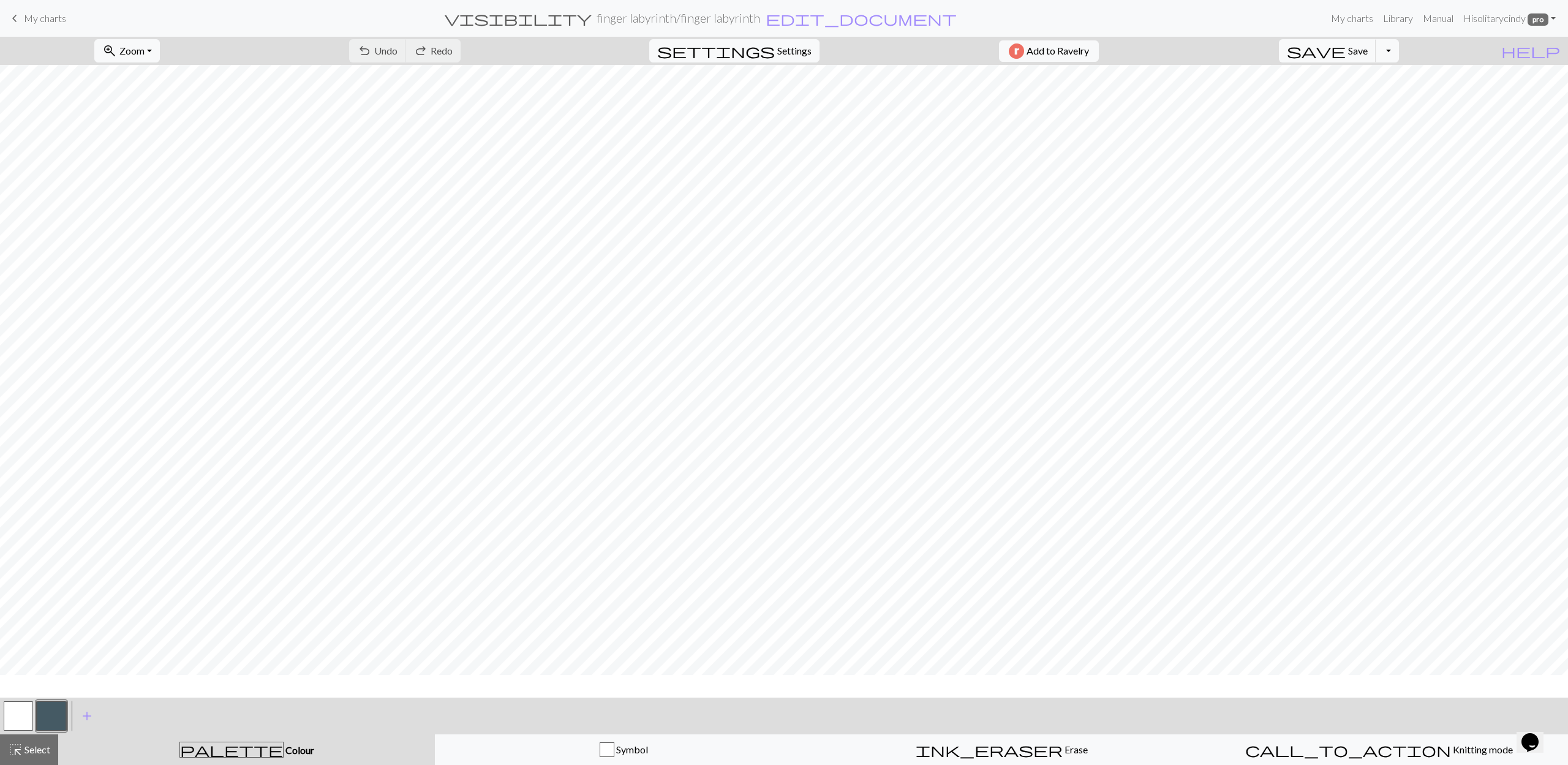
scroll to position [0, 0]
click at [1554, 21] on link "Hi solitarycindy pro" at bounding box center [1509, 18] width 102 height 25
click at [1261, 35] on nav "keyboard_arrow_left My charts visibility finger labyrinth / finger labyrinth ed…" at bounding box center [784, 18] width 1568 height 37
click at [1433, 17] on link "Manual" at bounding box center [1438, 18] width 41 height 25
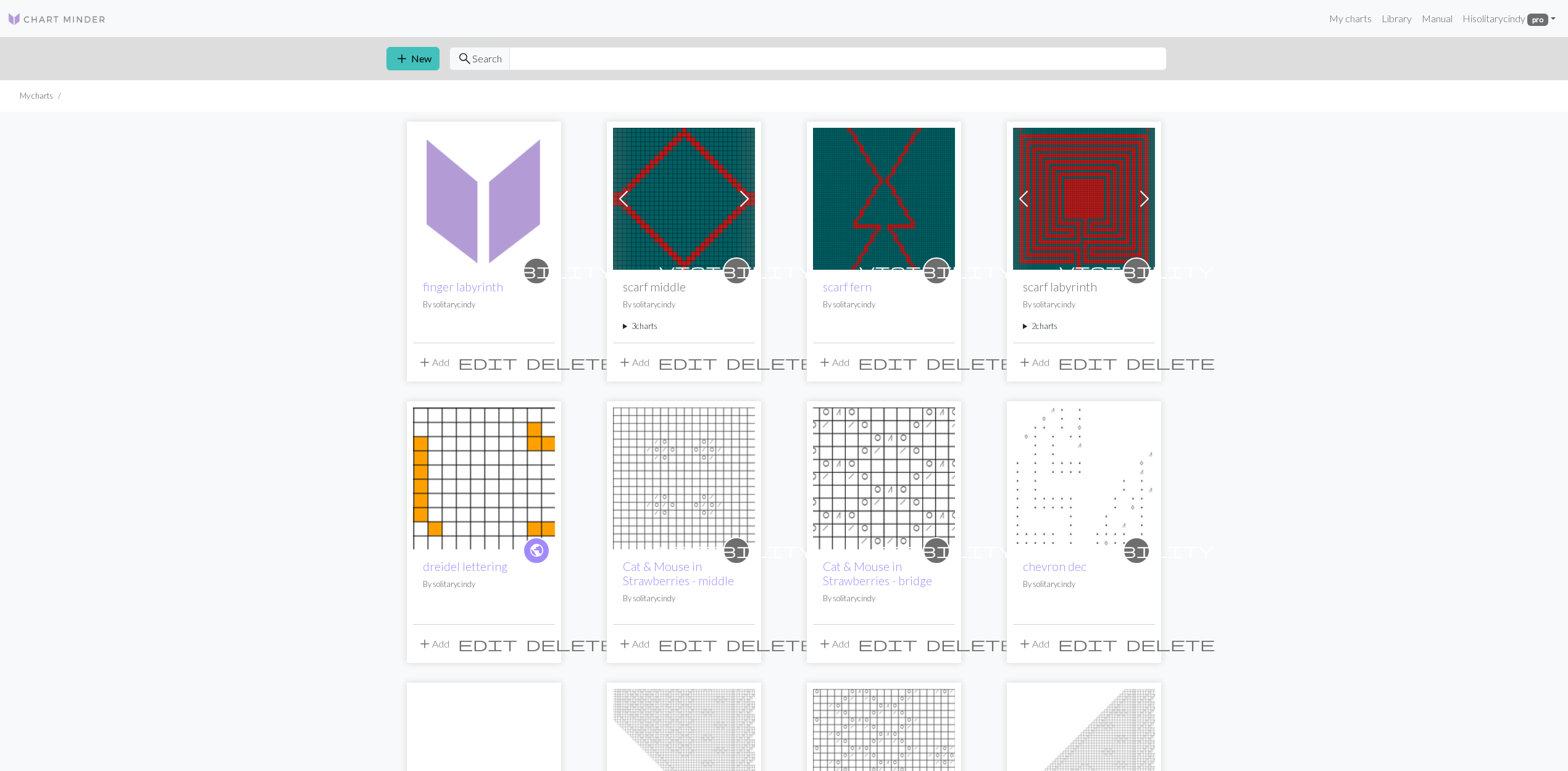
click at [461, 208] on img at bounding box center [484, 198] width 142 height 142
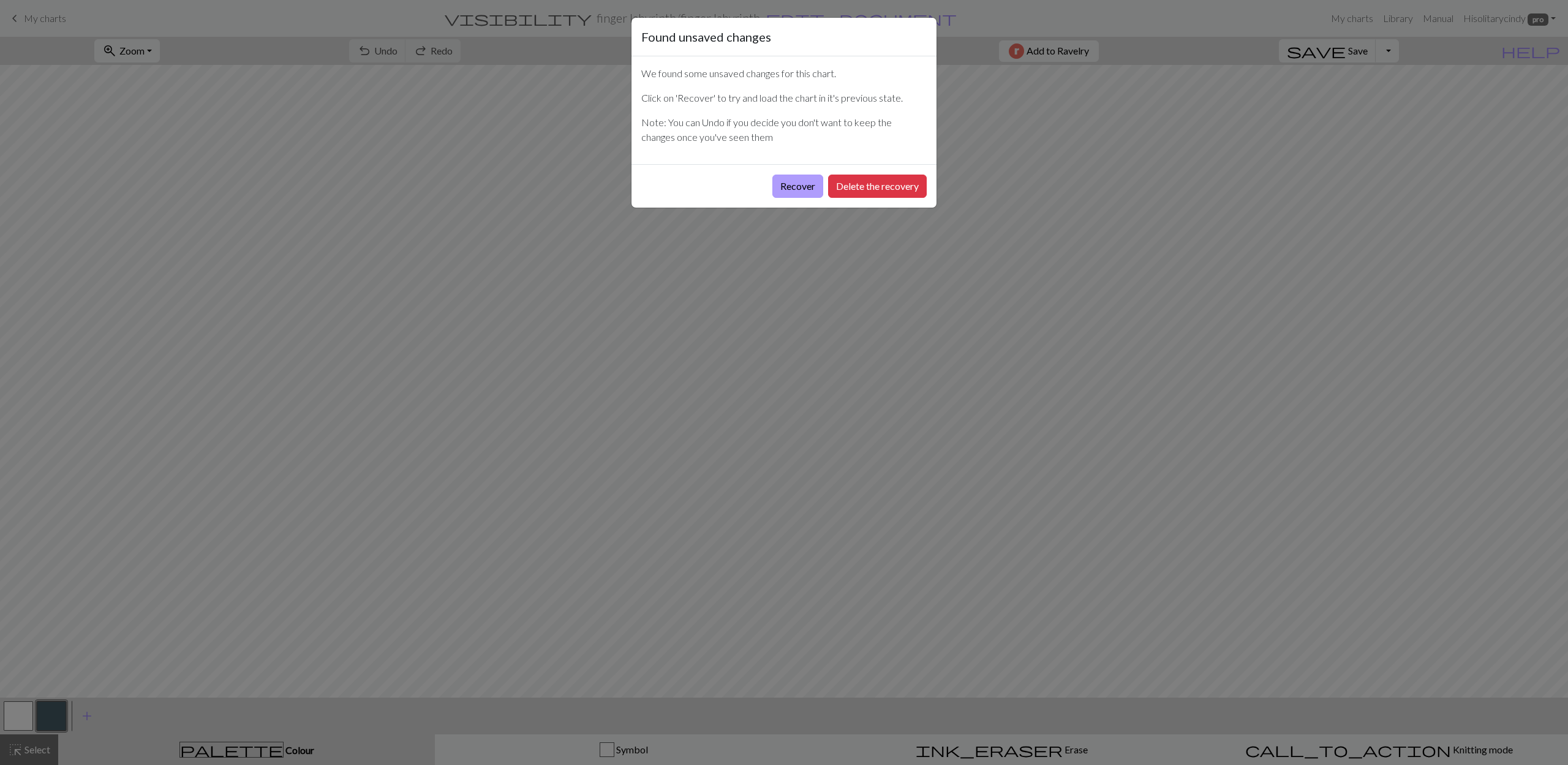
click at [796, 189] on button "Recover" at bounding box center [798, 186] width 51 height 23
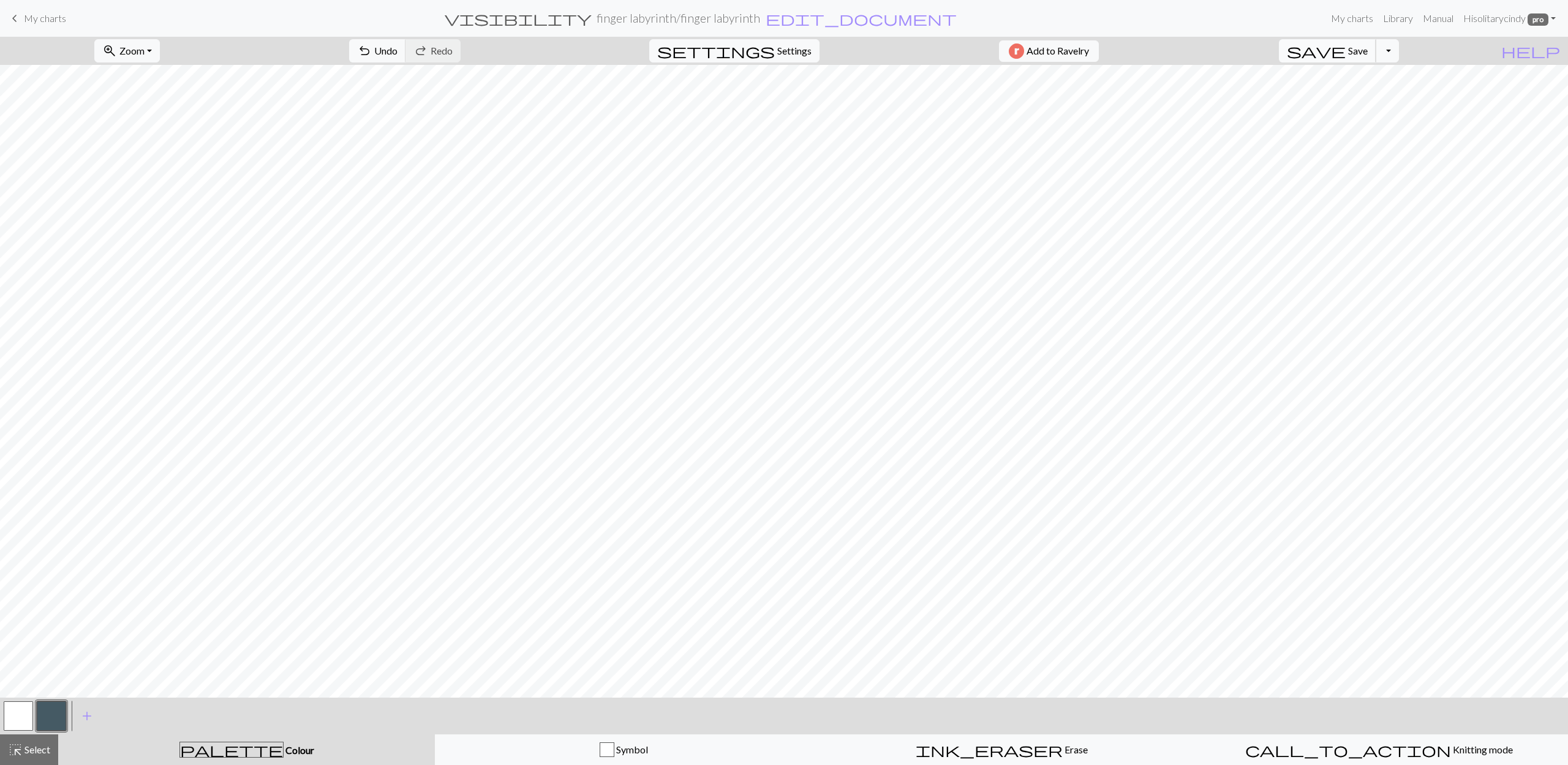
click at [1346, 51] on span "save" at bounding box center [1316, 50] width 59 height 17
click at [1399, 50] on button "Toggle Dropdown" at bounding box center [1387, 50] width 23 height 23
click at [1375, 91] on button "save_alt Download" at bounding box center [1297, 98] width 202 height 20
click at [51, 21] on span "My charts" at bounding box center [45, 17] width 42 height 11
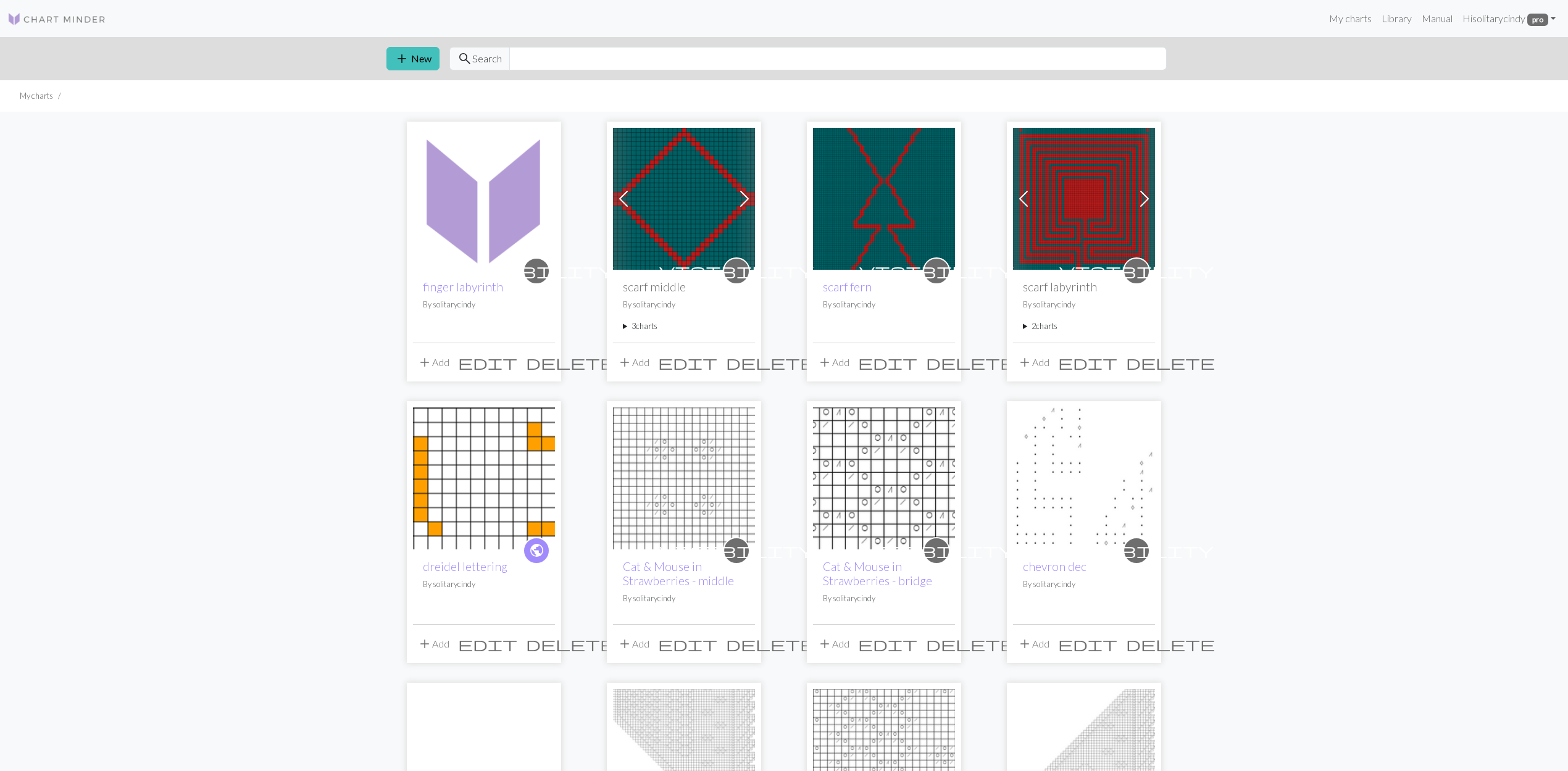
click at [485, 247] on img at bounding box center [484, 198] width 142 height 142
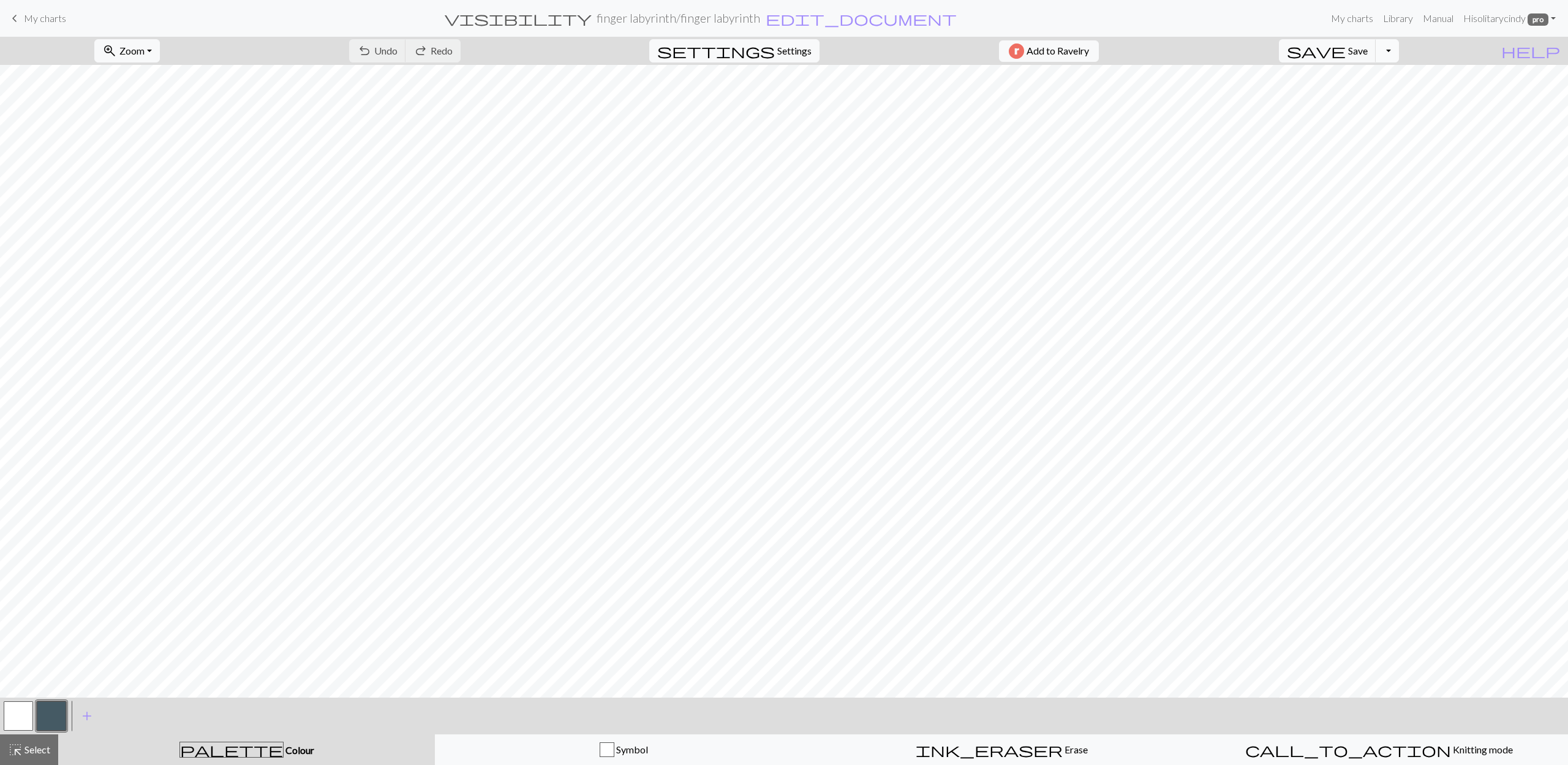
click at [1399, 54] on button "Toggle Dropdown" at bounding box center [1387, 50] width 23 height 23
click at [780, 47] on span "Settings" at bounding box center [795, 51] width 35 height 15
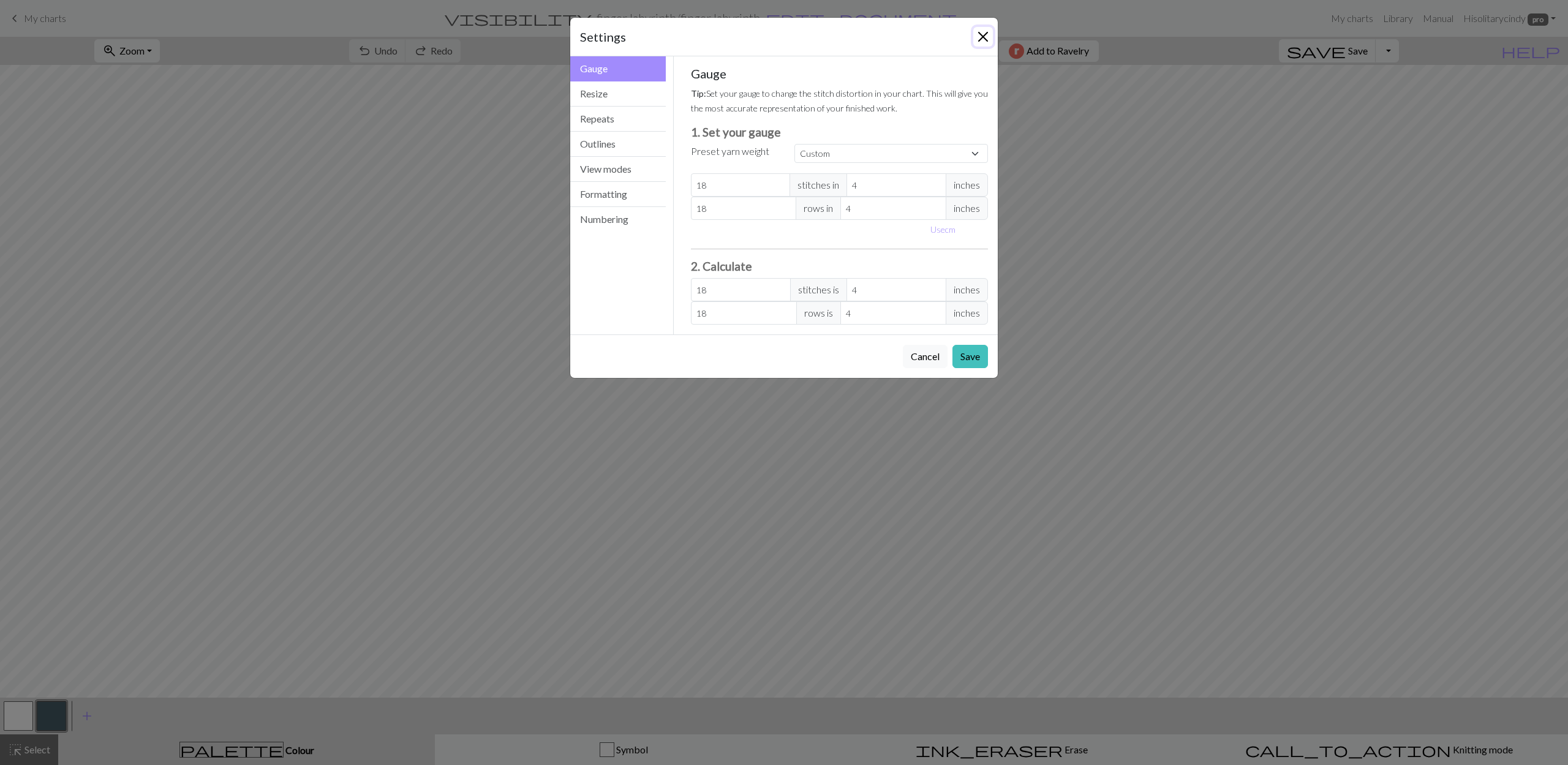
click at [983, 39] on button "Close" at bounding box center [983, 37] width 20 height 20
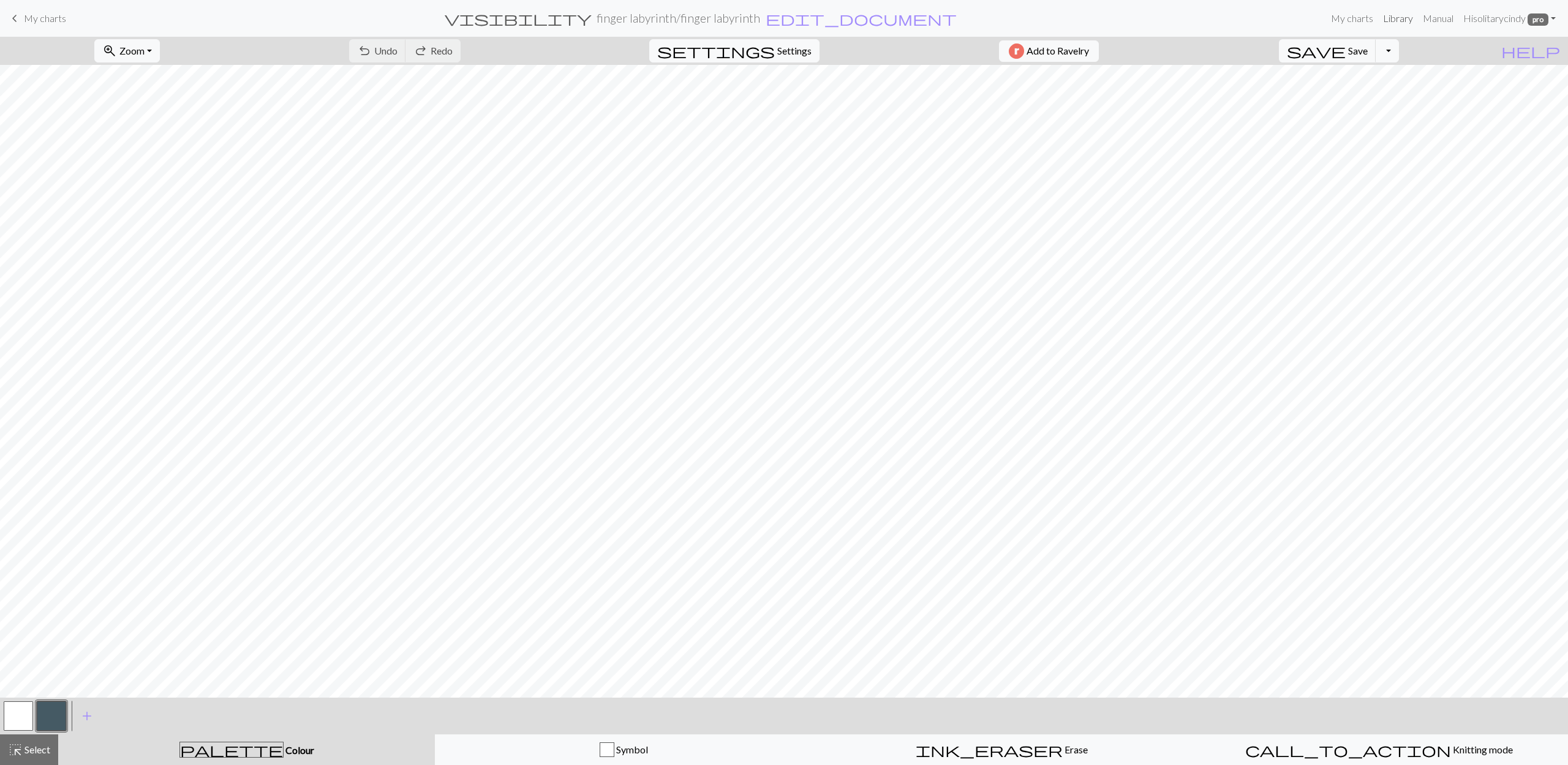
click at [1394, 22] on link "Library" at bounding box center [1397, 18] width 40 height 25
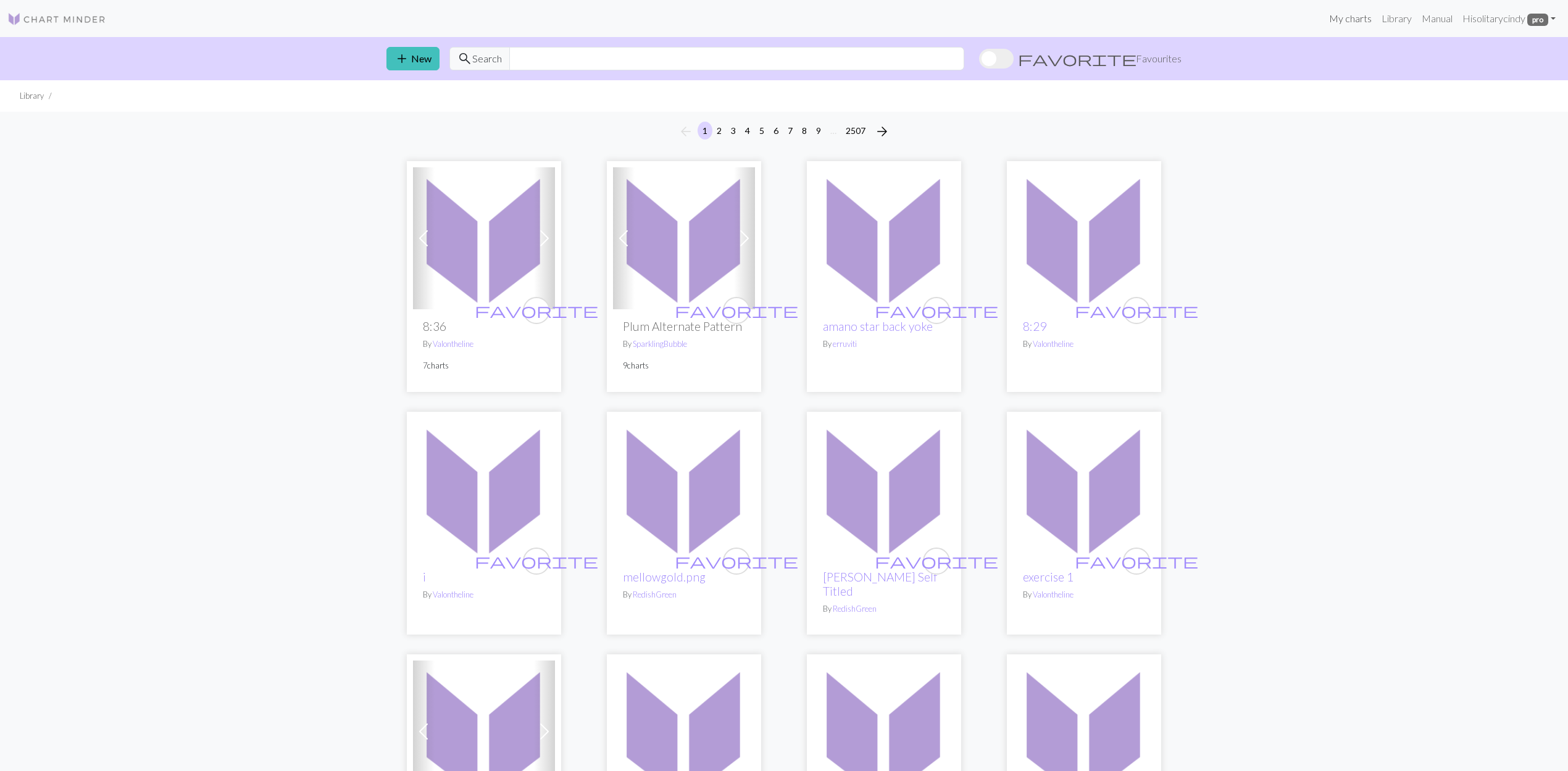
click at [1356, 14] on link "My charts" at bounding box center [1350, 18] width 52 height 25
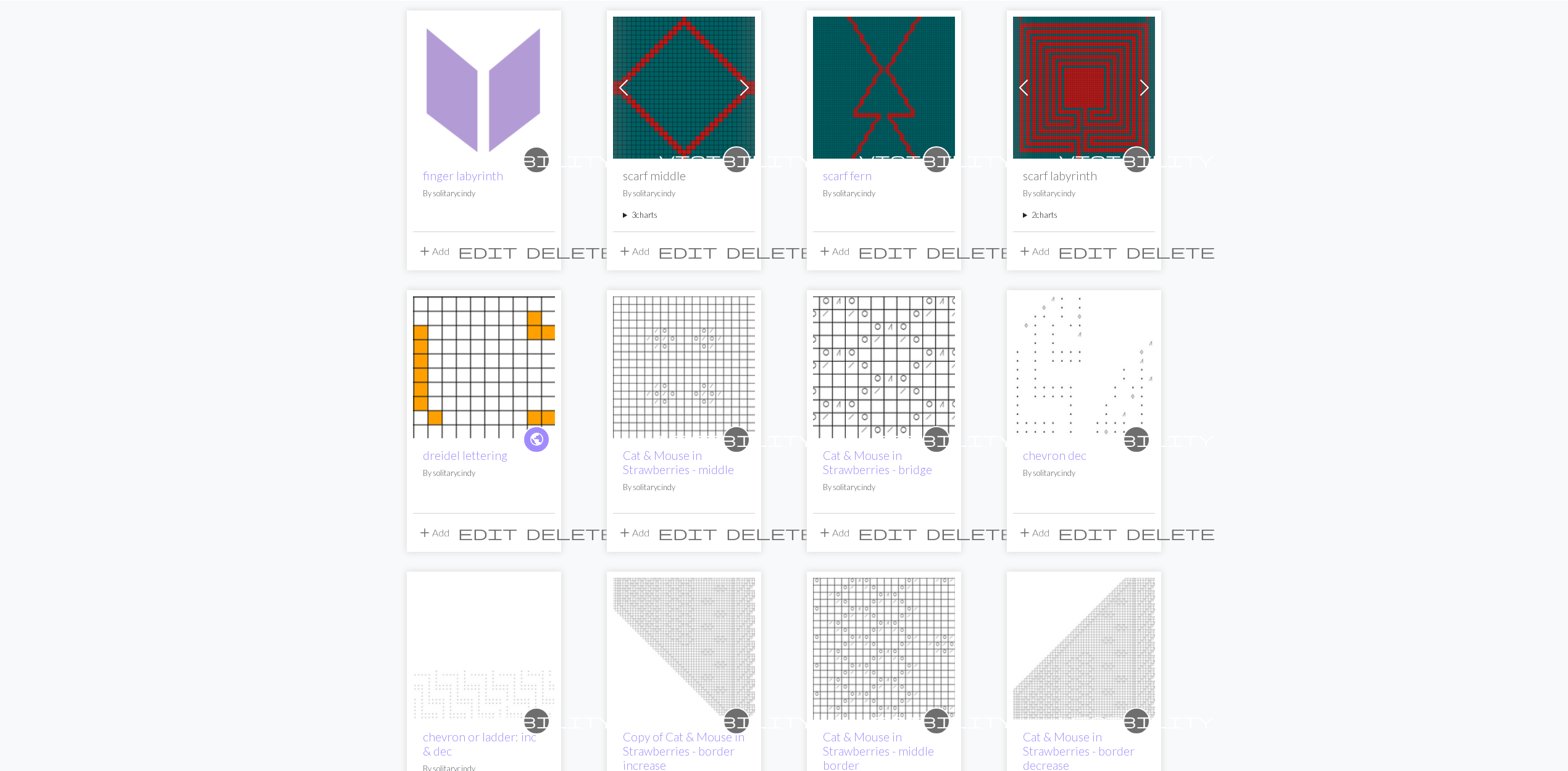
scroll to position [82, 0]
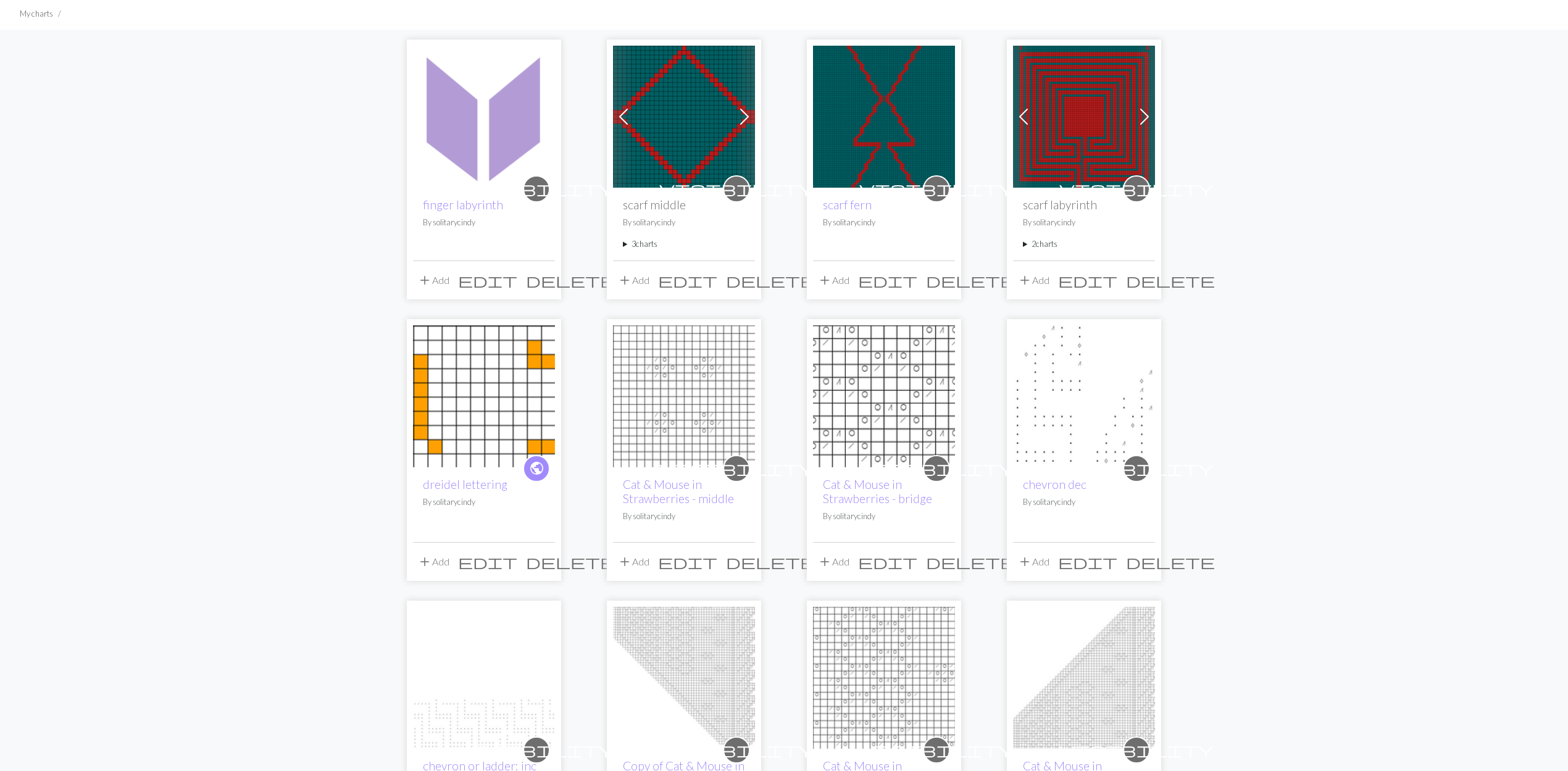
click at [535, 188] on span "visibility" at bounding box center [537, 188] width 155 height 19
click at [482, 153] on img at bounding box center [484, 116] width 142 height 142
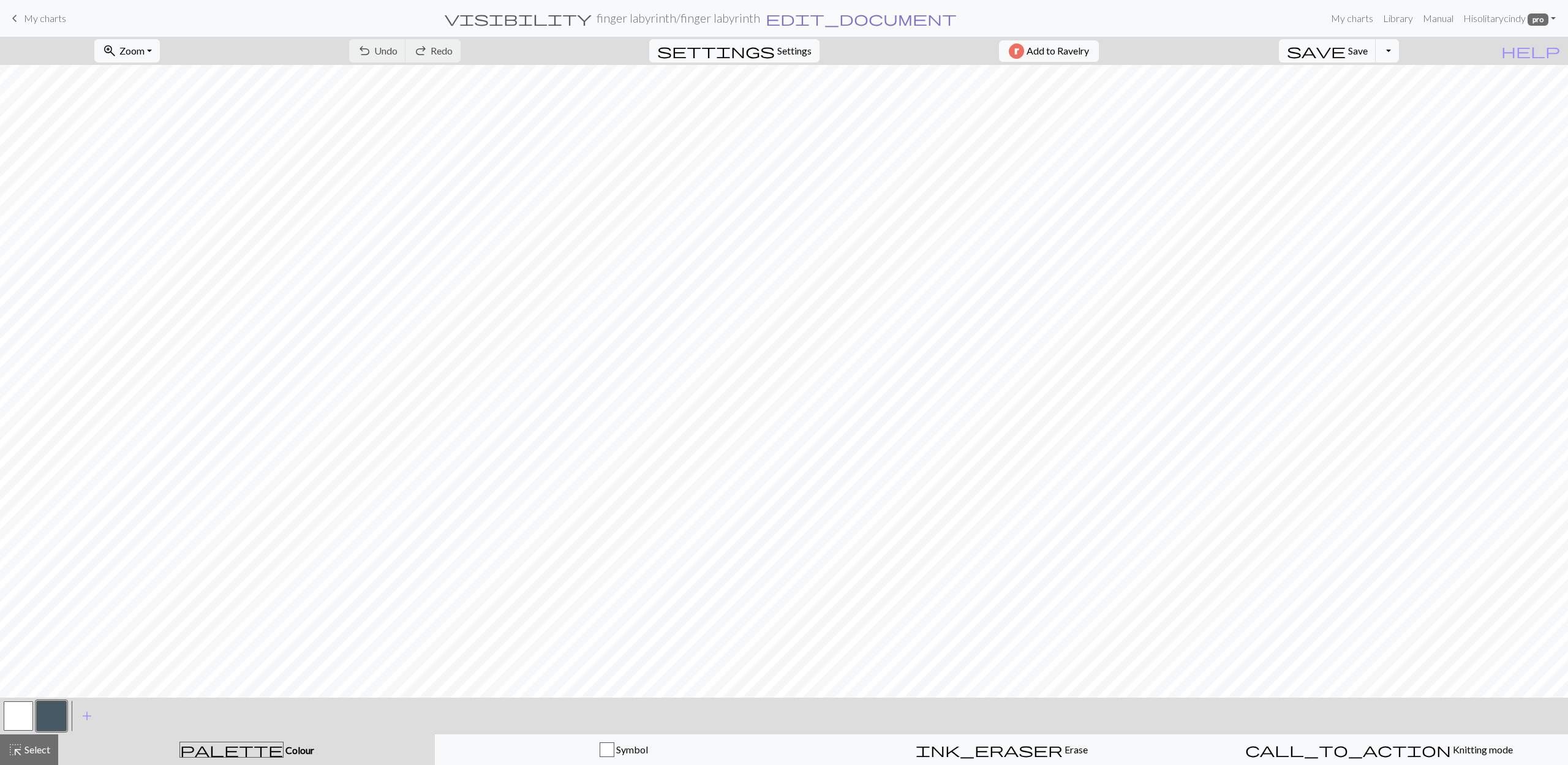
click at [792, 17] on span "edit_document" at bounding box center [861, 18] width 191 height 17
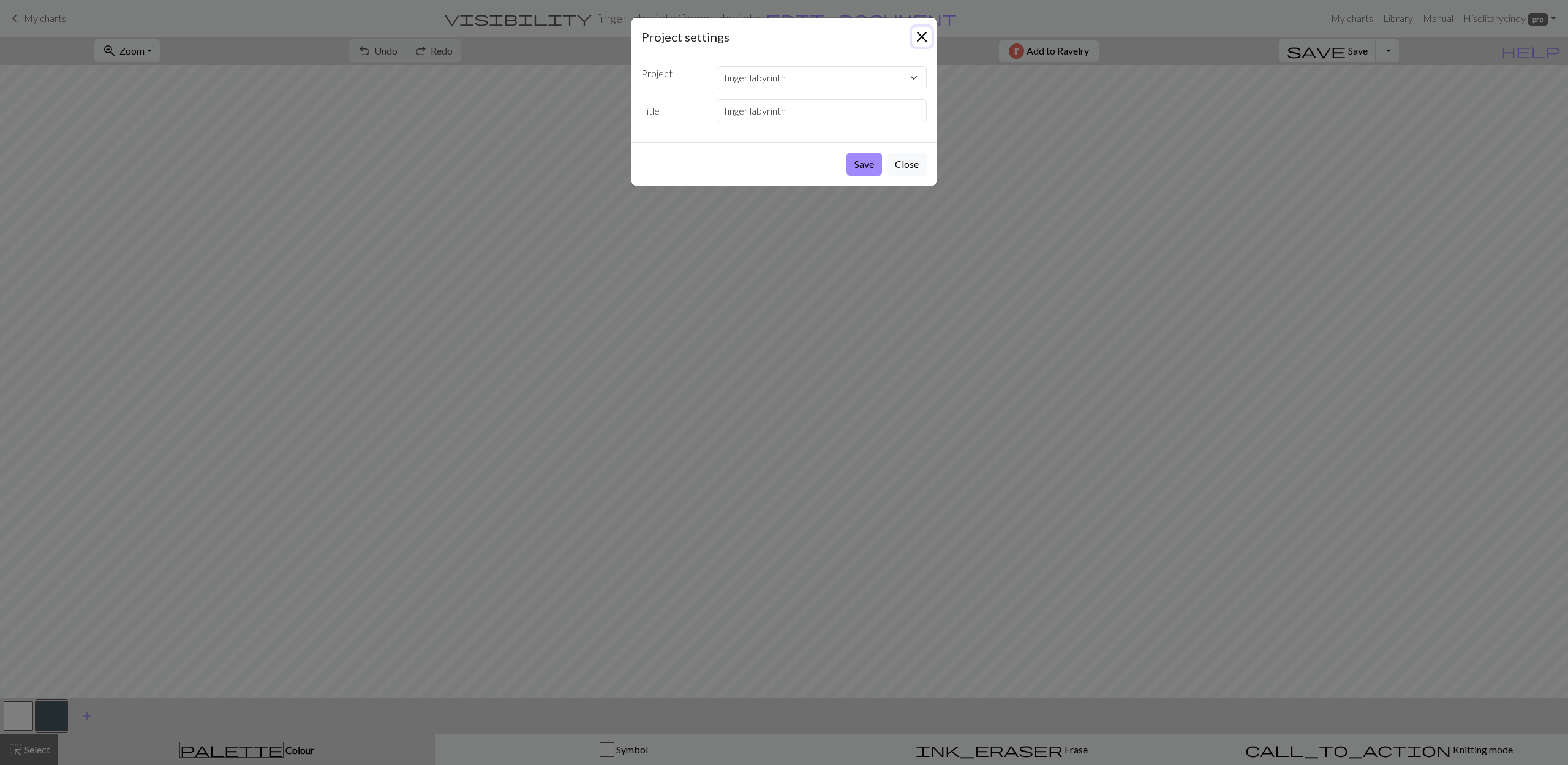
click at [928, 40] on button "Close" at bounding box center [922, 37] width 20 height 20
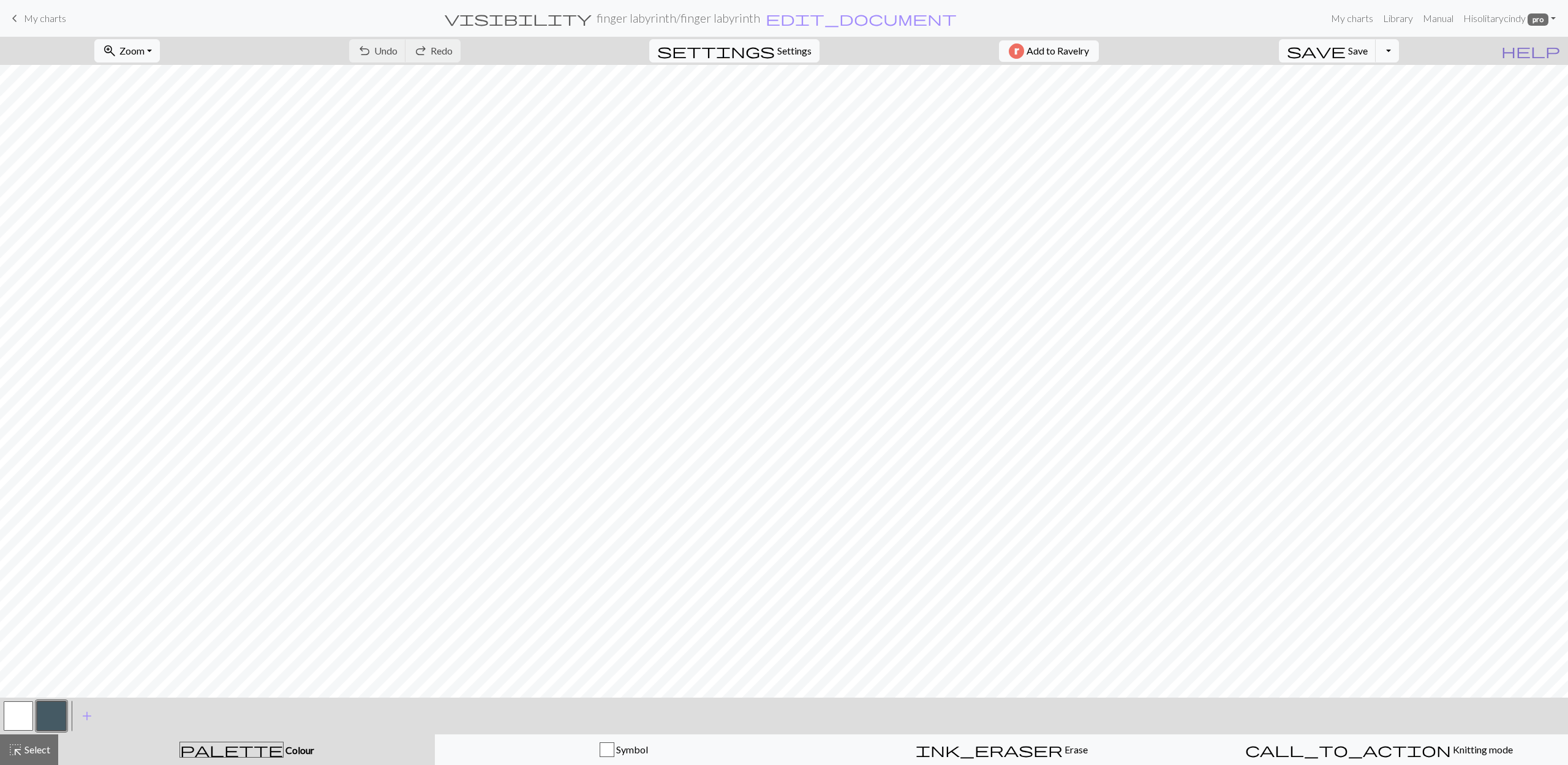
click at [1552, 47] on span "help" at bounding box center [1530, 50] width 59 height 17
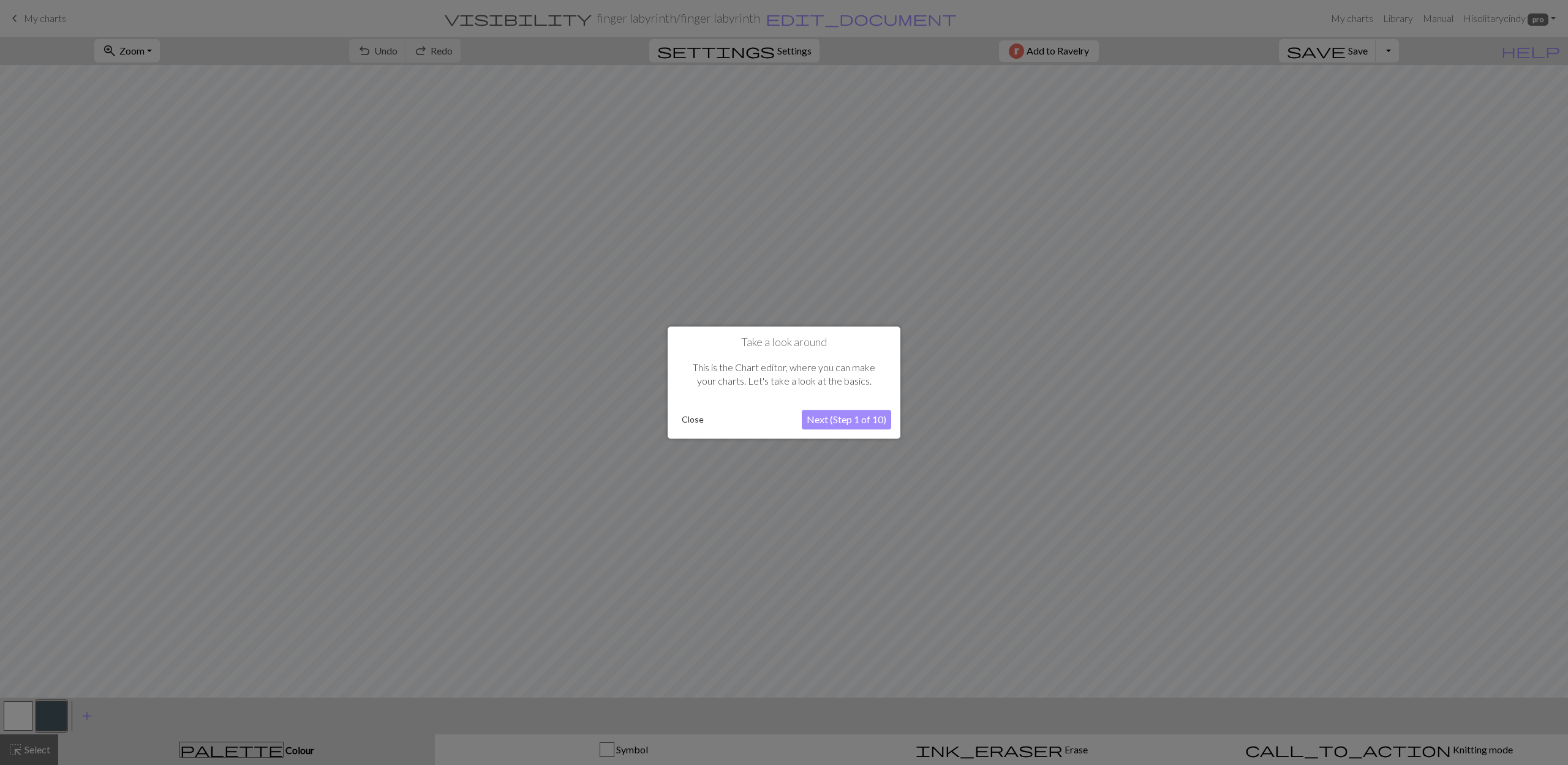
click at [850, 422] on button "Next (Step 1 of 10)" at bounding box center [846, 419] width 89 height 20
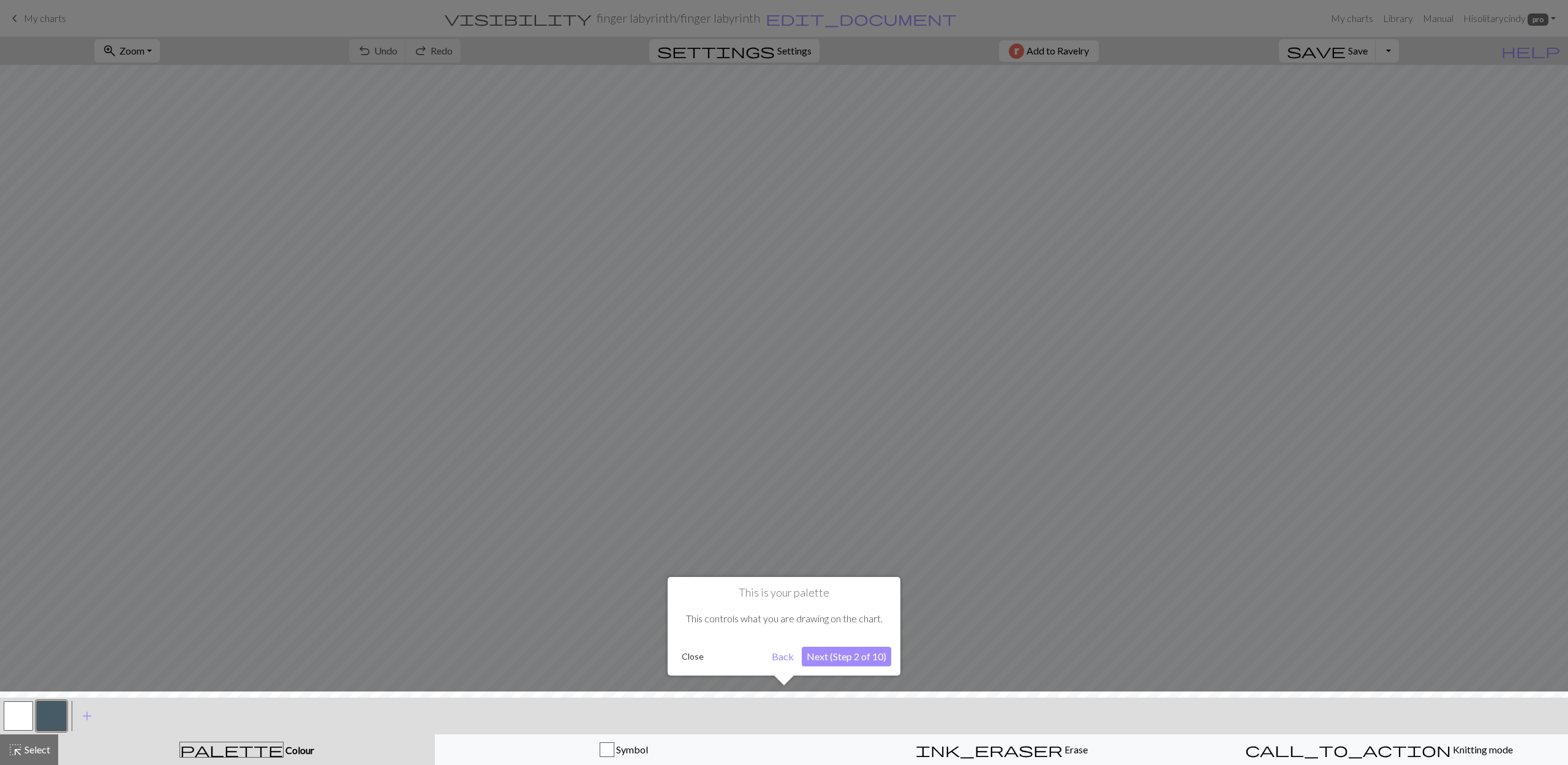
click at [828, 650] on button "Next (Step 2 of 10)" at bounding box center [846, 656] width 89 height 20
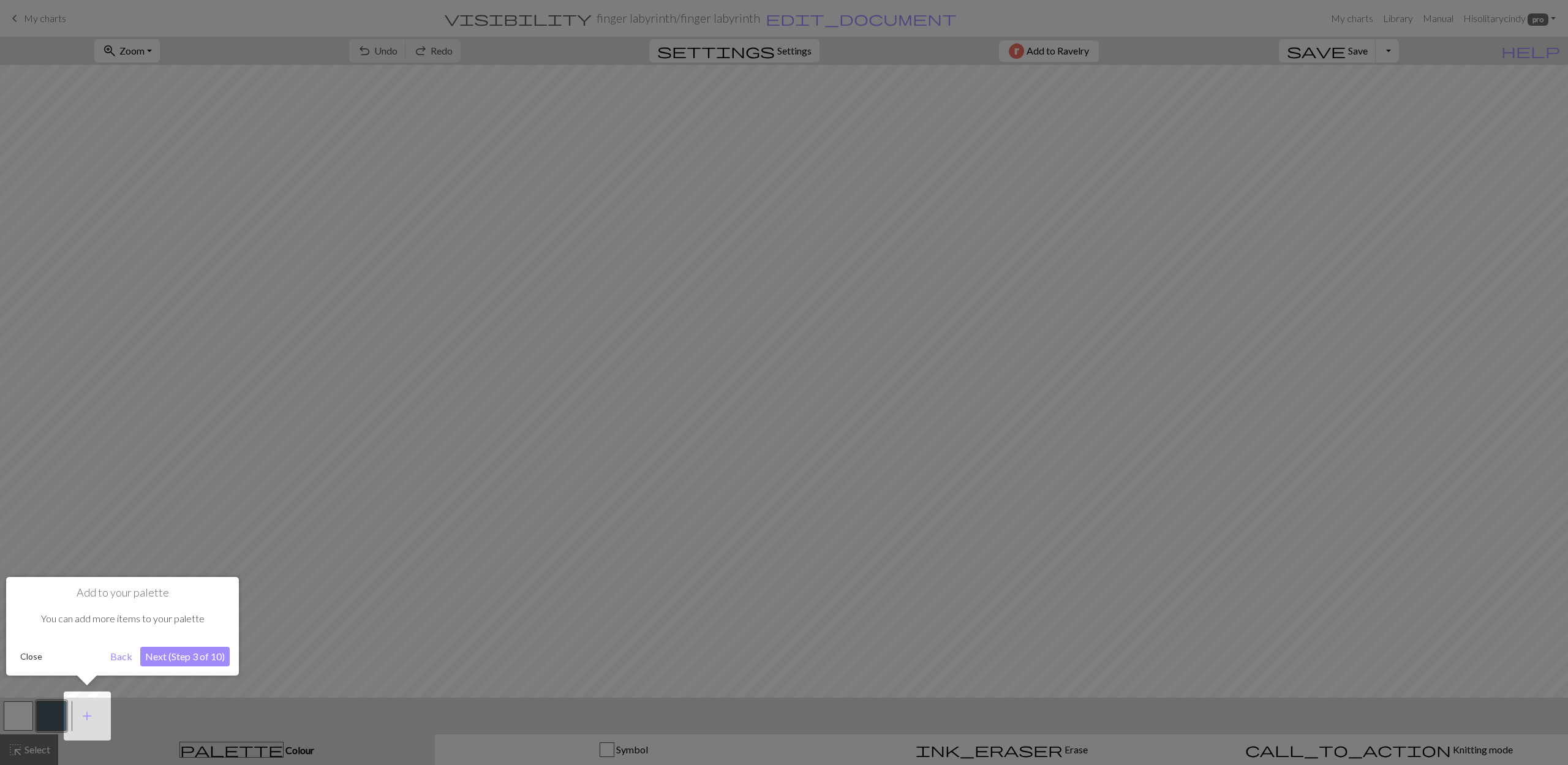
click at [179, 657] on button "Next (Step 3 of 10)" at bounding box center [185, 656] width 89 height 20
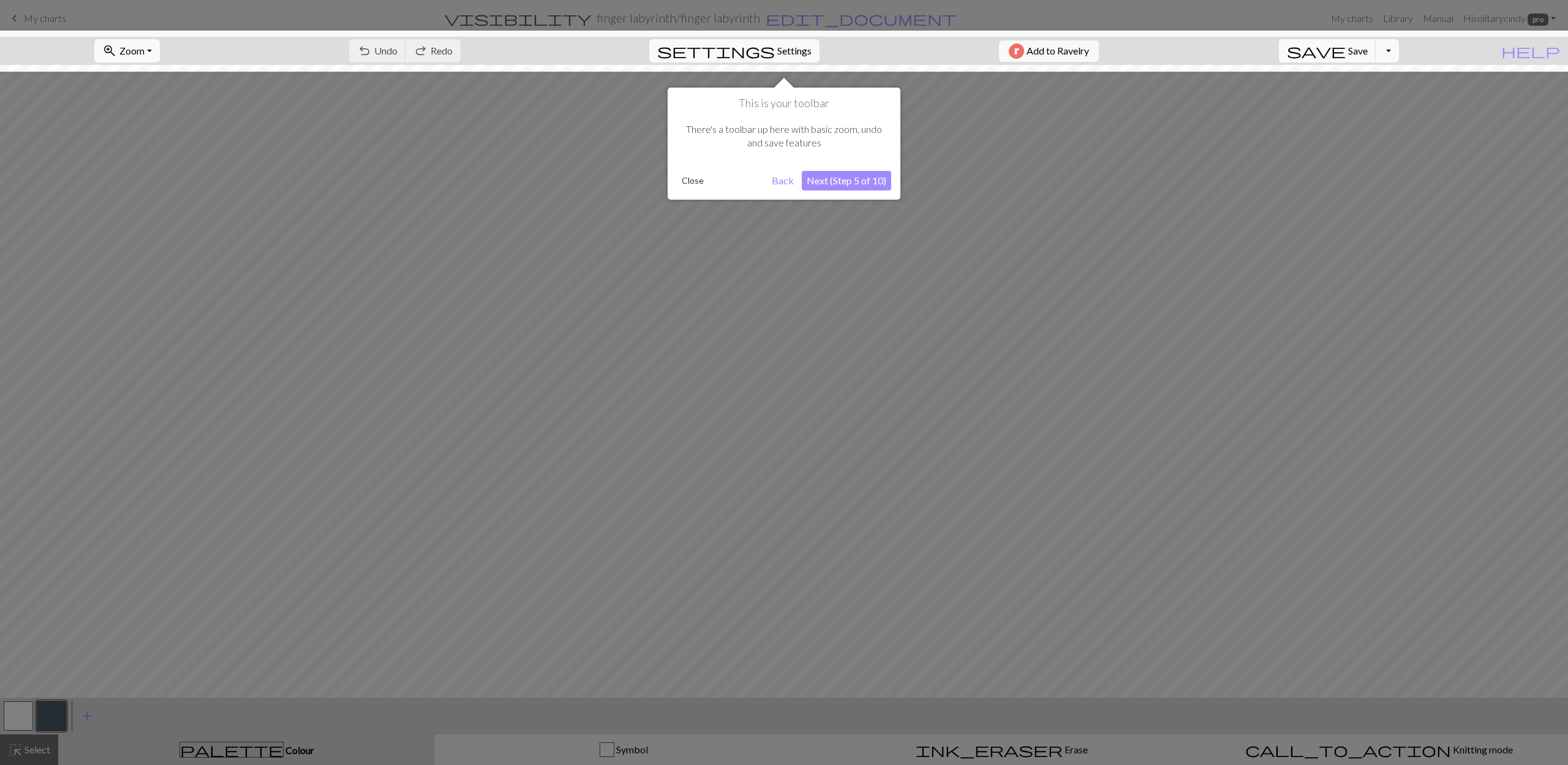
click at [848, 177] on button "Next (Step 5 of 10)" at bounding box center [846, 180] width 89 height 20
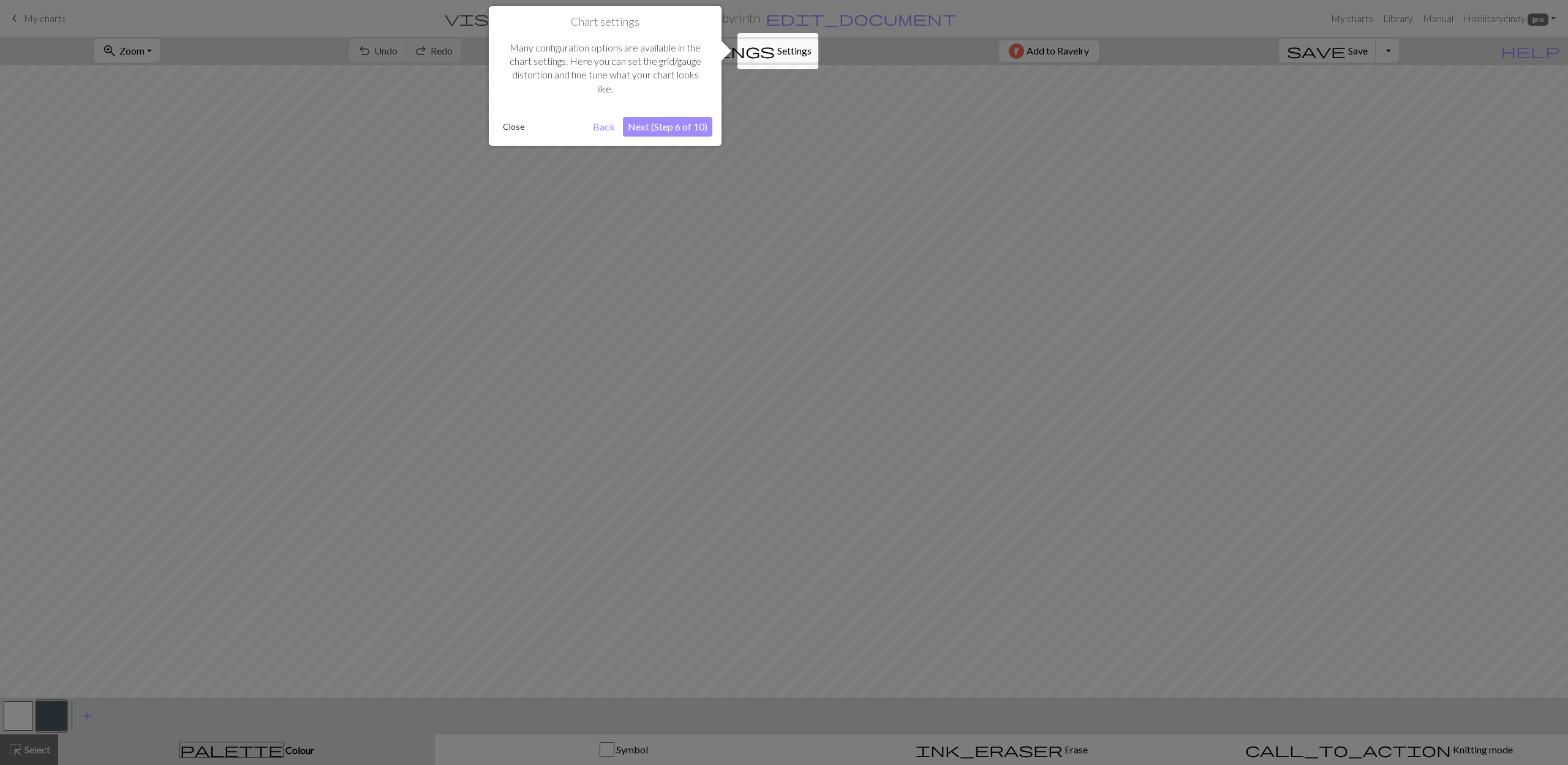
click at [699, 124] on button "Next (Step 6 of 10)" at bounding box center [667, 127] width 89 height 20
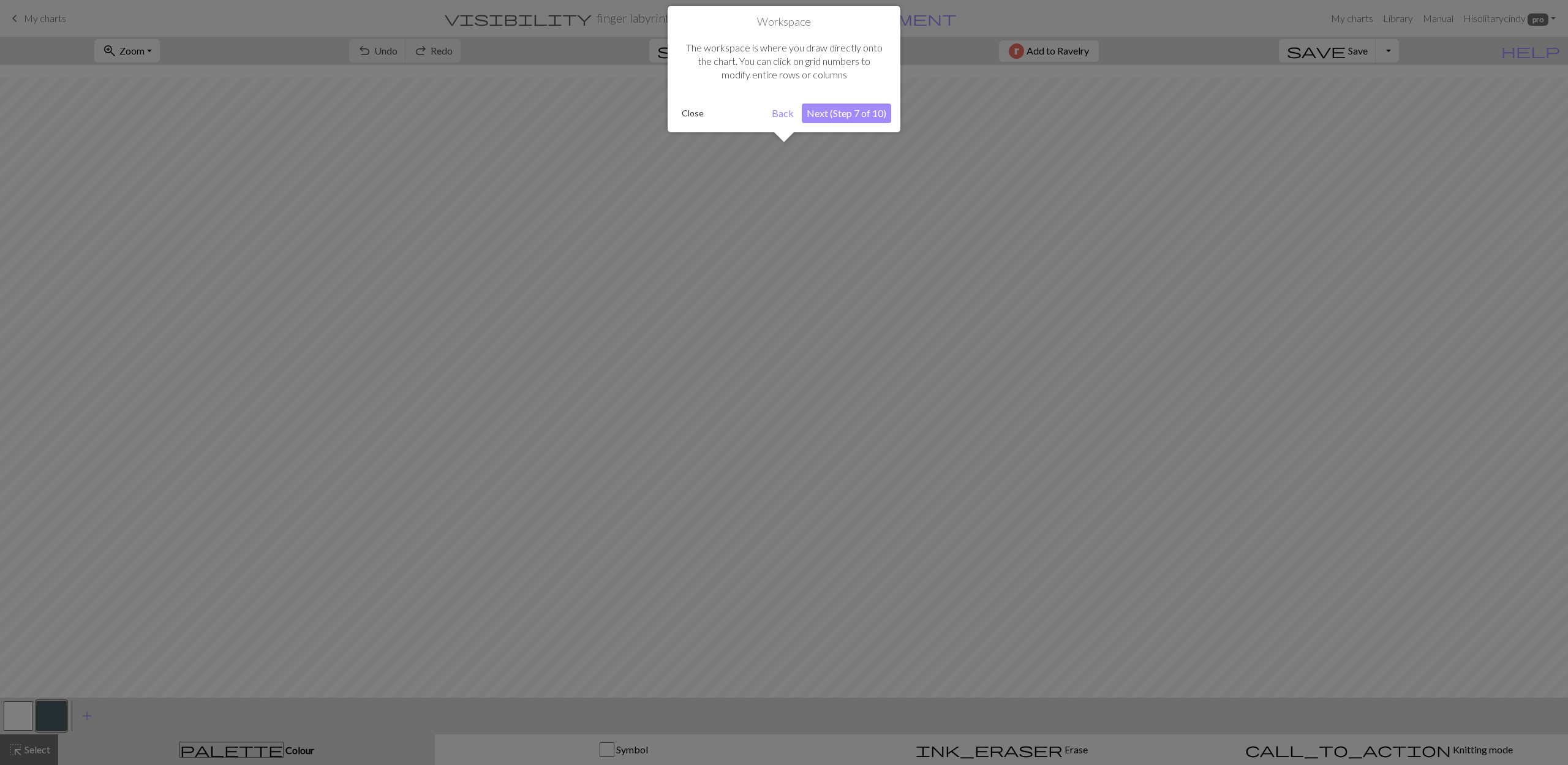
scroll to position [35, 0]
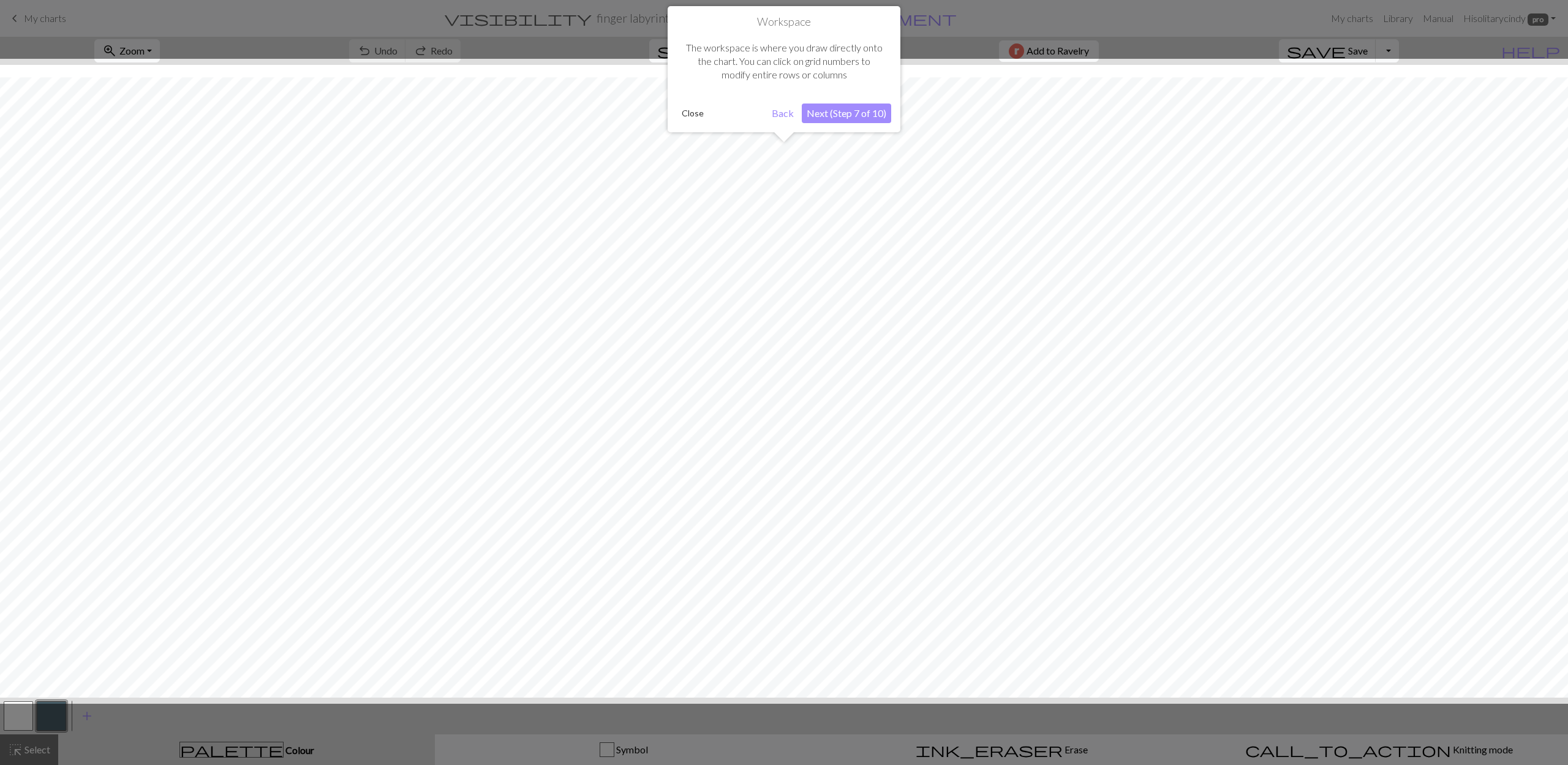
click at [852, 108] on button "Next (Step 7 of 10)" at bounding box center [846, 113] width 89 height 20
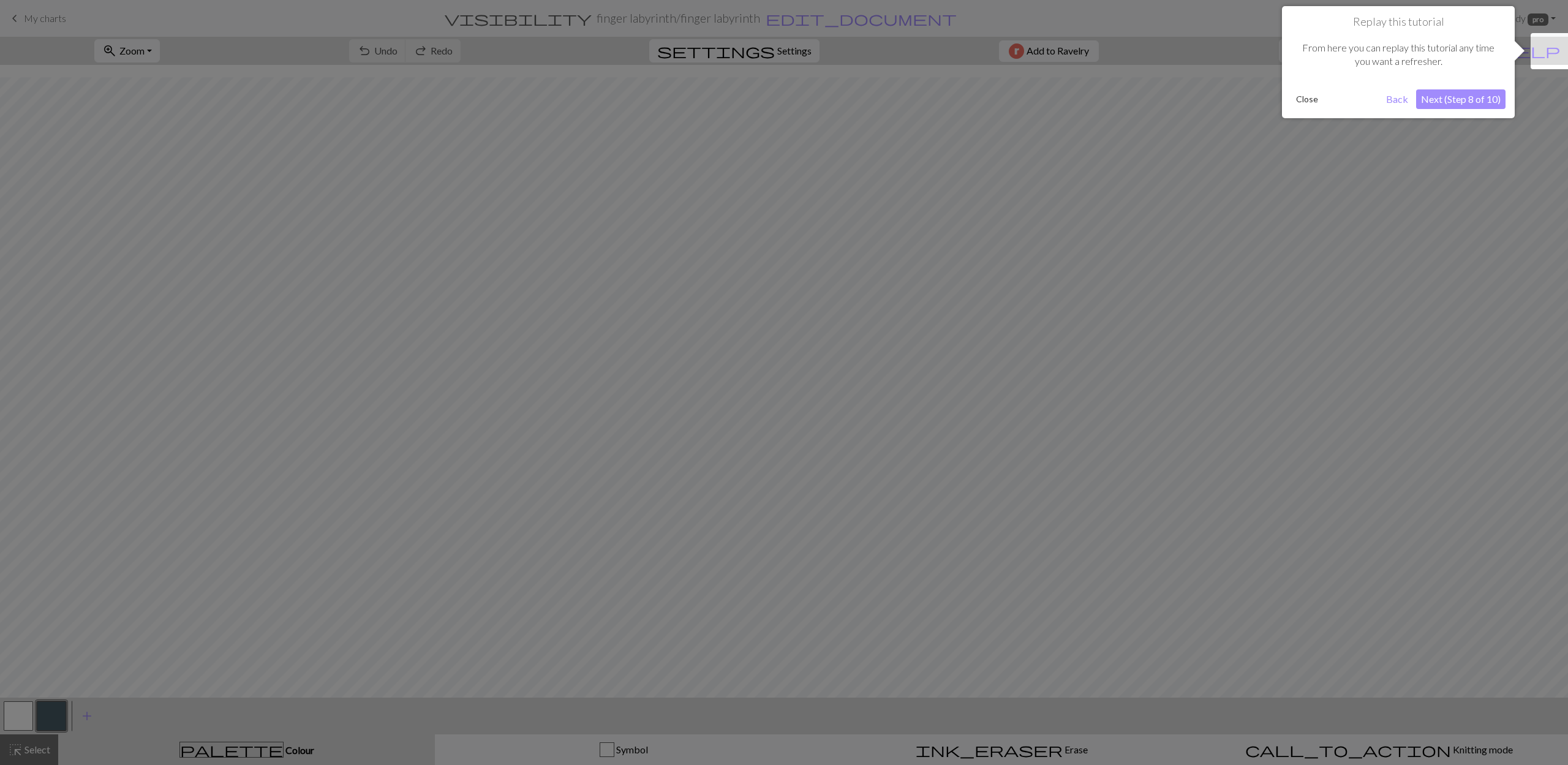
click at [1470, 94] on button "Next (Step 8 of 10)" at bounding box center [1461, 99] width 89 height 20
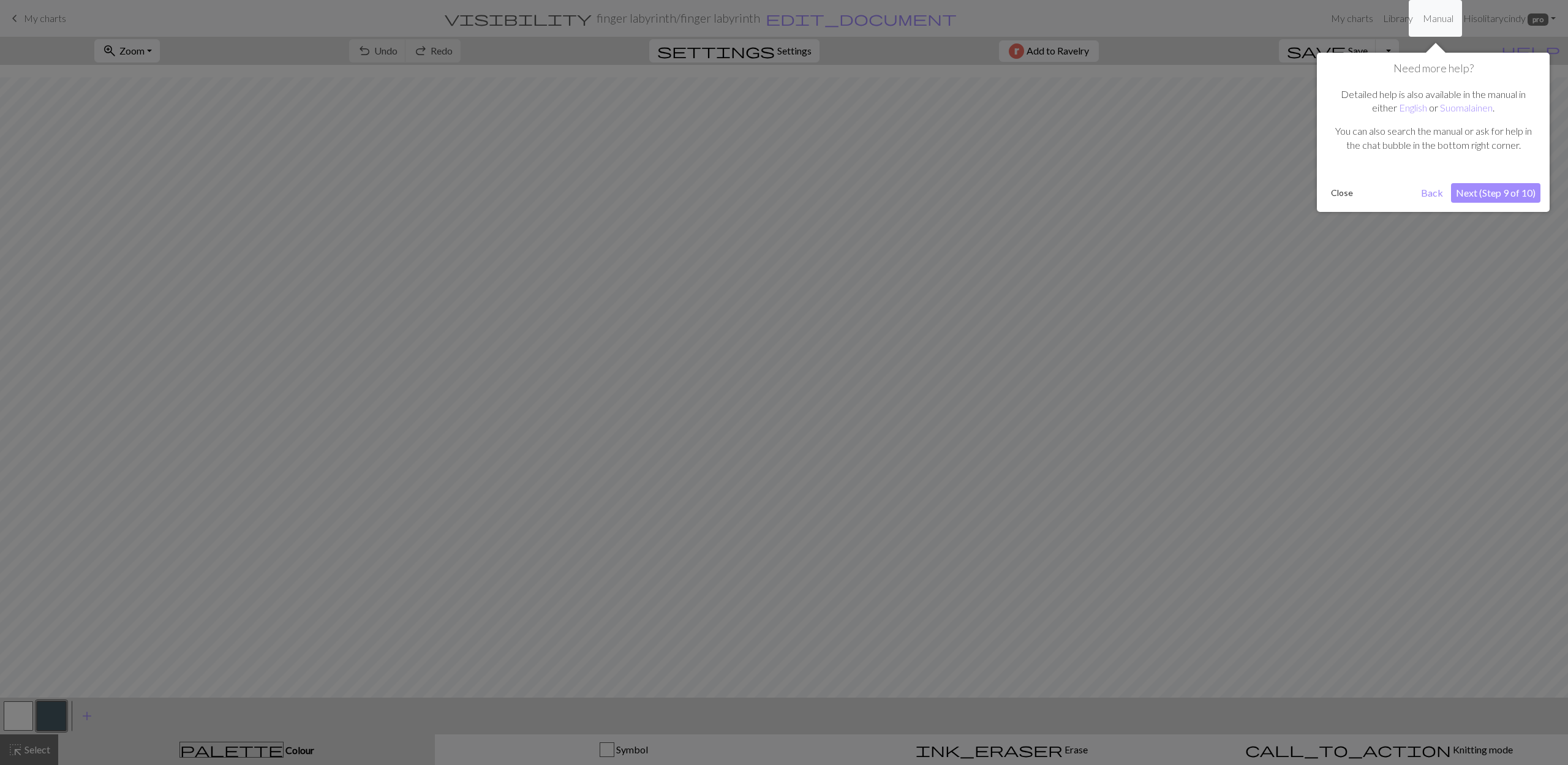
click at [1493, 189] on button "Next (Step 9 of 10)" at bounding box center [1495, 193] width 89 height 20
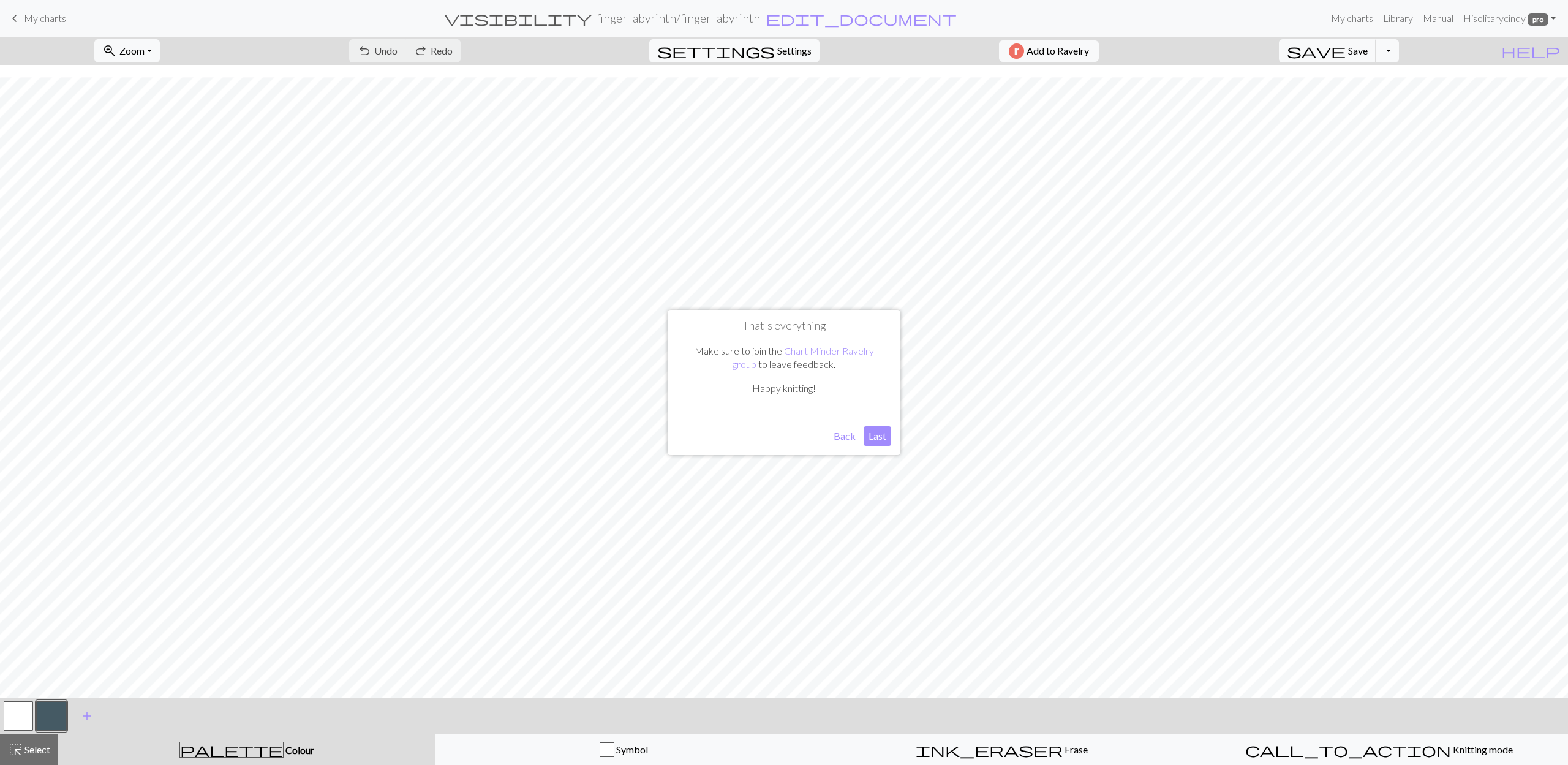
click at [882, 439] on button "Last" at bounding box center [877, 436] width 28 height 20
click at [1440, 21] on link "Manual" at bounding box center [1438, 18] width 41 height 25
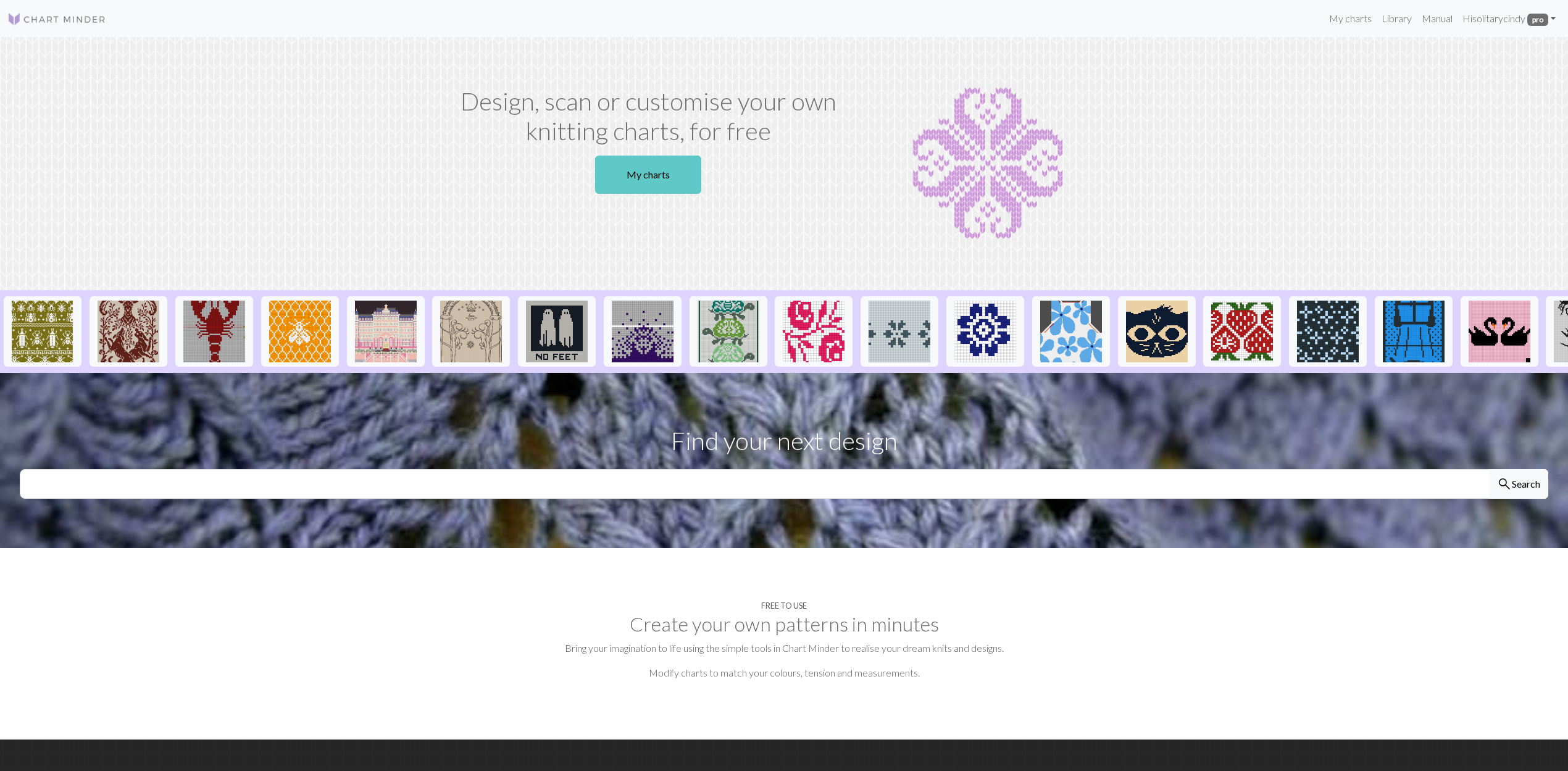
click at [634, 184] on link "My charts" at bounding box center [648, 174] width 106 height 39
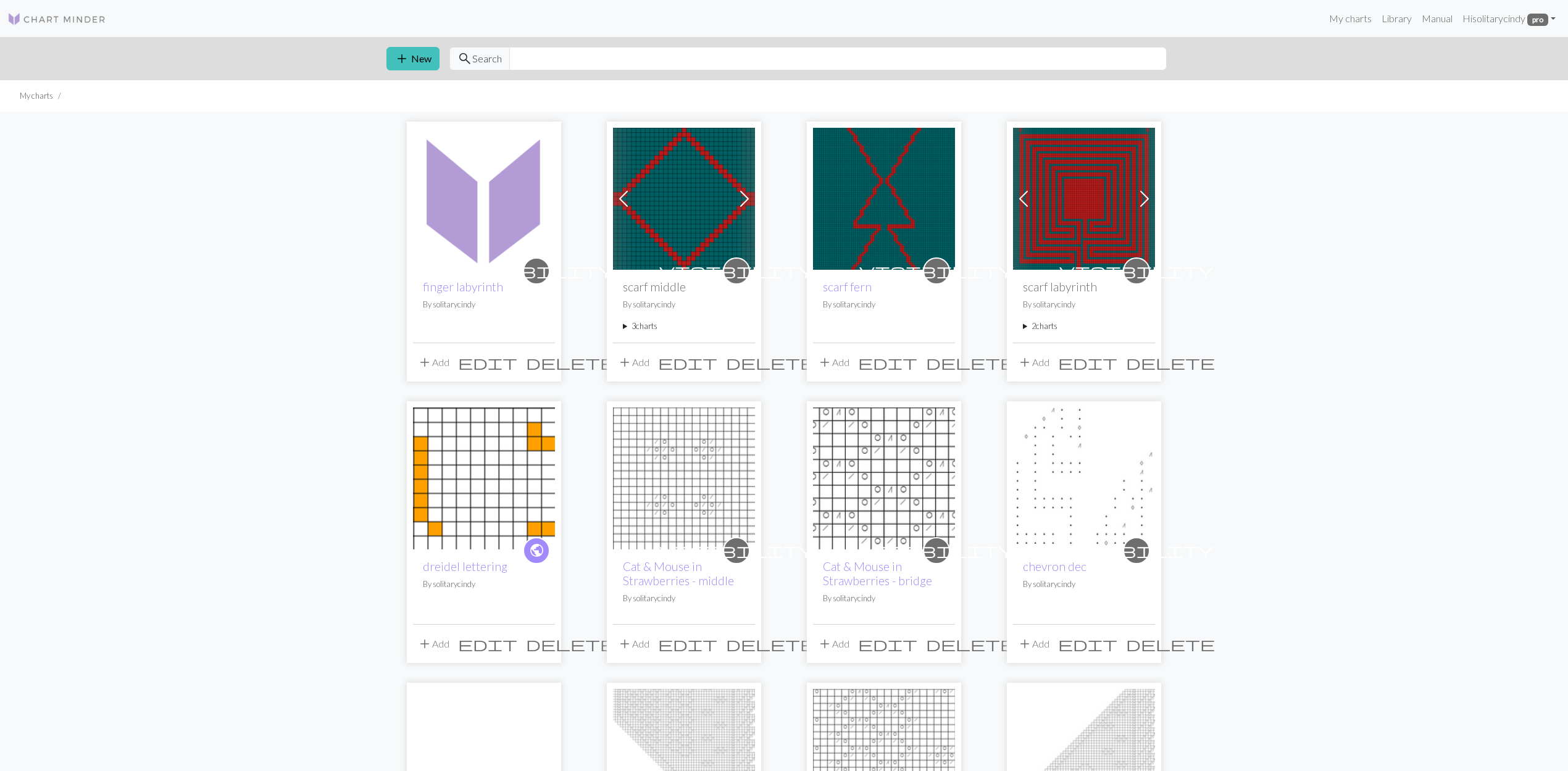
click at [494, 218] on img at bounding box center [484, 198] width 142 height 142
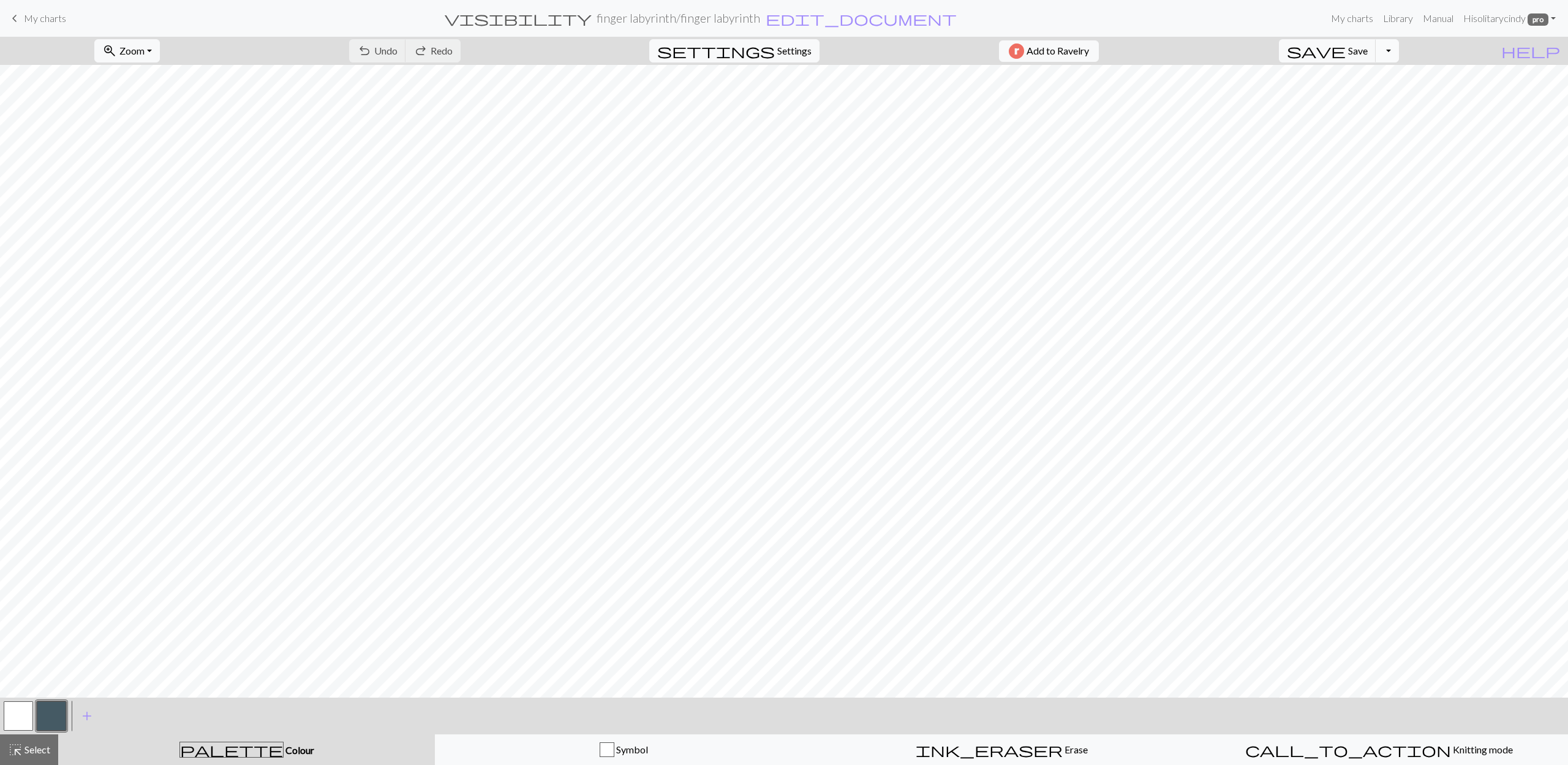
click at [1399, 58] on button "Toggle Dropdown" at bounding box center [1387, 50] width 23 height 23
click at [1391, 98] on button "save_alt Download" at bounding box center [1297, 98] width 202 height 20
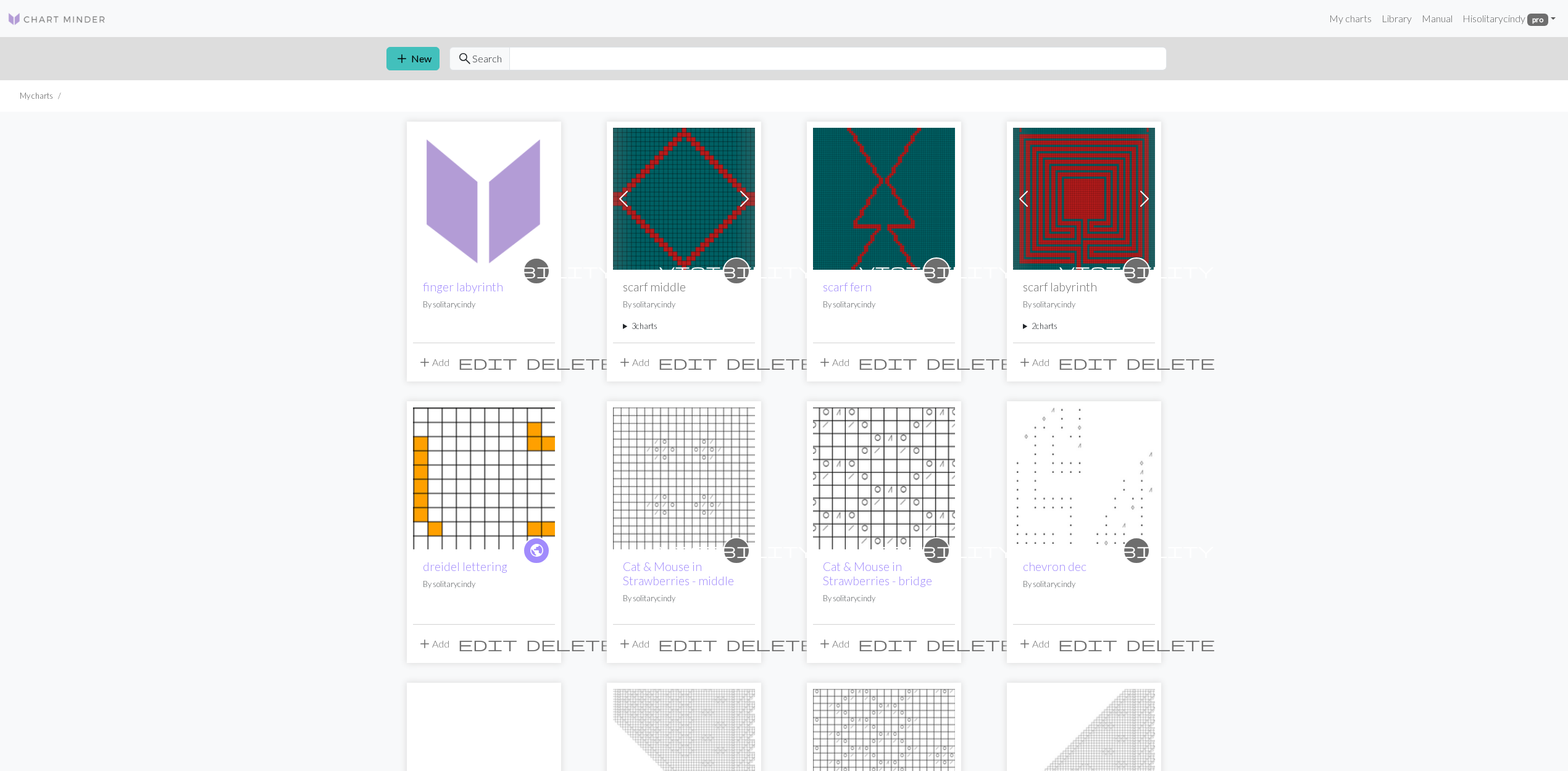
click at [484, 208] on img at bounding box center [484, 198] width 142 height 142
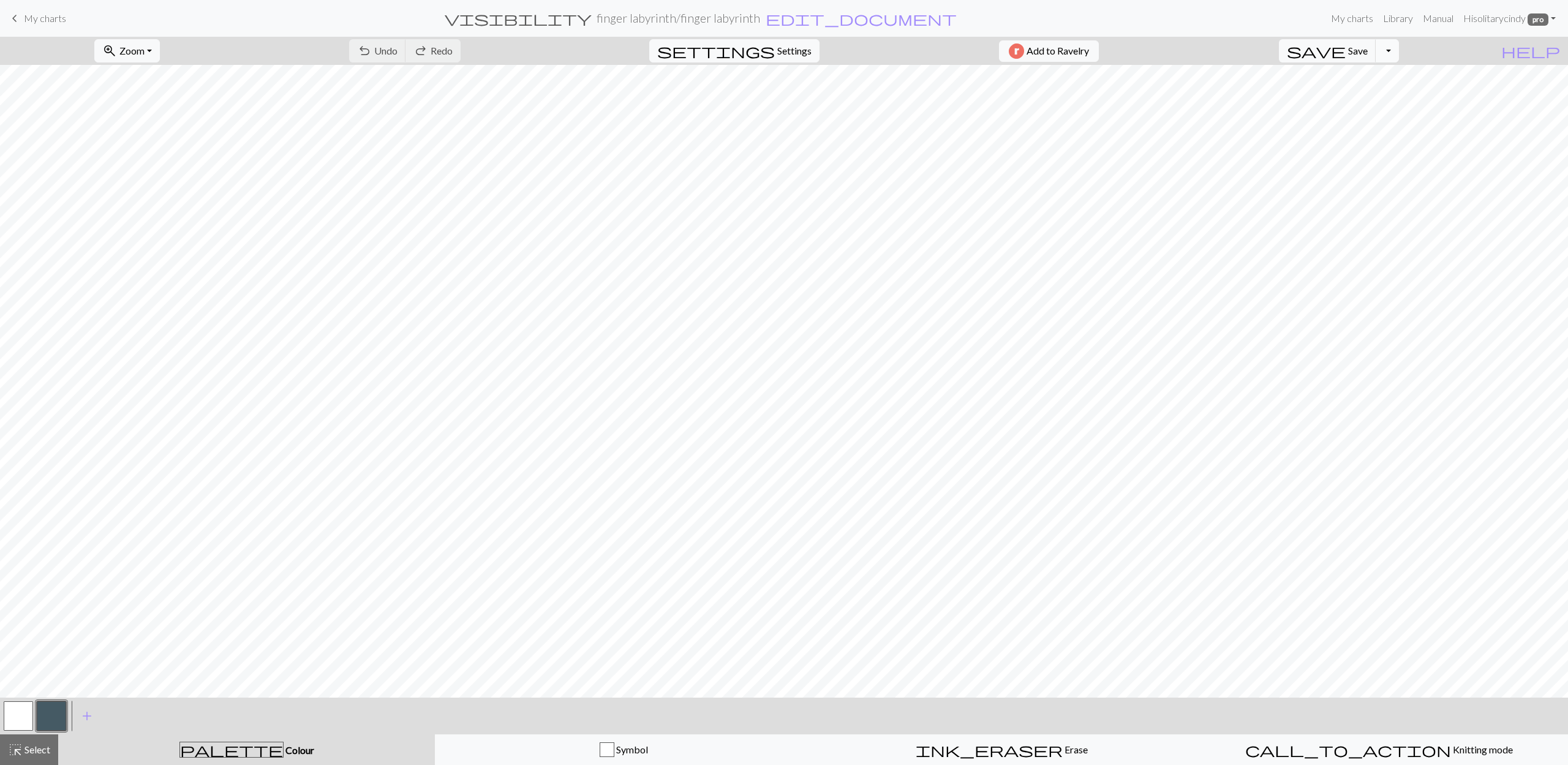
click at [1399, 55] on button "Toggle Dropdown" at bounding box center [1387, 50] width 23 height 23
click at [1390, 98] on button "save_alt Download" at bounding box center [1297, 98] width 202 height 20
